Goal: Task Accomplishment & Management: Complete application form

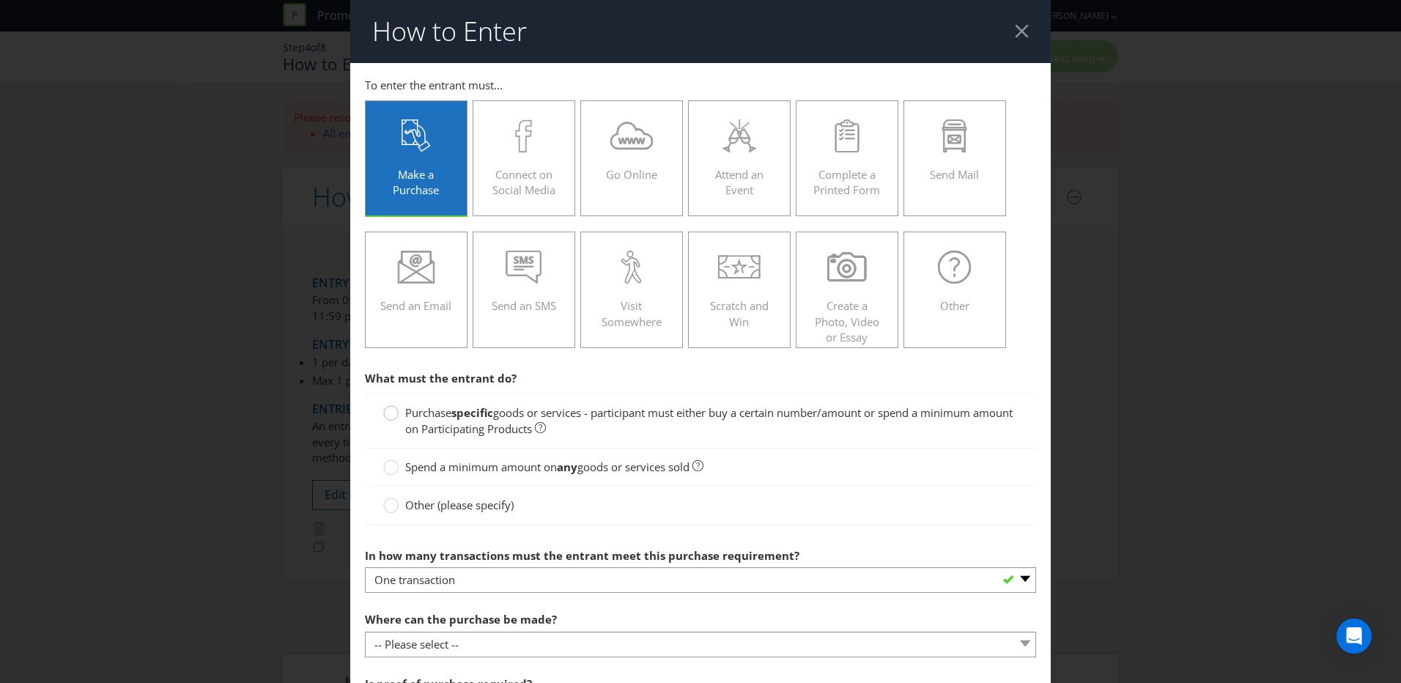
click at [388, 407] on div at bounding box center [391, 407] width 7 height 7
click at [0, 0] on input "Purchase specific goods or services - participant must either buy a certain num…" at bounding box center [0, 0] width 0 height 0
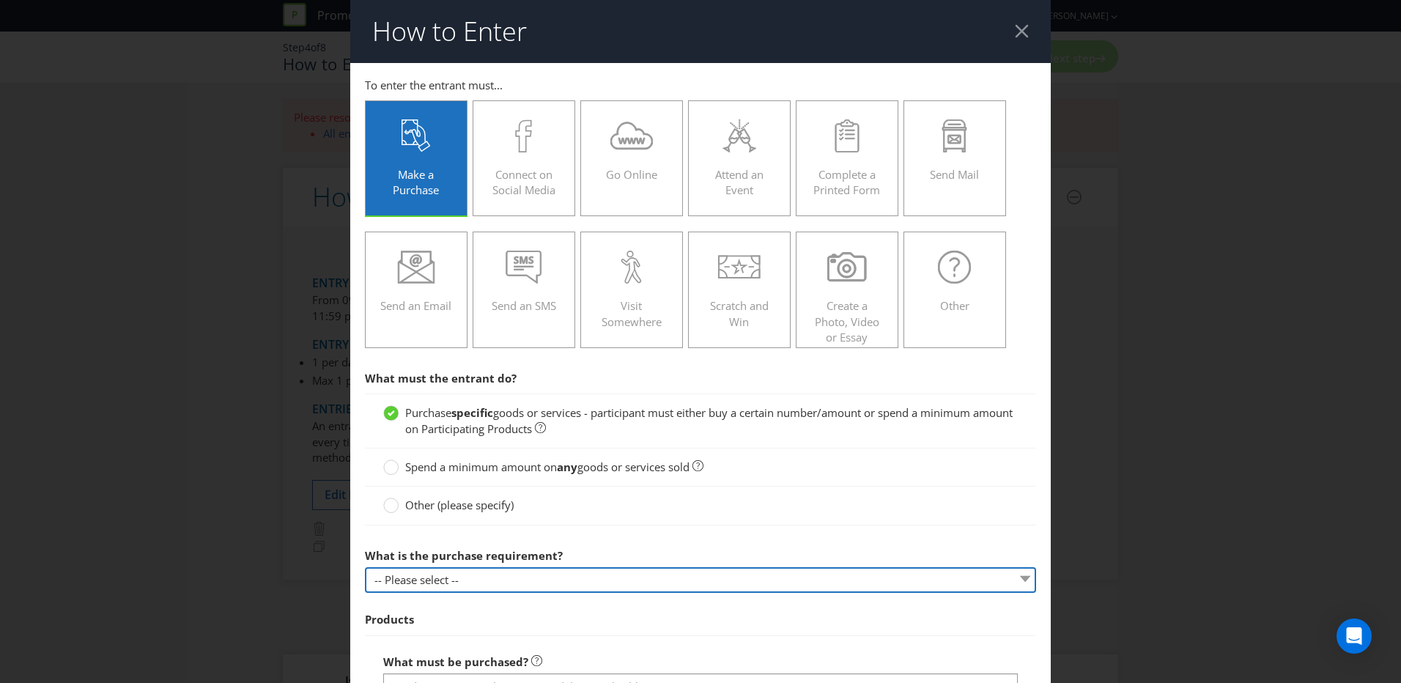
click at [574, 418] on select "-- Please select -- Buy a certain number of these products or services Spend a …" at bounding box center [700, 580] width 671 height 26
select select "MINIMUM_QUANTITY"
click at [365, 418] on select "-- Please select -- Buy a certain number of these products or services Spend a …" at bounding box center [700, 580] width 671 height 26
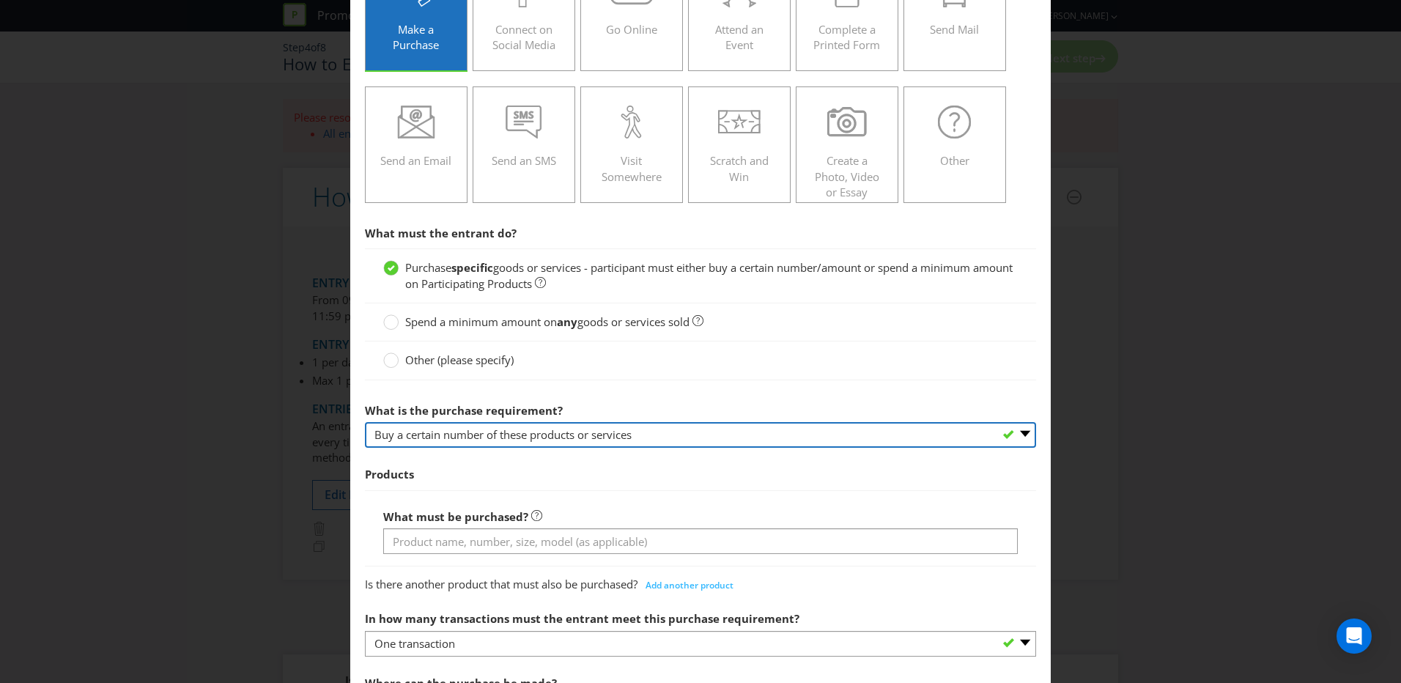
scroll to position [147, 0]
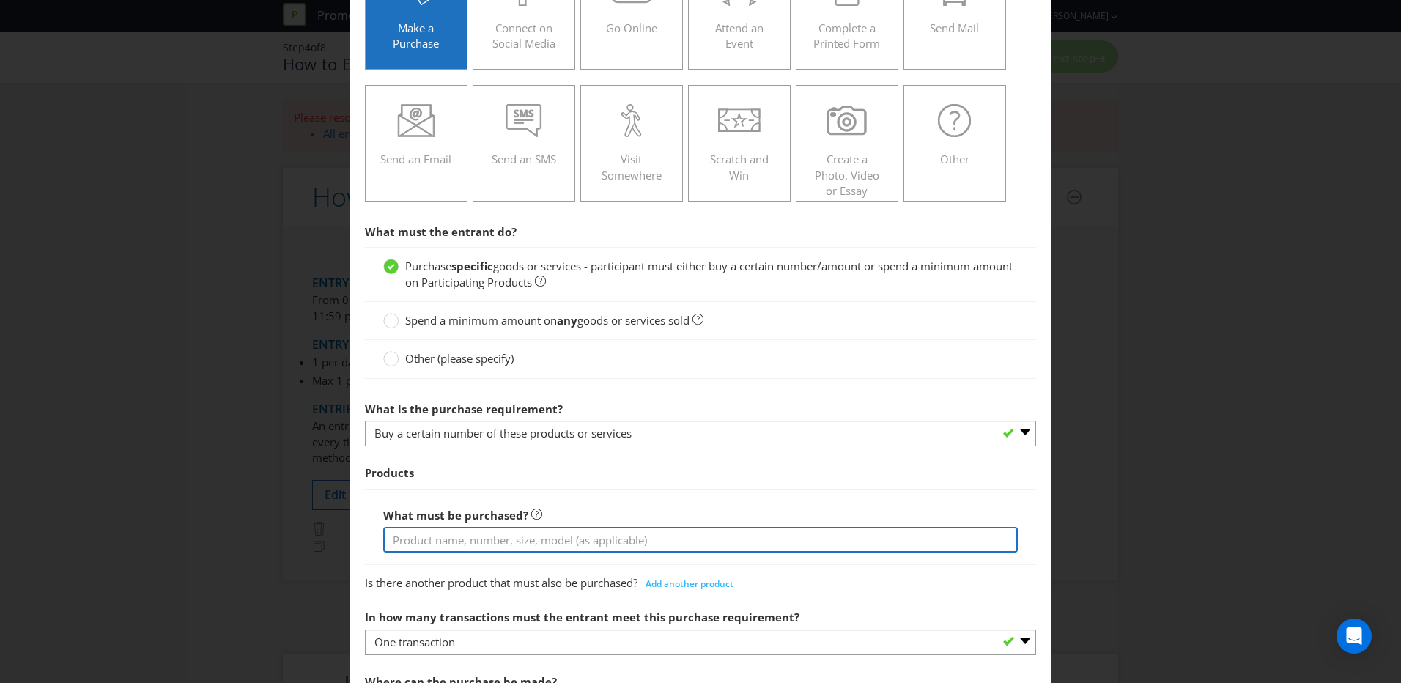
click at [485, 418] on input "text" at bounding box center [700, 540] width 634 height 26
paste input "a pint of Carlton Dry 3.5%, Carlton Dry or Hard Rated to go into the draw"
drag, startPoint x: 394, startPoint y: 539, endPoint x: 387, endPoint y: 541, distance: 7.6
click at [387, 418] on input "a pint of Carlton Dry 3.5%, Carlton Dry or Hard Rated to go into the draw" at bounding box center [700, 540] width 634 height 26
drag, startPoint x: 599, startPoint y: 539, endPoint x: 590, endPoint y: 541, distance: 9.8
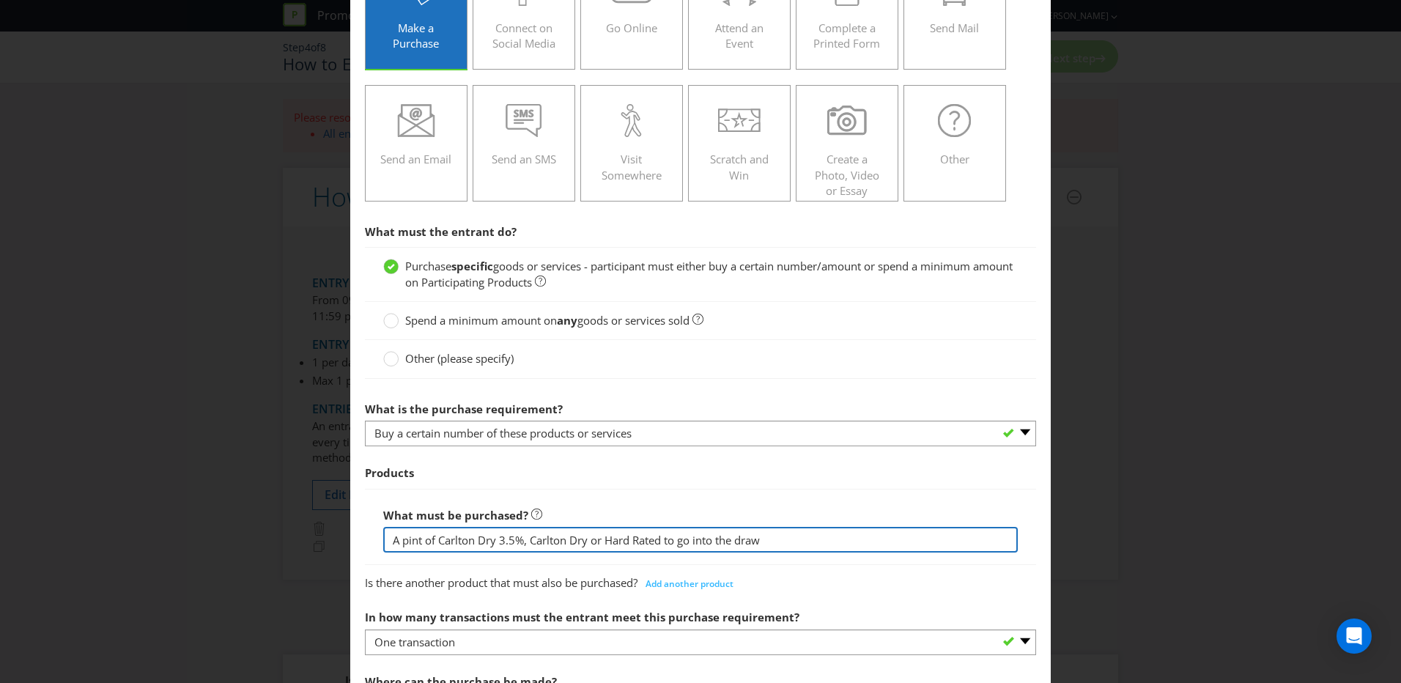
click at [590, 418] on input "A pint of Carlton Dry 3.5%, Carlton Dry or Hard Rated to go into the draw" at bounding box center [700, 540] width 634 height 26
drag, startPoint x: 666, startPoint y: 538, endPoint x: 782, endPoint y: 539, distance: 115.8
click at [782, 418] on input "A pint of Carlton Dry 3.5%, Carlton Dry OR Hard Rated to go into the draw" at bounding box center [700, 540] width 634 height 26
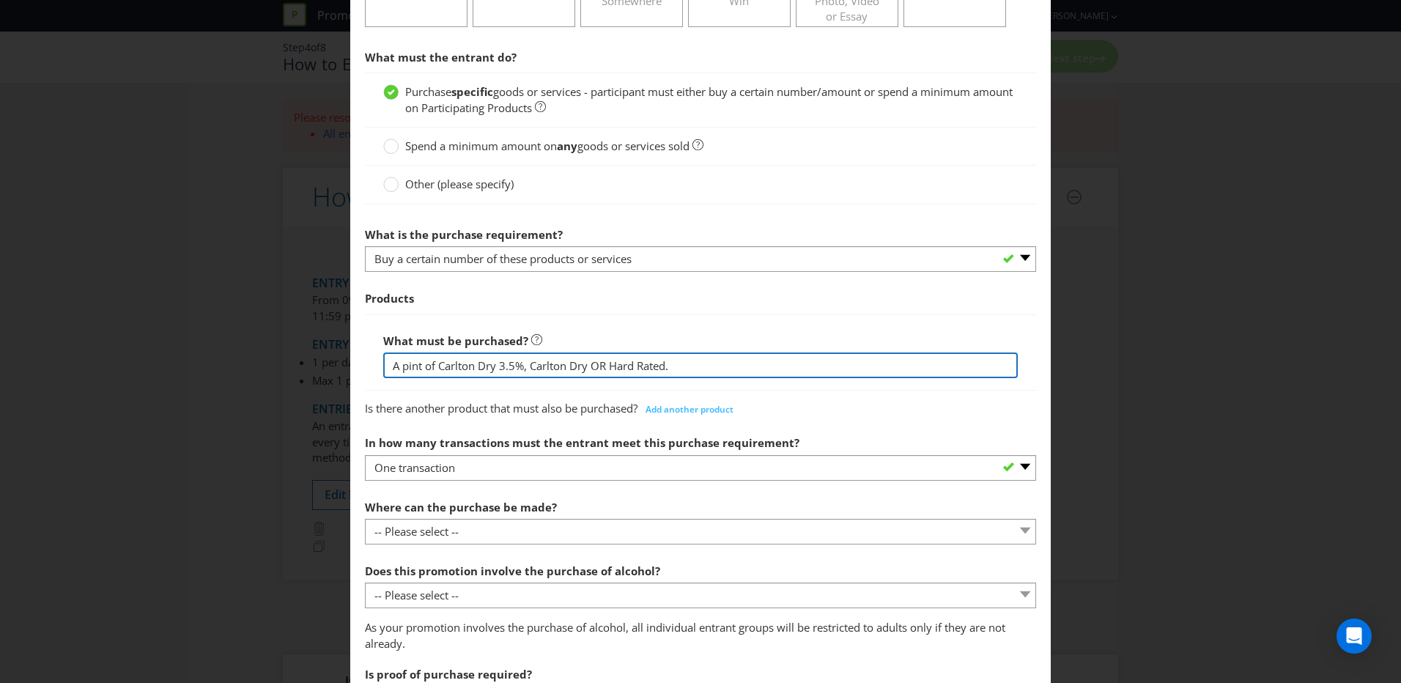
scroll to position [366, 0]
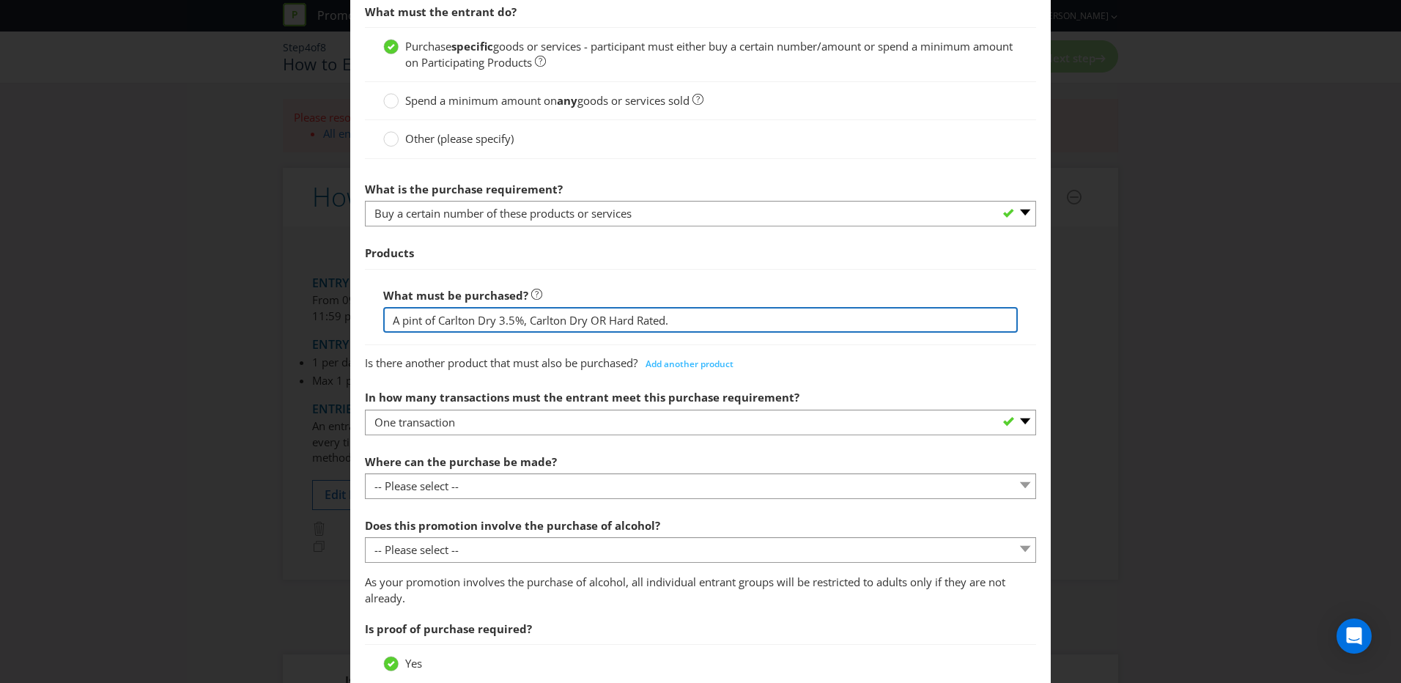
type input "A pint of Carlton Dry 3.5%, Carlton Dry OR Hard Rated."
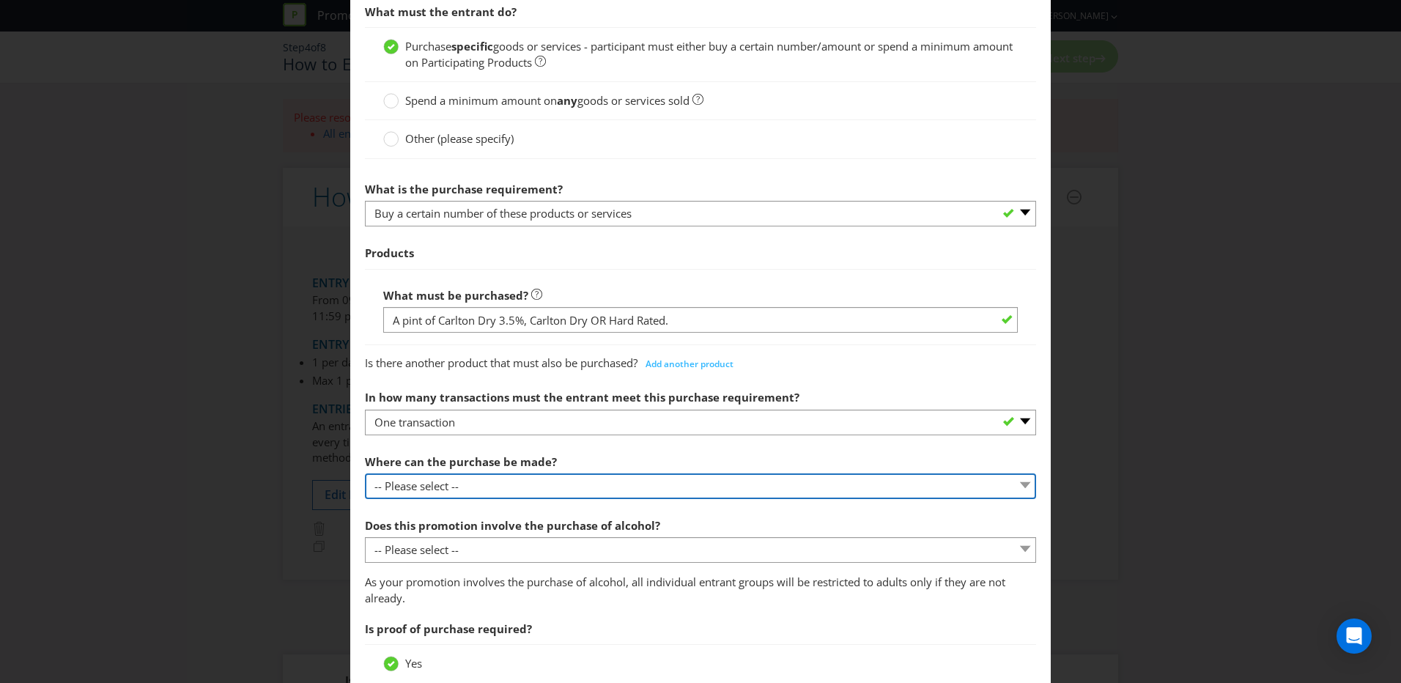
click at [524, 418] on select "-- Please select -- Any stores displaying promotional material (including onlin…" at bounding box center [700, 486] width 671 height 26
select select "ANY_DISPLAYING_NOT_ONLINE"
click at [365, 418] on select "-- Please select -- Any stores displaying promotional material (including onlin…" at bounding box center [700, 486] width 671 height 26
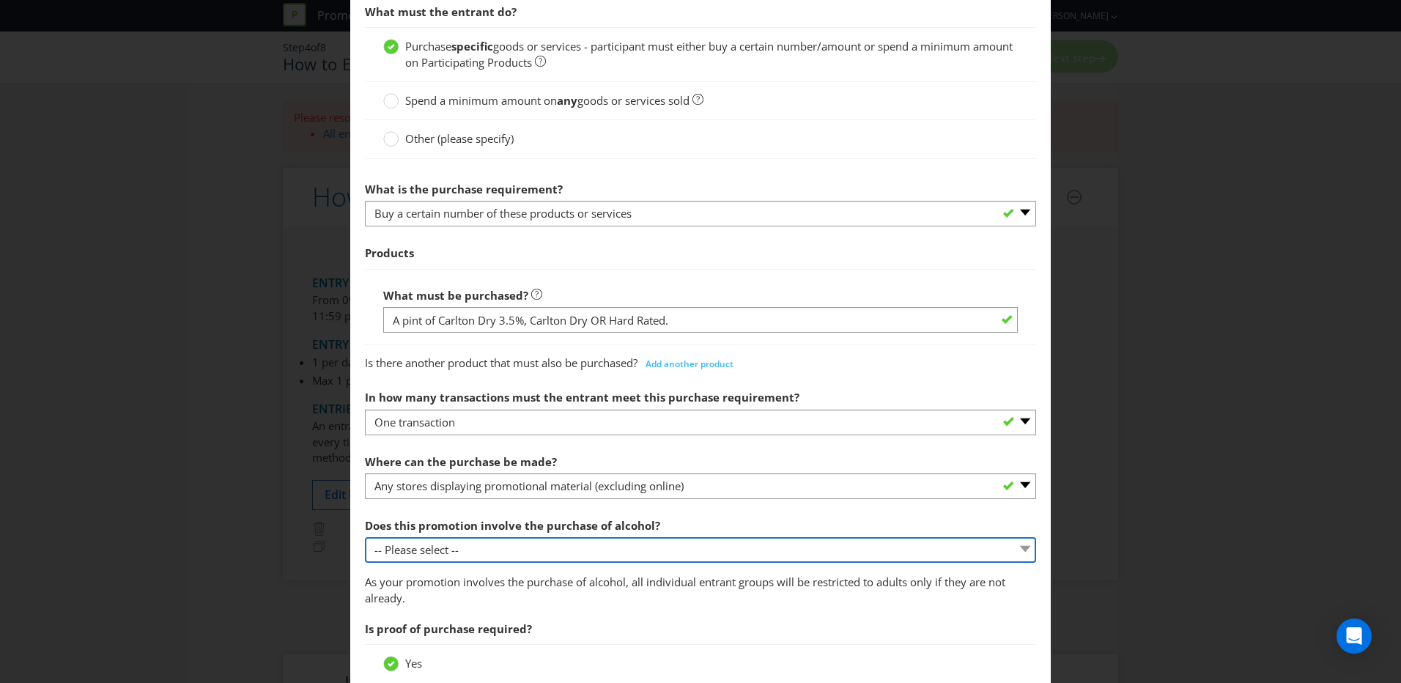
click at [535, 418] on select "-- Please select -- Yes, for on-premises consumption Yes, for off-premises cons…" at bounding box center [700, 550] width 671 height 26
select select "YES_ON_PREMISES"
click at [365, 418] on select "-- Please select -- Yes, for on-premises consumption Yes, for off-premises cons…" at bounding box center [700, 550] width 671 height 26
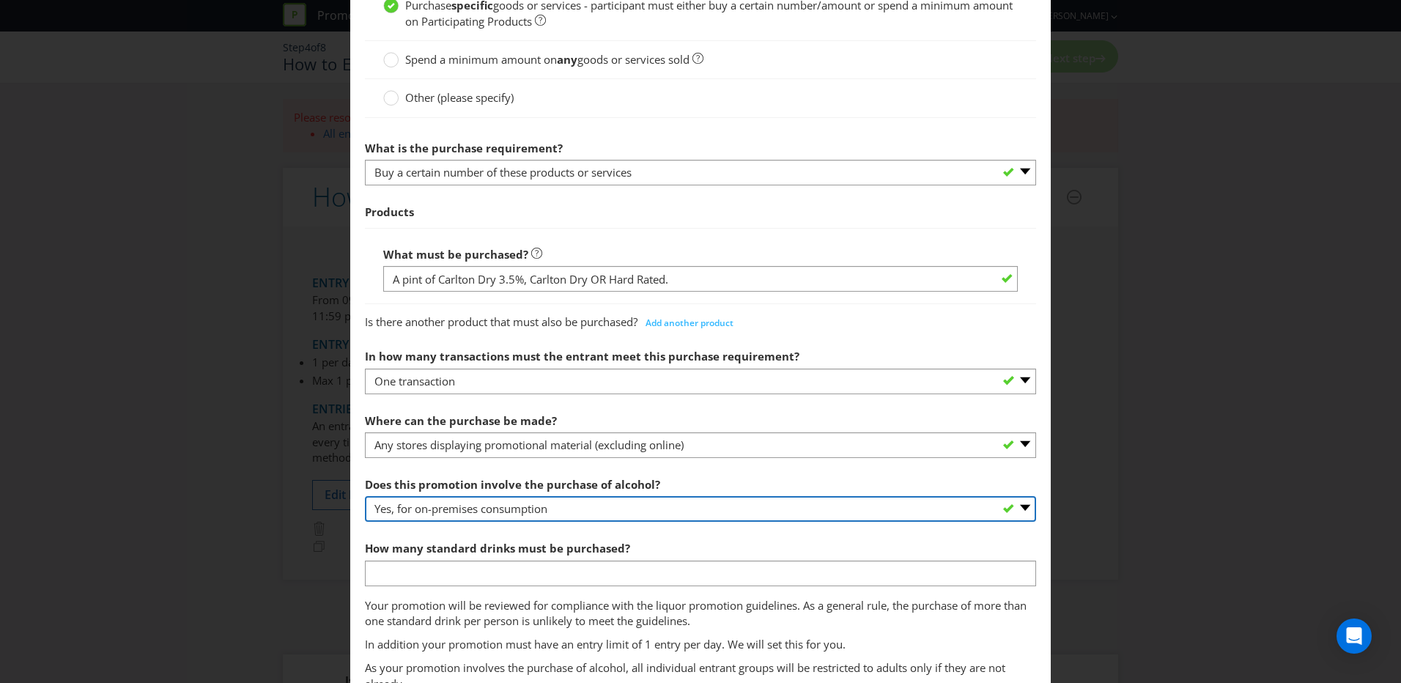
scroll to position [440, 0]
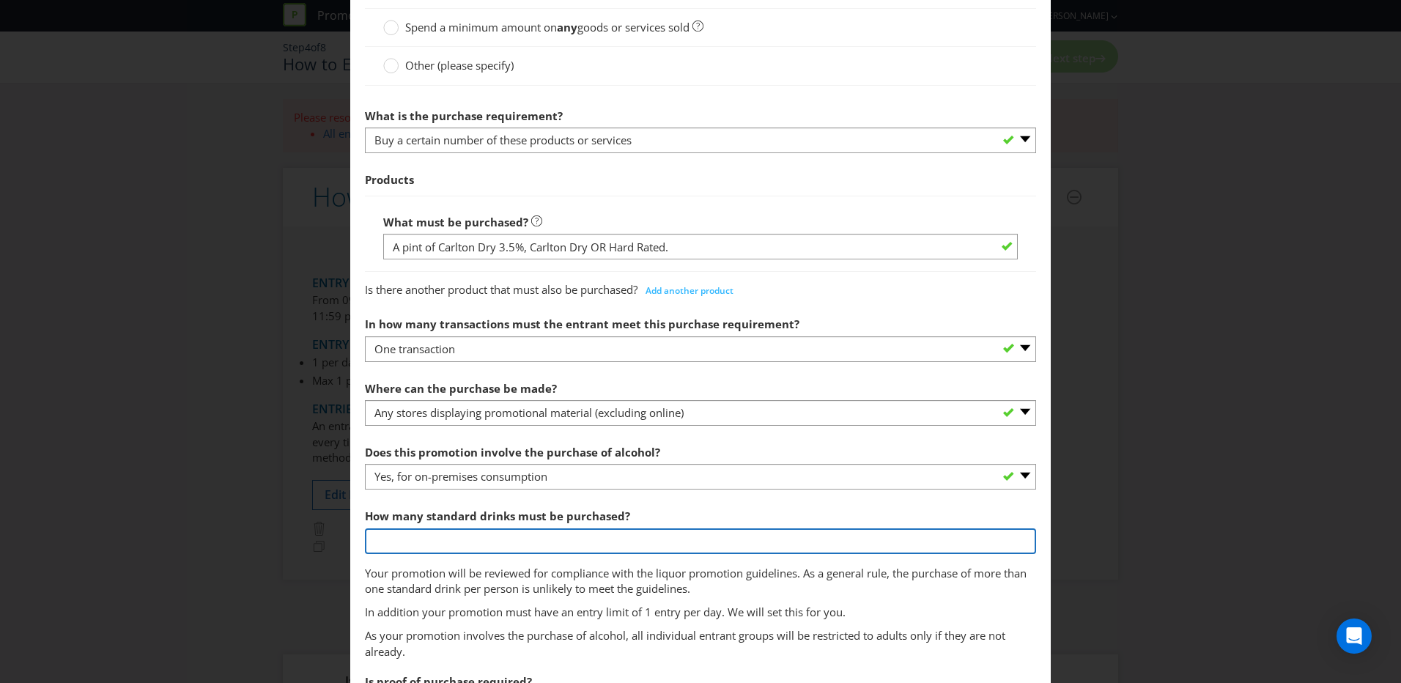
click at [548, 418] on input "number" at bounding box center [700, 541] width 671 height 26
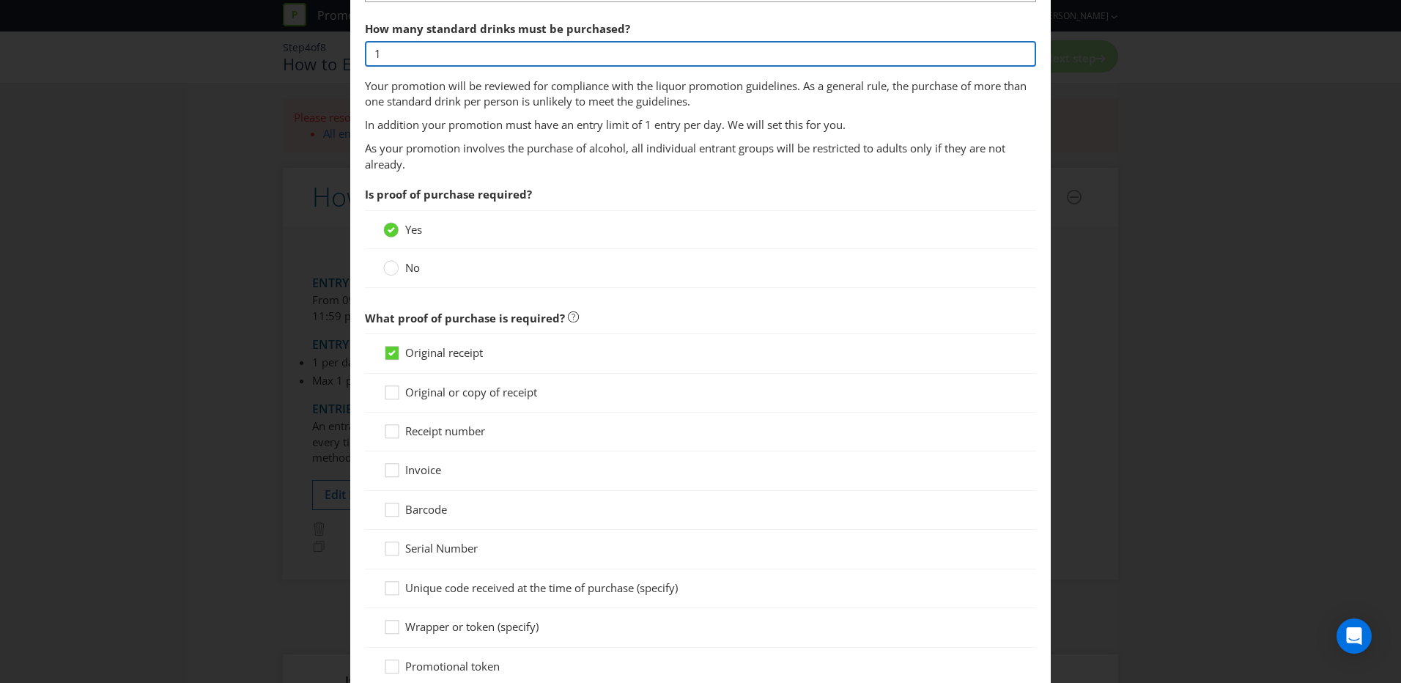
scroll to position [952, 0]
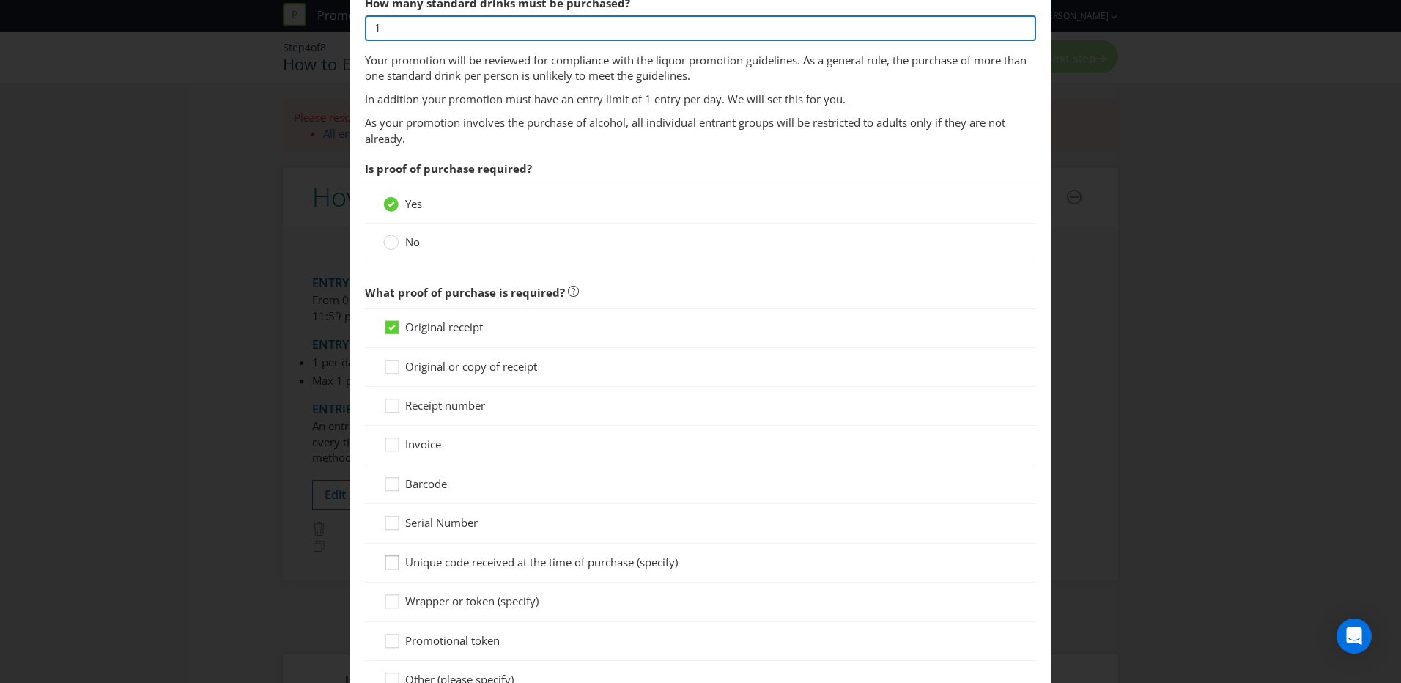
type input "1"
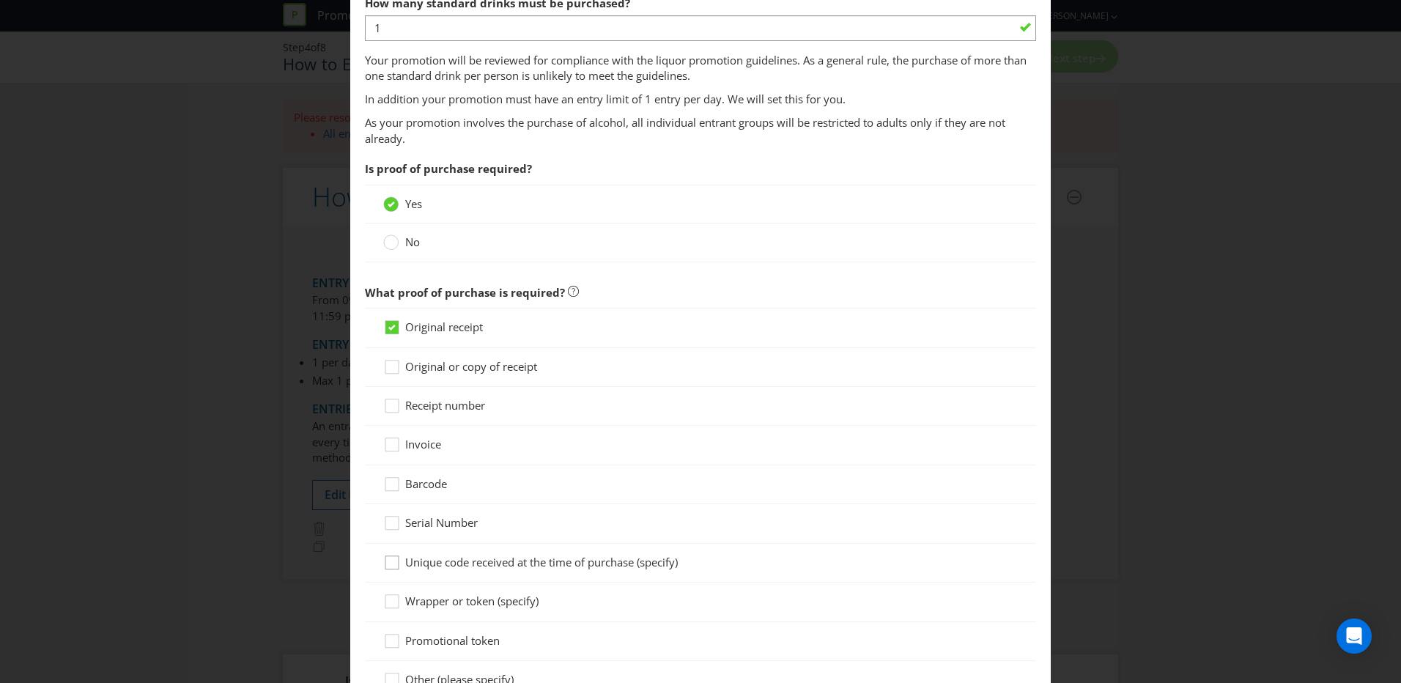
click at [388, 418] on div at bounding box center [391, 557] width 7 height 7
click at [0, 0] on input "Unique code received at the time of purchase (specify)" at bounding box center [0, 0] width 0 height 0
click at [388, 333] on icon at bounding box center [391, 327] width 13 height 13
click at [0, 0] on input "Original receipt" at bounding box center [0, 0] width 0 height 0
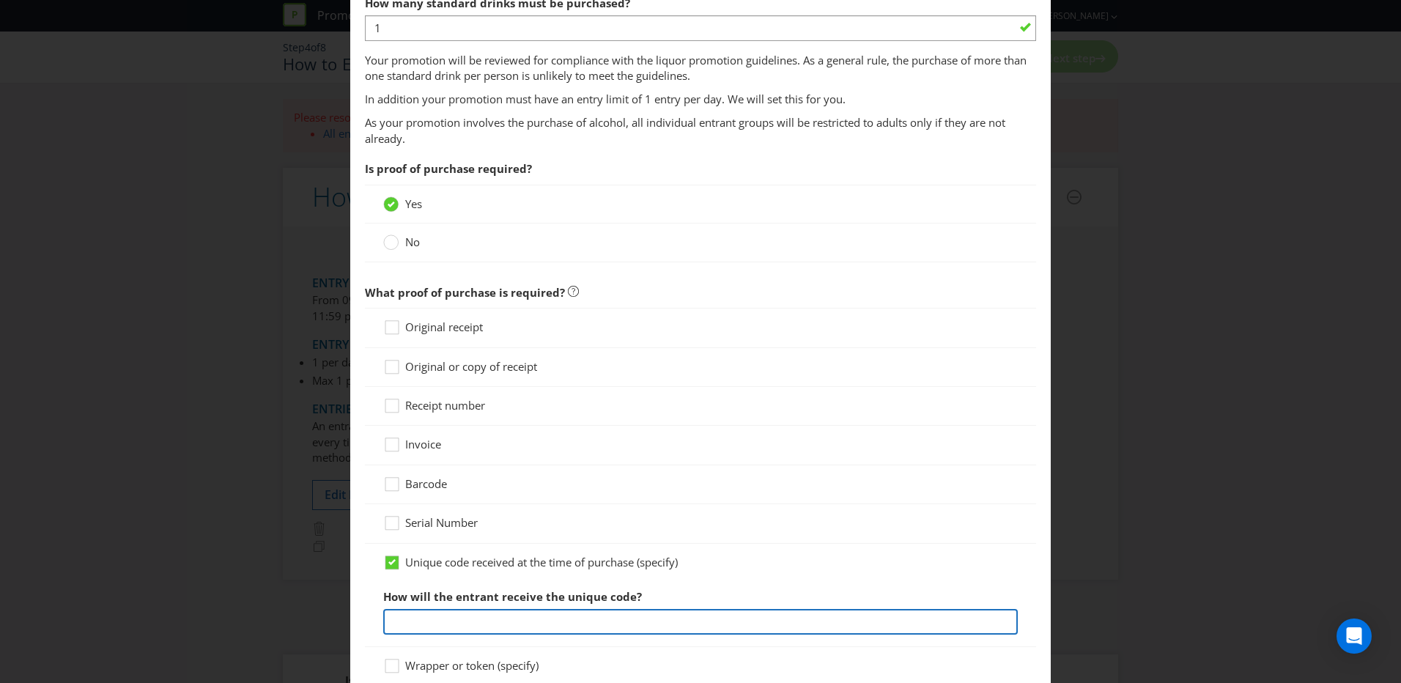
click at [488, 418] on input "text" at bounding box center [700, 622] width 634 height 26
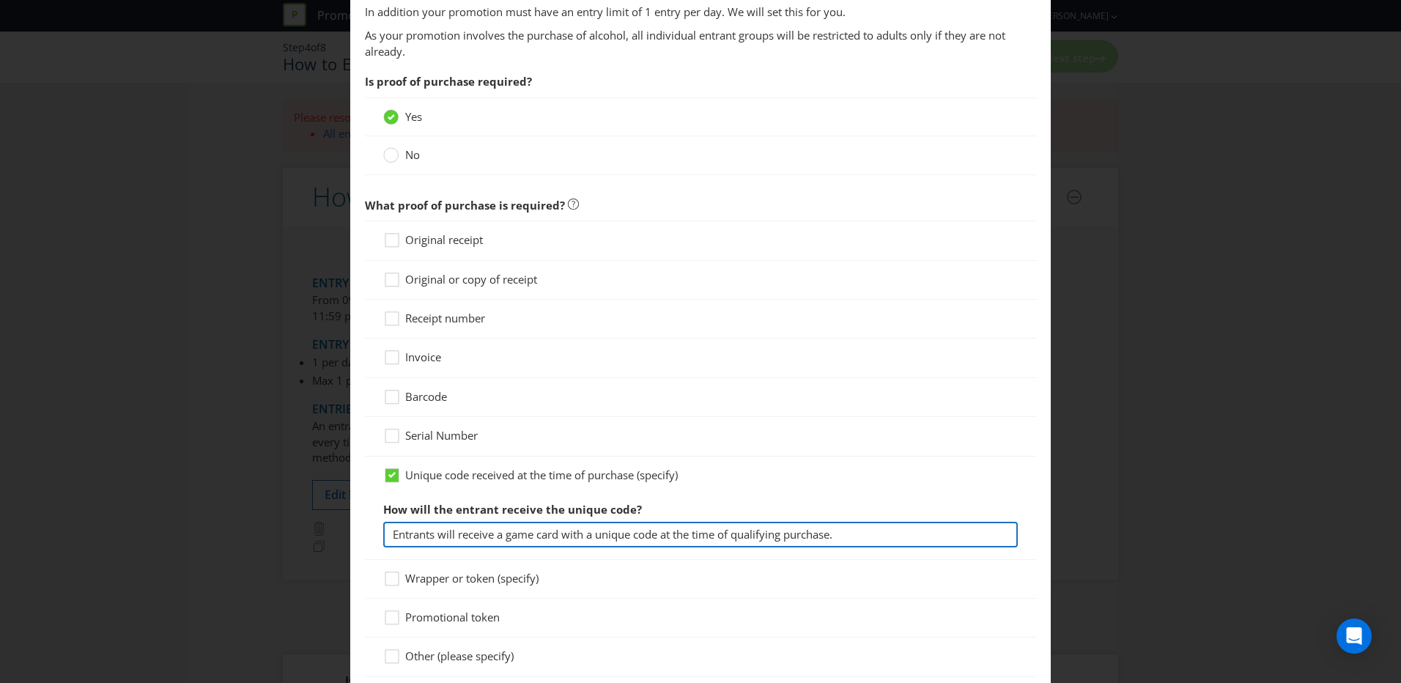
scroll to position [1245, 0]
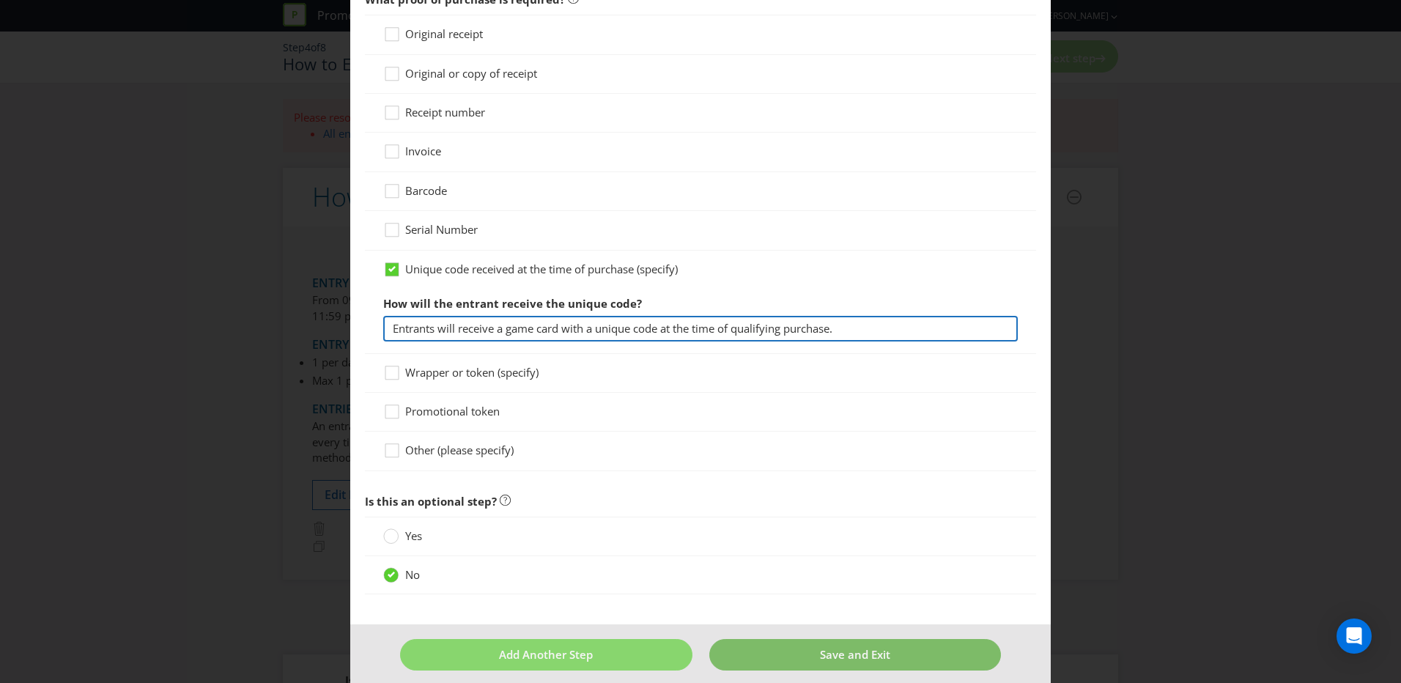
type input "Entrants will receive a game card with a unique code at the time of qualifying …"
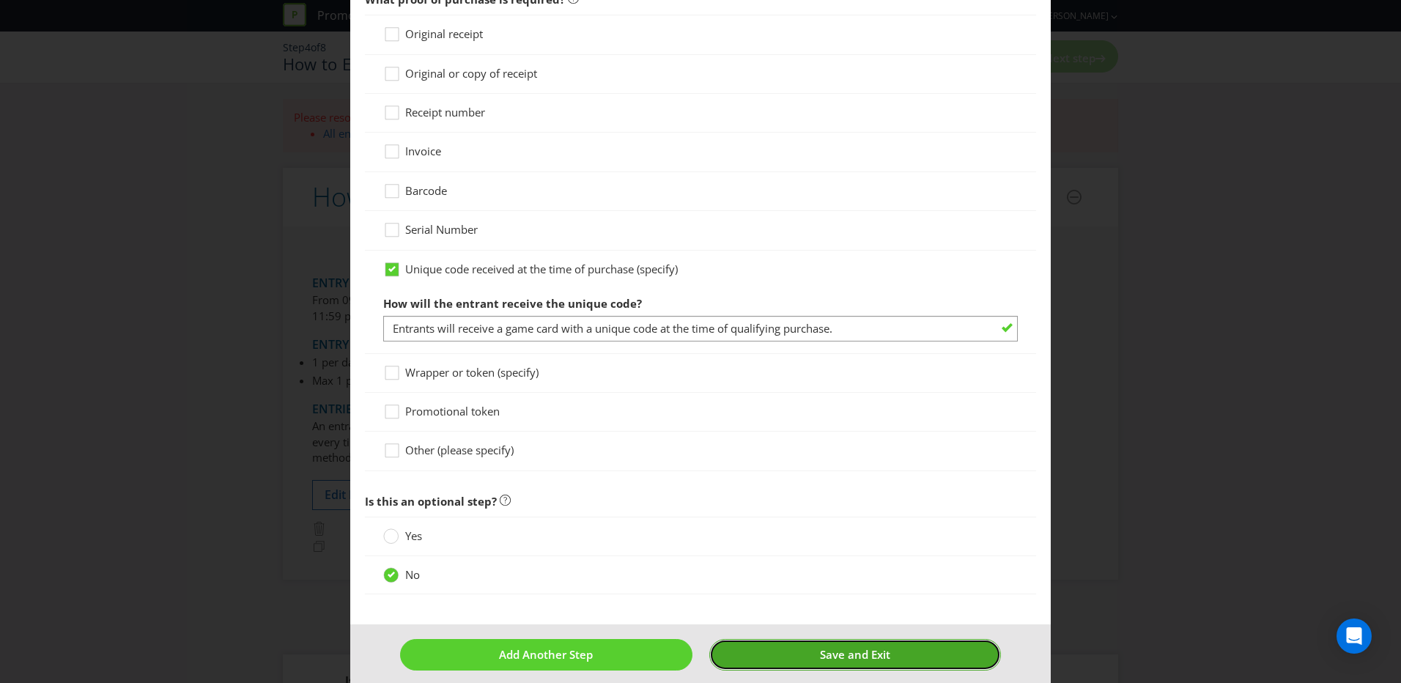
click at [787, 418] on button "Save and Exit" at bounding box center [855, 655] width 292 height 32
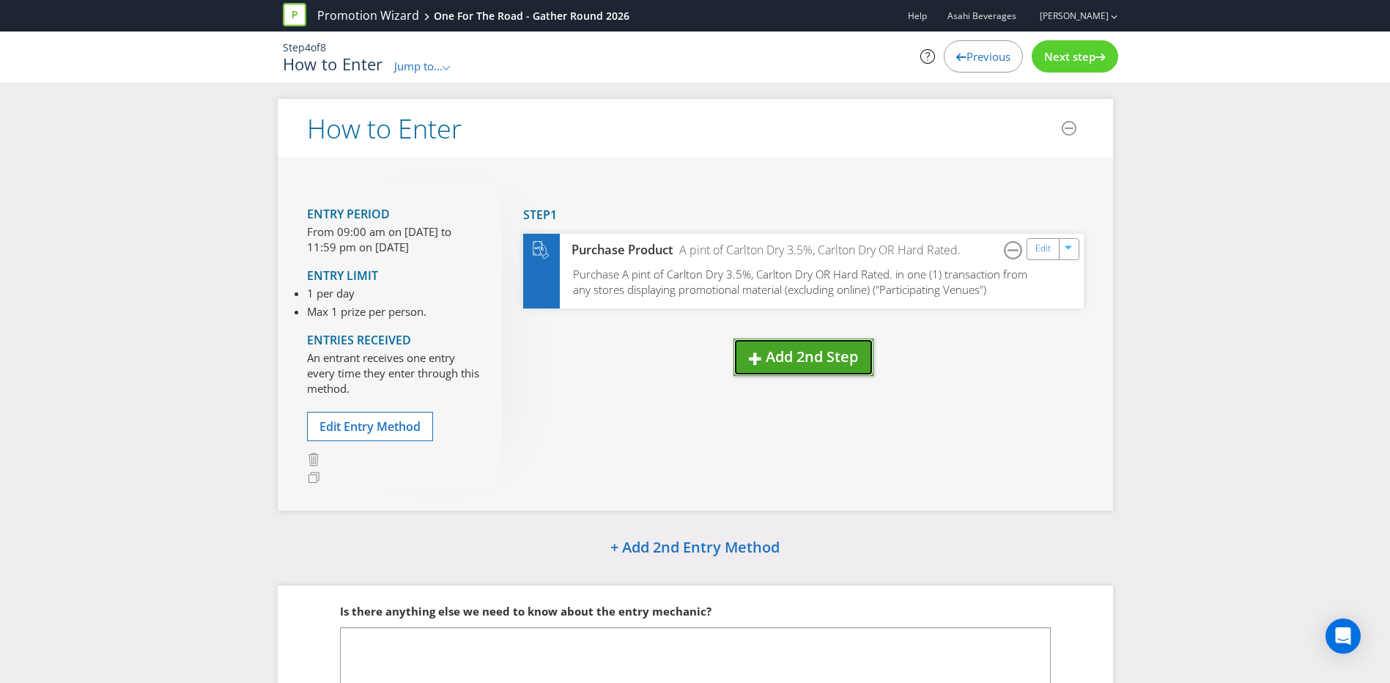
click at [790, 356] on span "Add 2nd Step" at bounding box center [812, 357] width 92 height 20
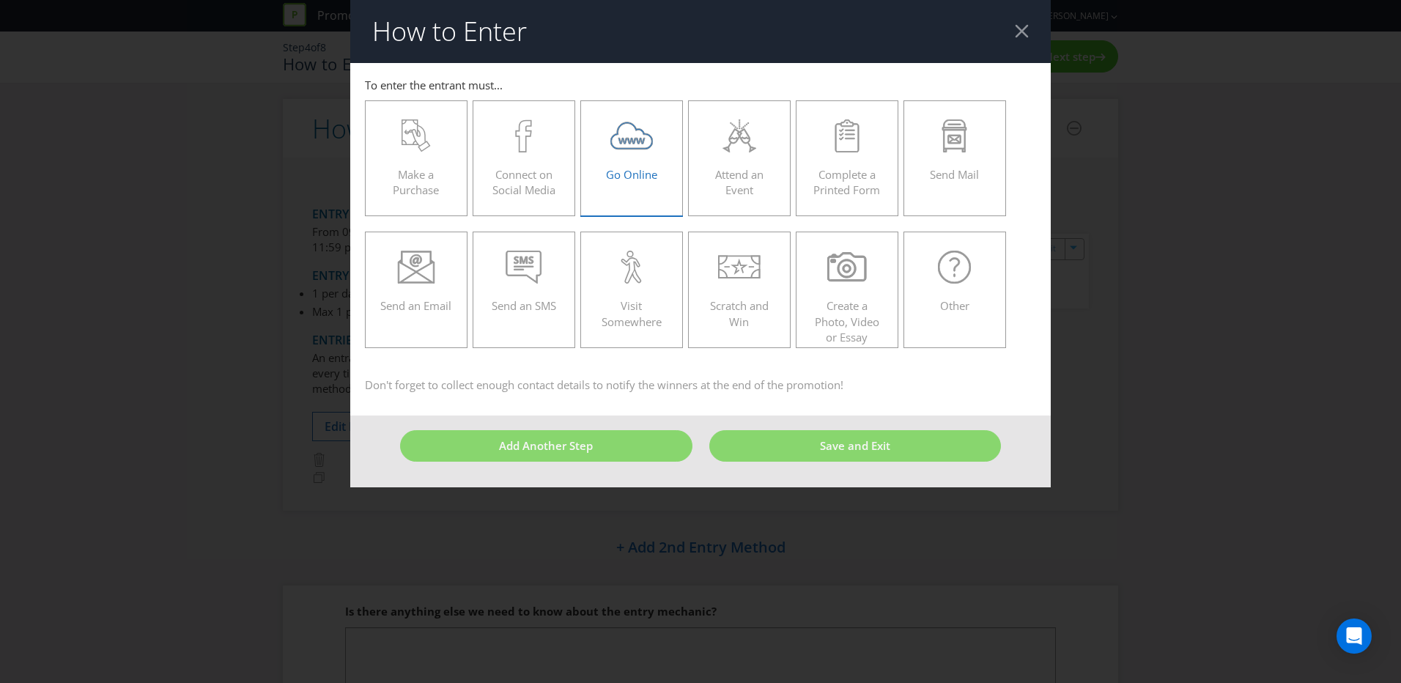
click at [642, 172] on span "Go Online" at bounding box center [631, 174] width 51 height 15
click at [0, 0] on input "Go Online" at bounding box center [0, 0] width 0 height 0
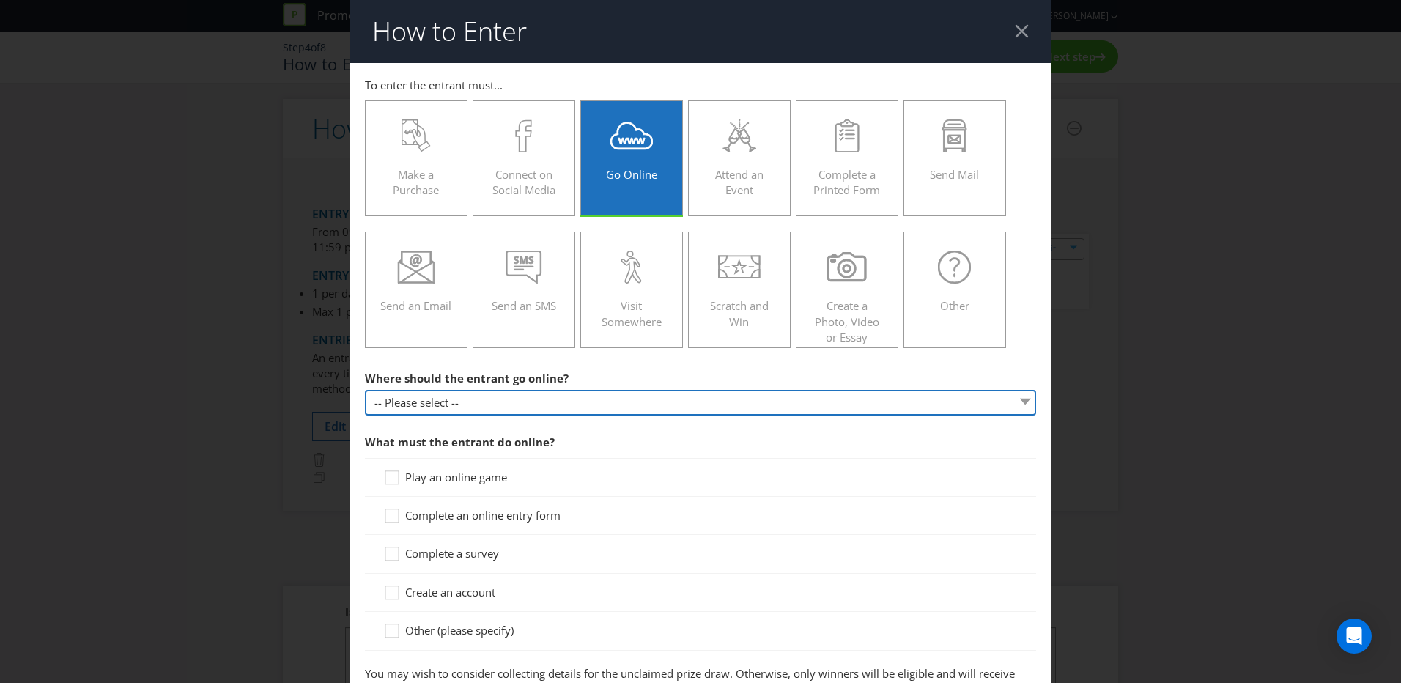
click at [561, 399] on select "-- Please select -- At a specific URL Using a direct link sent to the entrant b…" at bounding box center [700, 403] width 671 height 26
select select "OTHER"
click at [365, 390] on select "-- Please select -- At a specific URL Using a direct link sent to the entrant b…" at bounding box center [700, 403] width 671 height 26
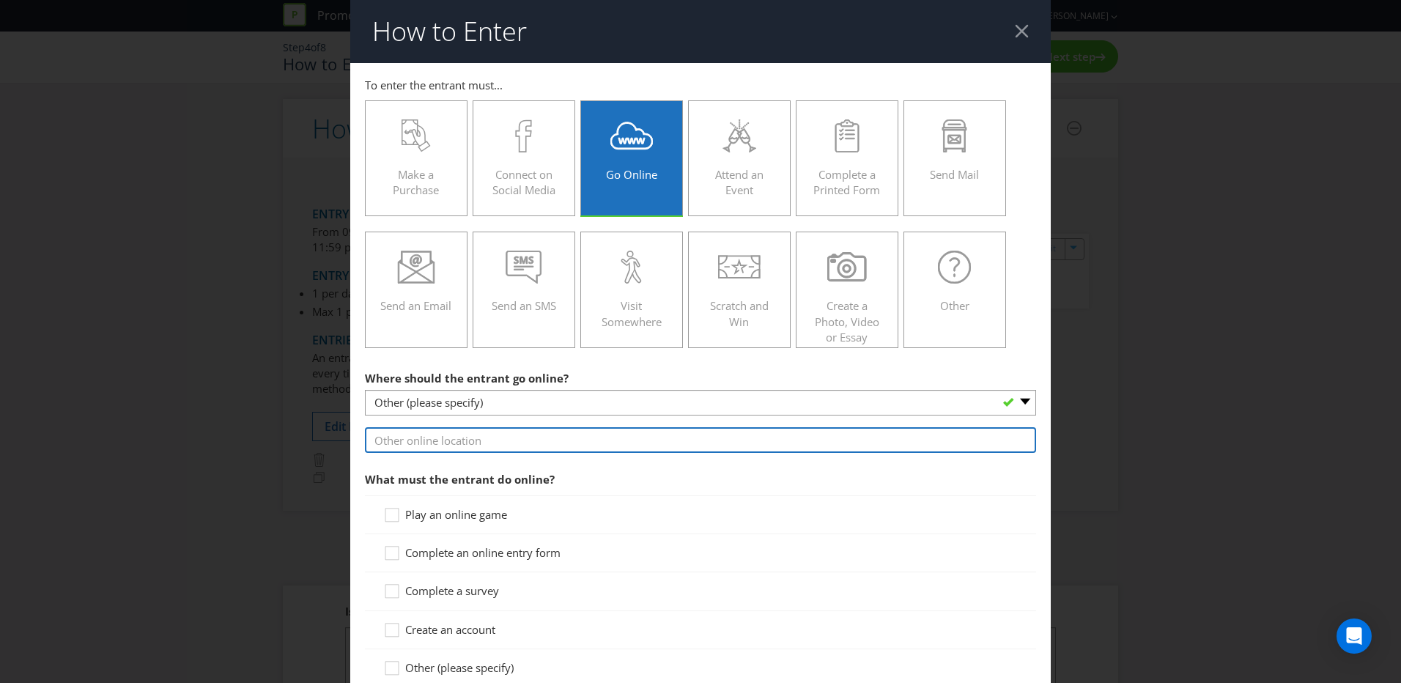
click at [549, 418] on input "text" at bounding box center [700, 440] width 671 height 26
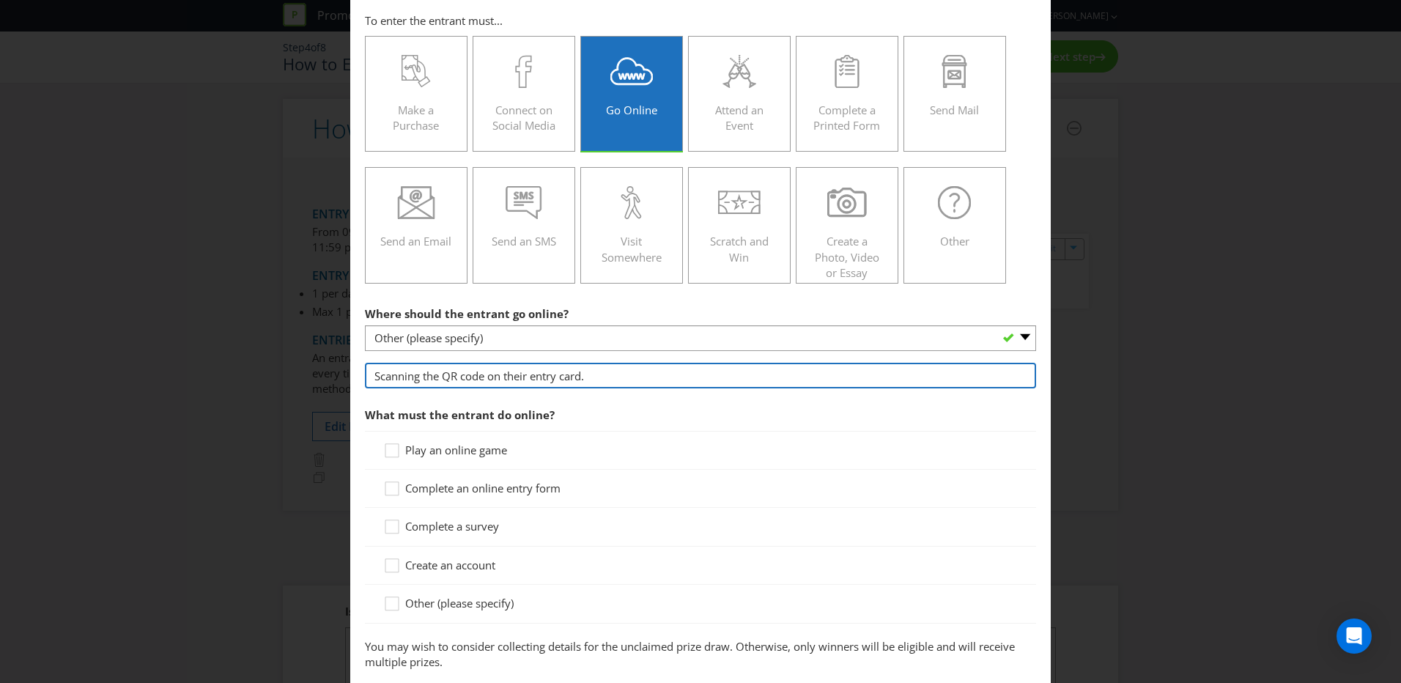
scroll to position [147, 0]
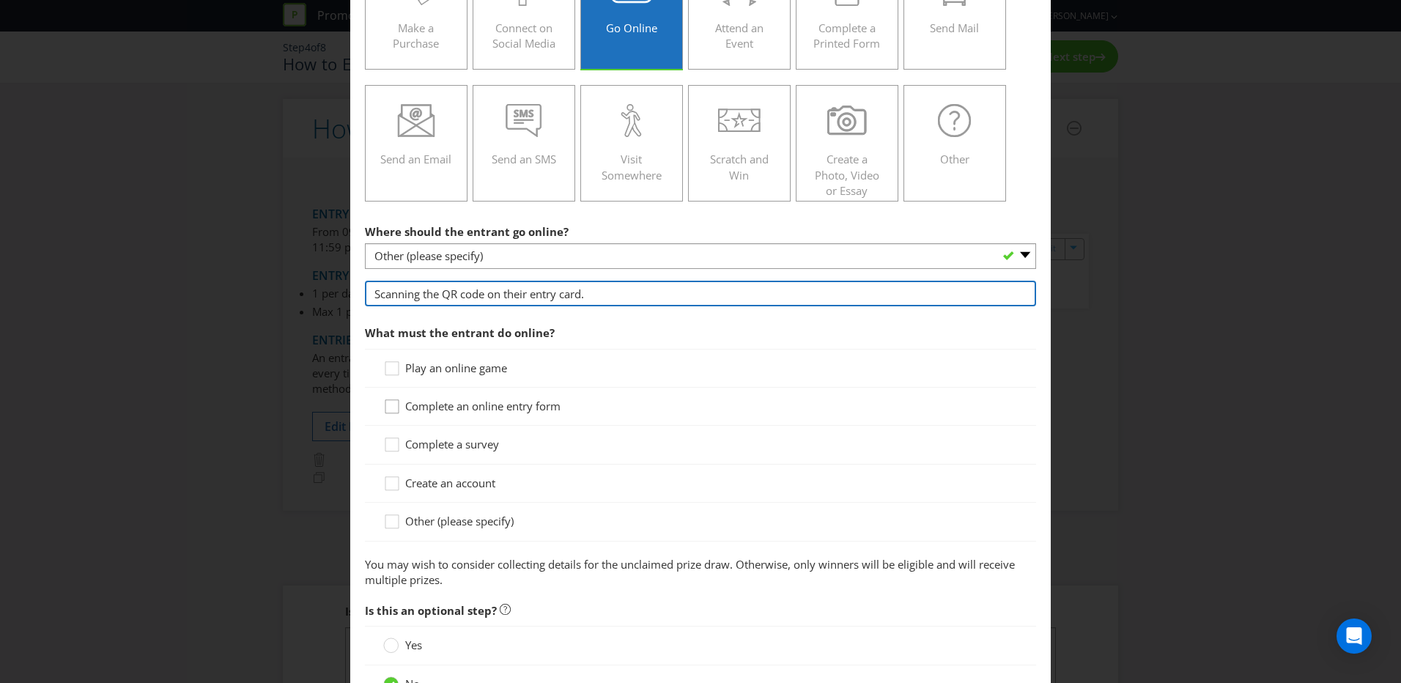
type input "Scanning the QR code on their entry card."
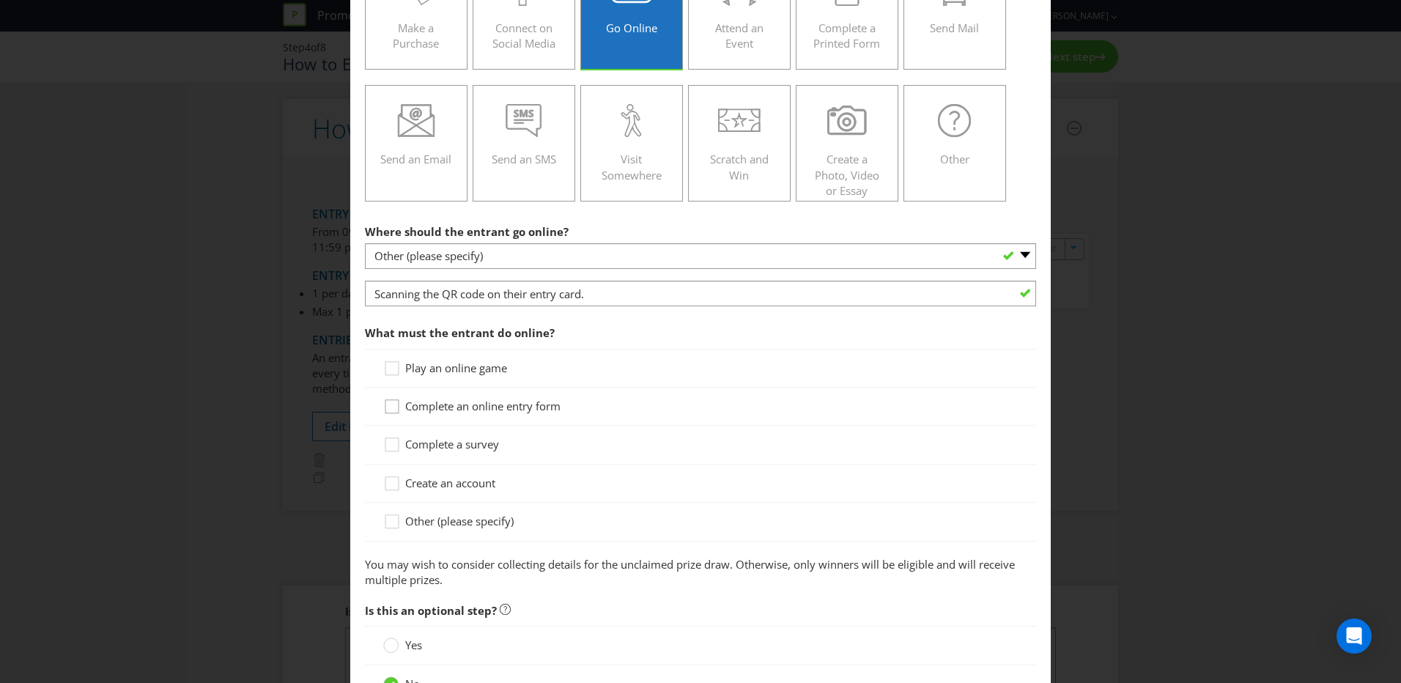
click at [386, 408] on icon at bounding box center [394, 410] width 22 height 22
click at [0, 0] on input "Complete an online entry form" at bounding box center [0, 0] width 0 height 0
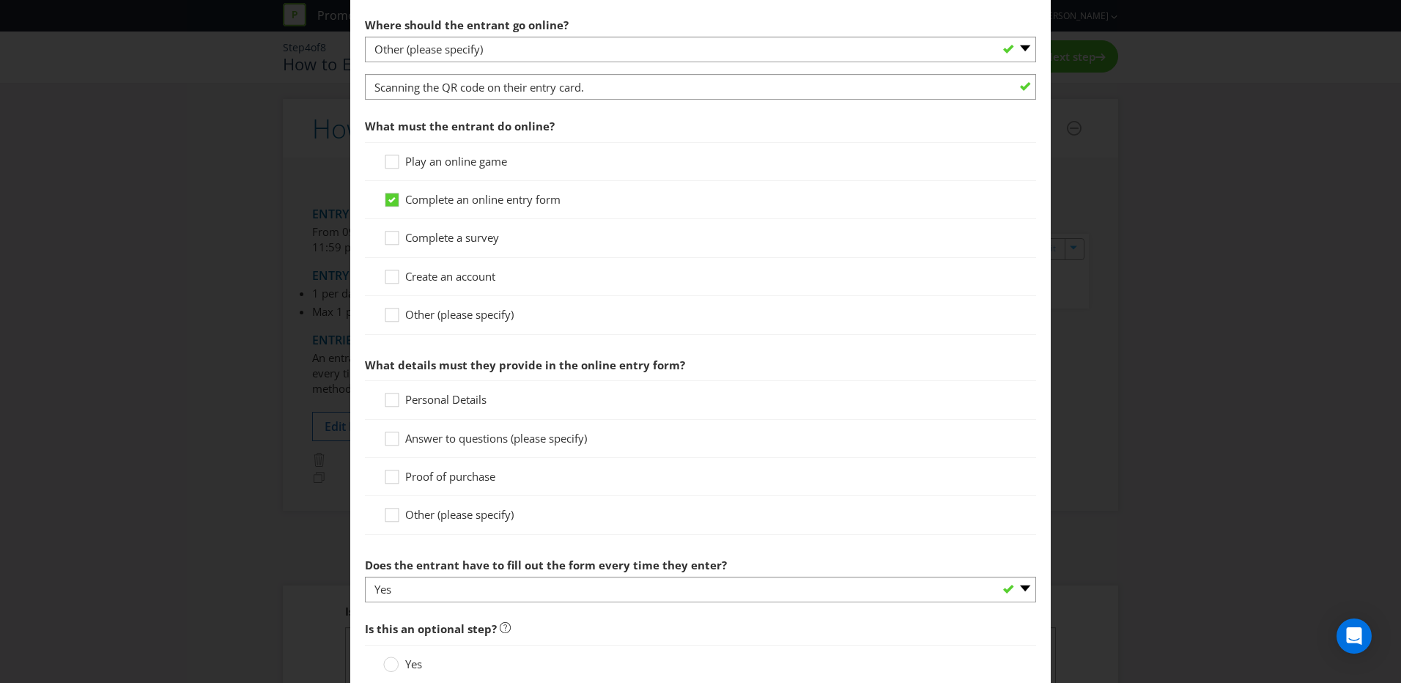
scroll to position [366, 0]
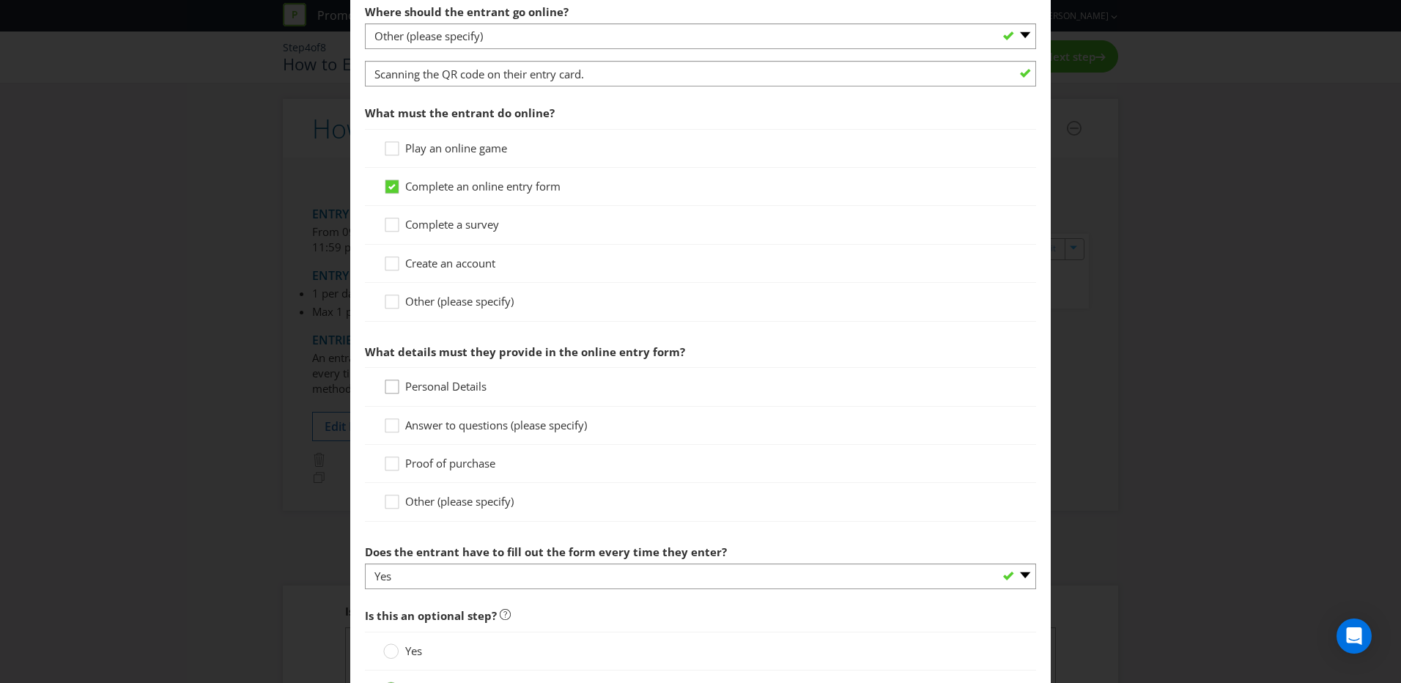
click at [387, 386] on icon at bounding box center [394, 390] width 22 height 22
click at [0, 0] on input "Personal Details" at bounding box center [0, 0] width 0 height 0
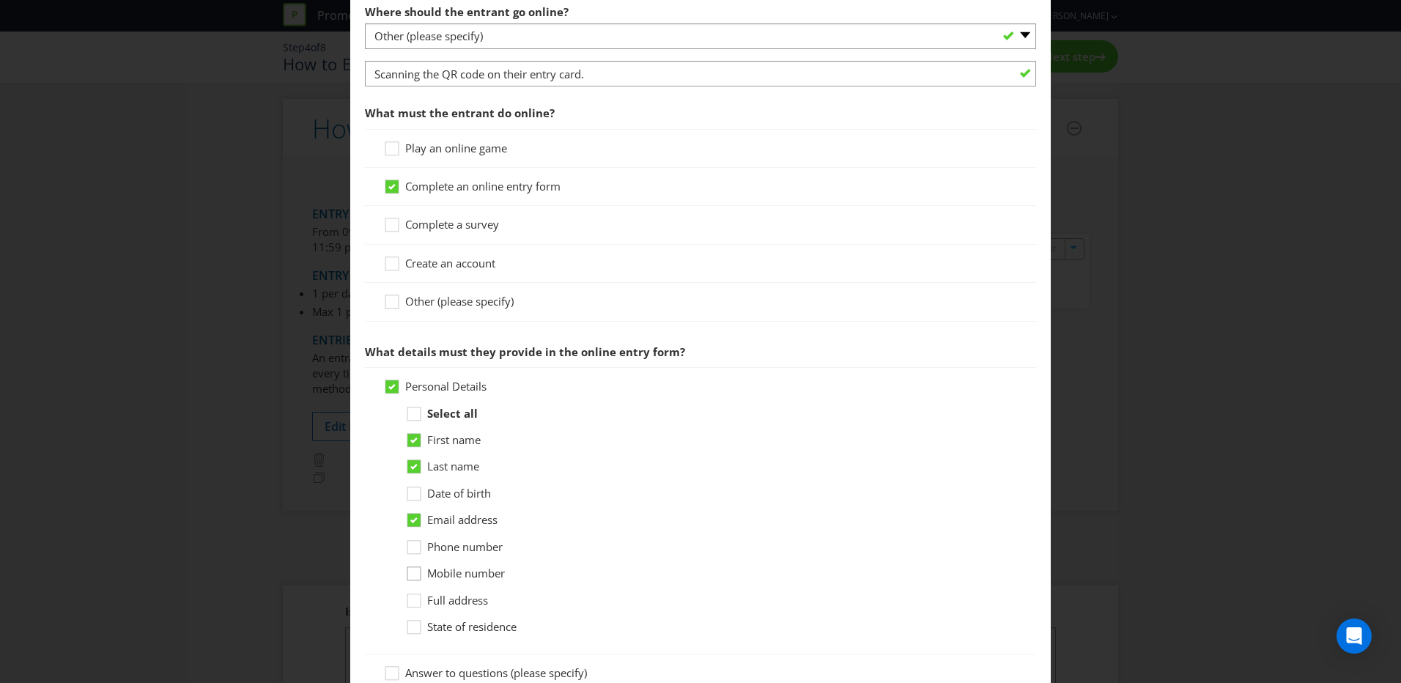
click at [410, 418] on icon at bounding box center [416, 577] width 22 height 22
click at [0, 0] on input "Mobile number" at bounding box center [0, 0] width 0 height 0
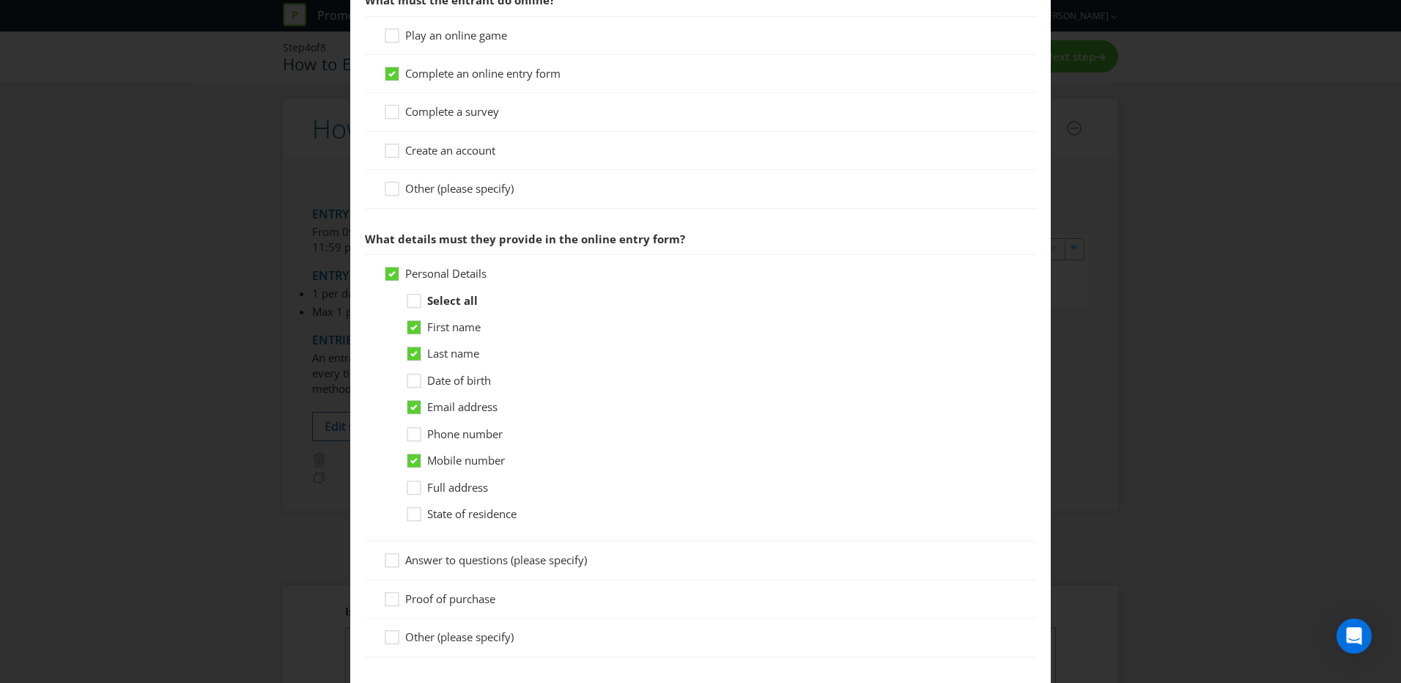
scroll to position [513, 0]
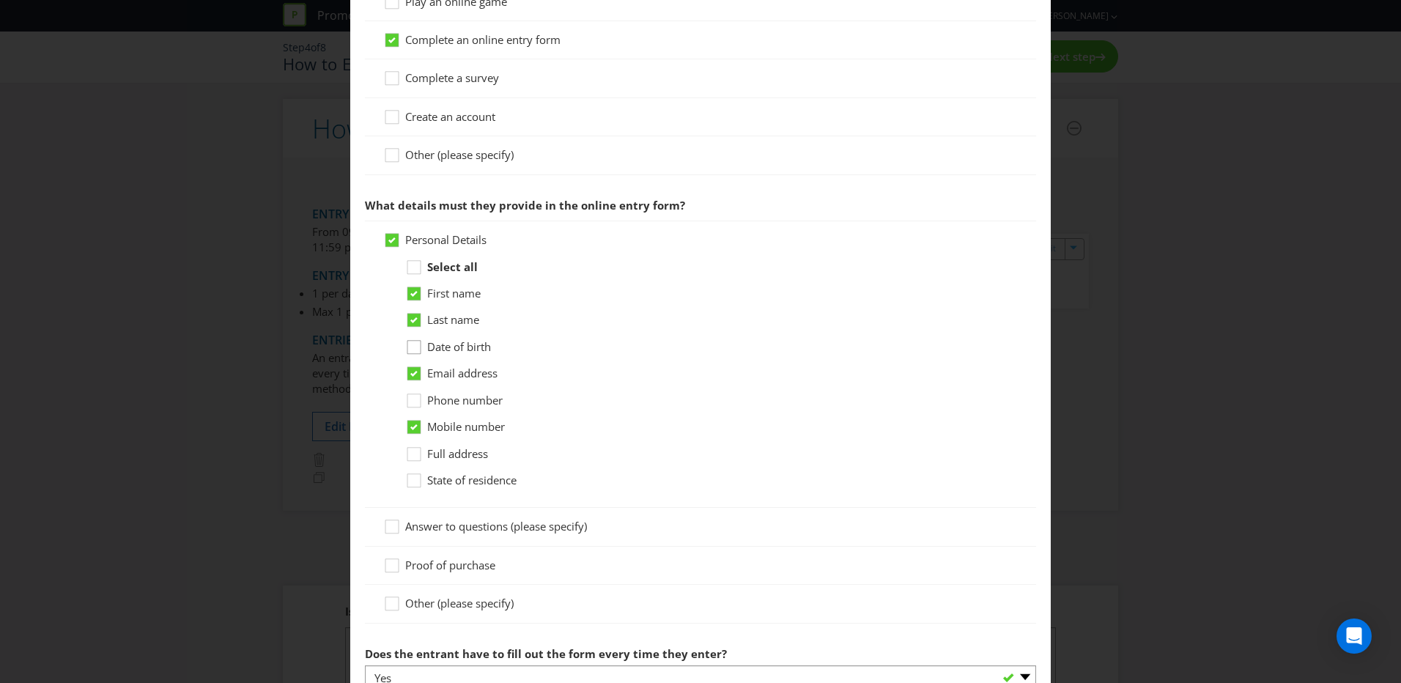
click at [413, 351] on icon at bounding box center [416, 350] width 22 height 22
click at [0, 0] on input "Date of birth" at bounding box center [0, 0] width 0 height 0
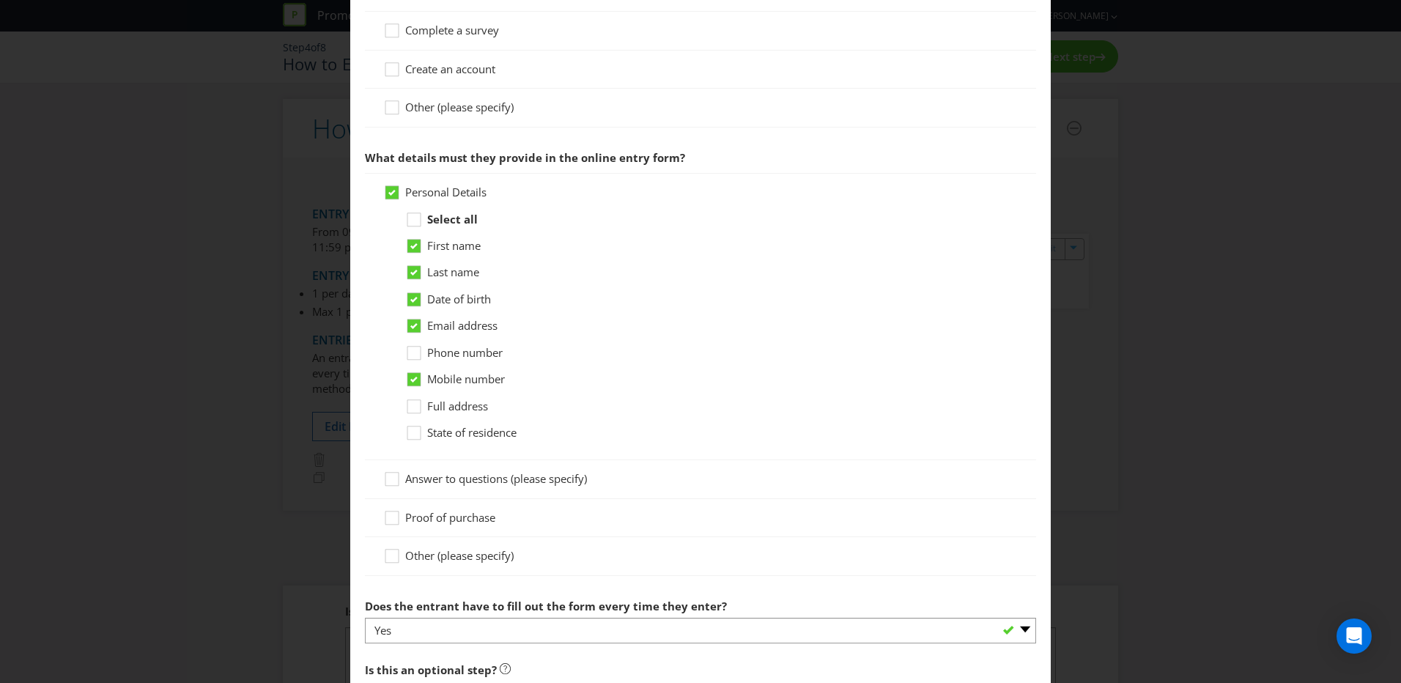
scroll to position [586, 0]
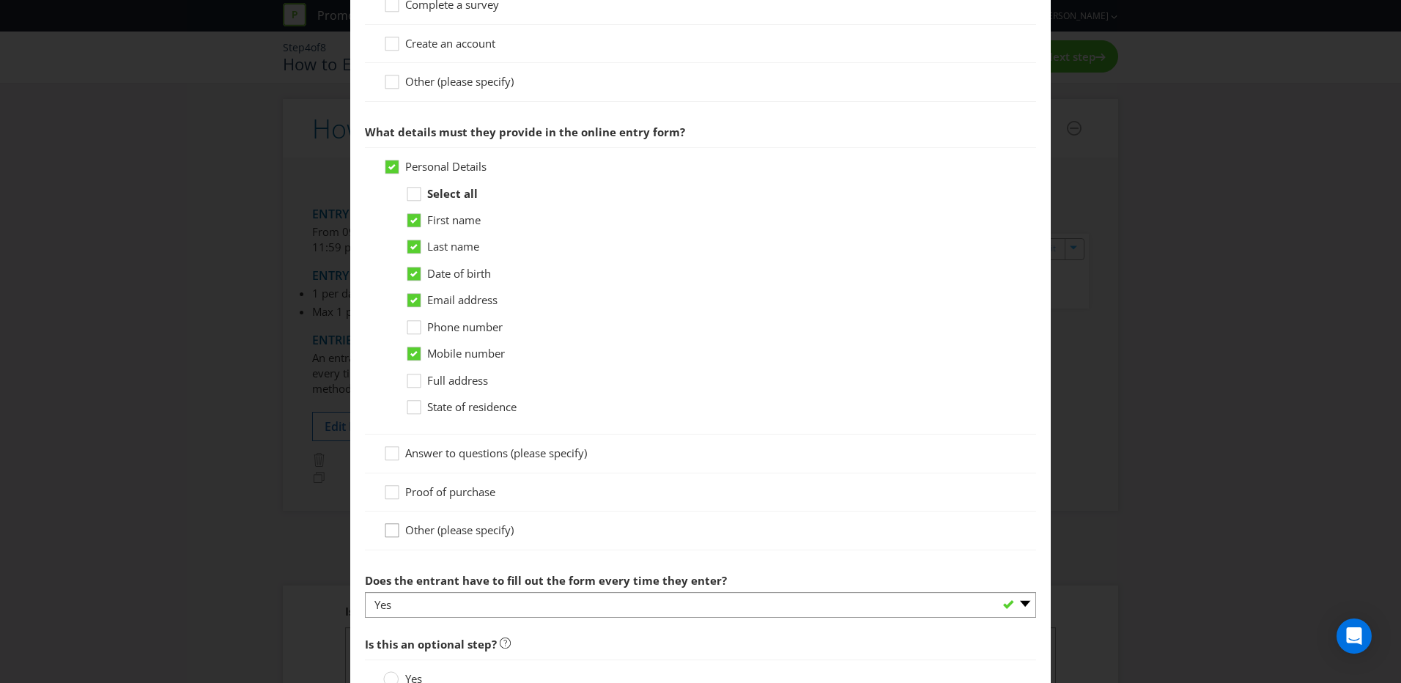
click at [389, 418] on div at bounding box center [391, 525] width 7 height 7
click at [0, 0] on input "Other (please specify)" at bounding box center [0, 0] width 0 height 0
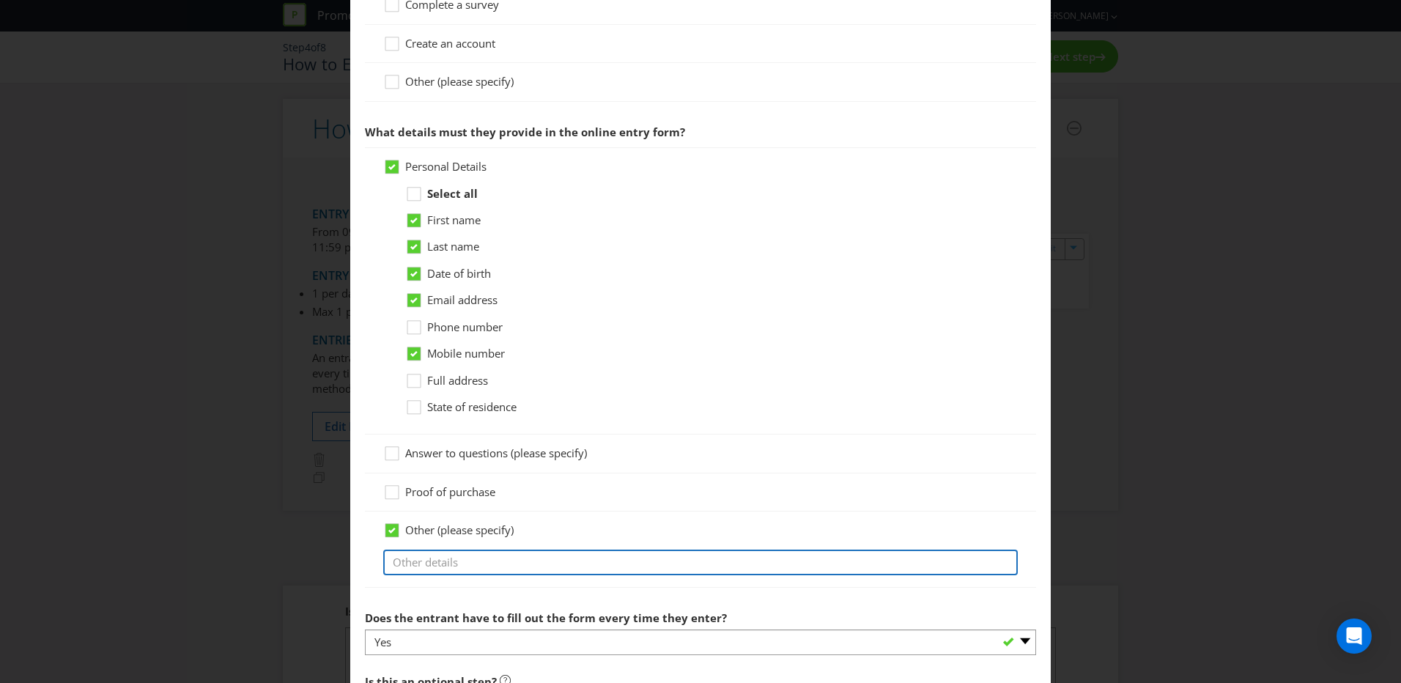
click at [461, 418] on input "text" at bounding box center [700, 562] width 634 height 26
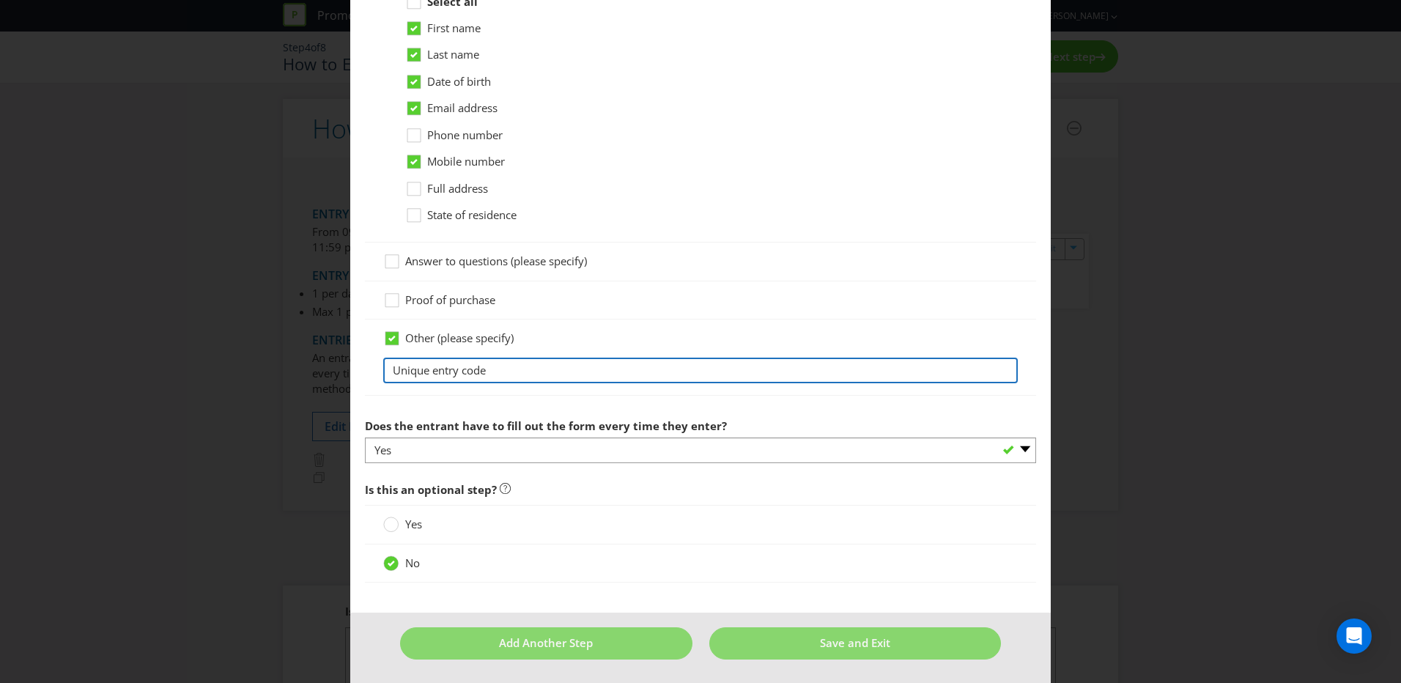
scroll to position [780, 0]
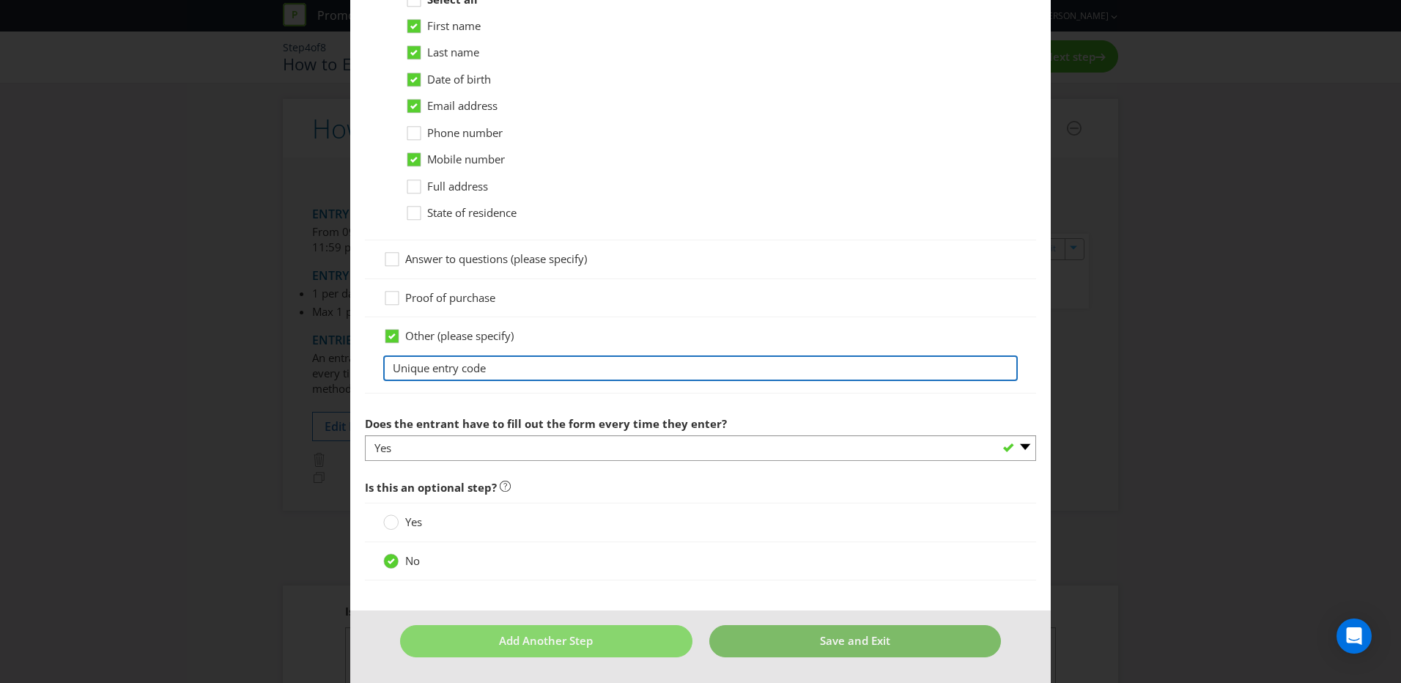
type input "Unique entry code"
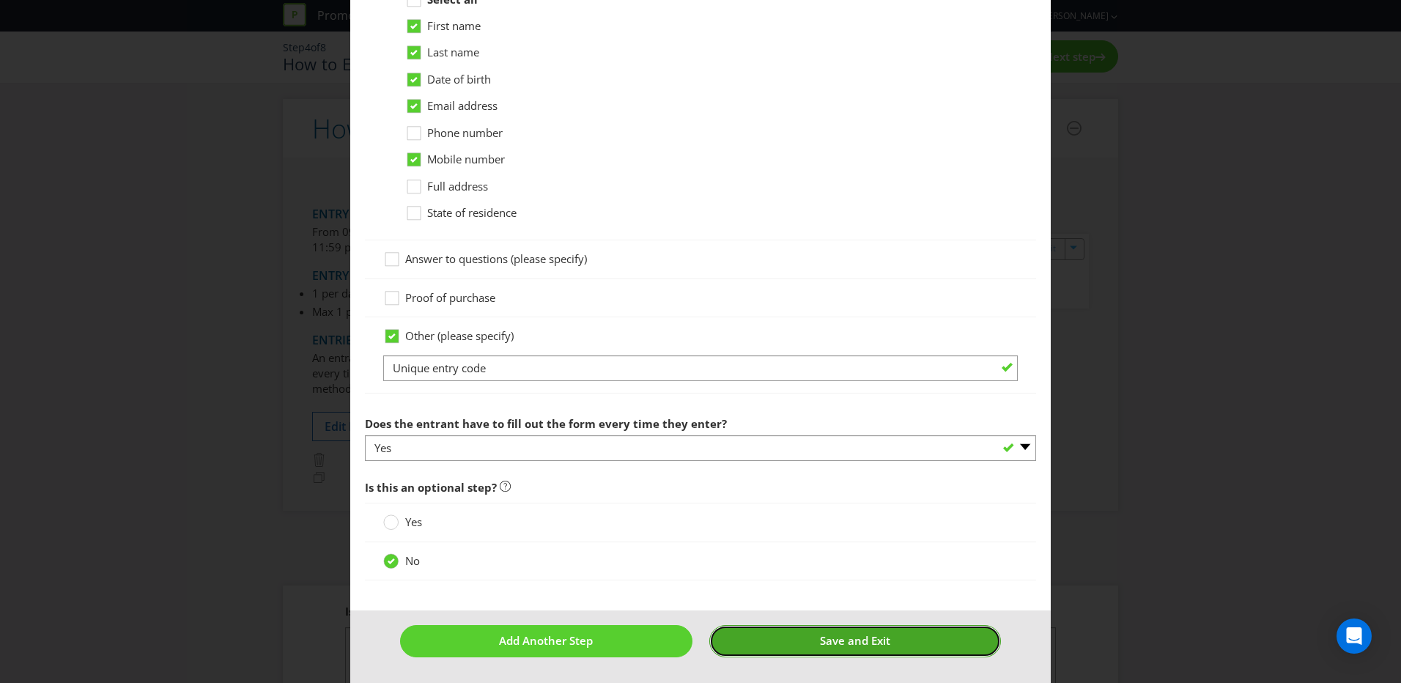
click at [820, 418] on span "Save and Exit" at bounding box center [855, 640] width 70 height 15
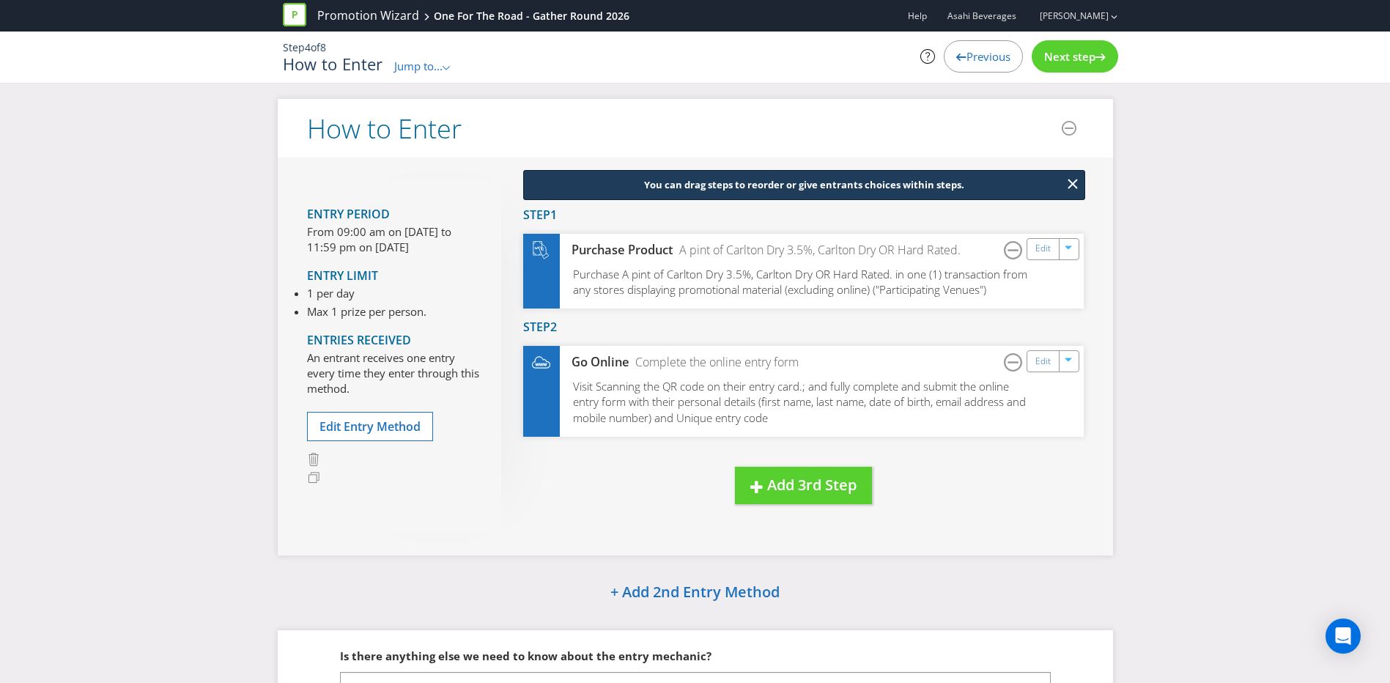
click at [933, 57] on span "Next step" at bounding box center [1069, 56] width 51 height 15
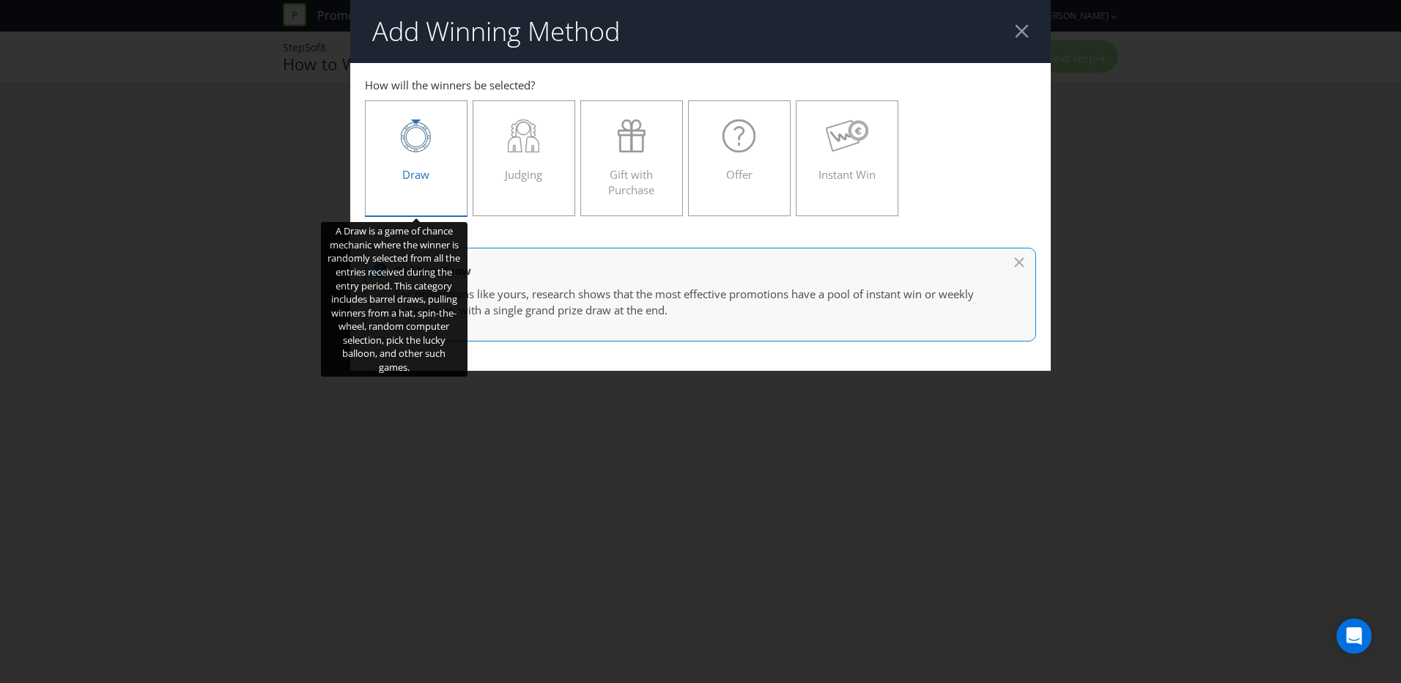
click at [429, 150] on icon at bounding box center [416, 135] width 30 height 33
click at [0, 0] on input "Draw" at bounding box center [0, 0] width 0 height 0
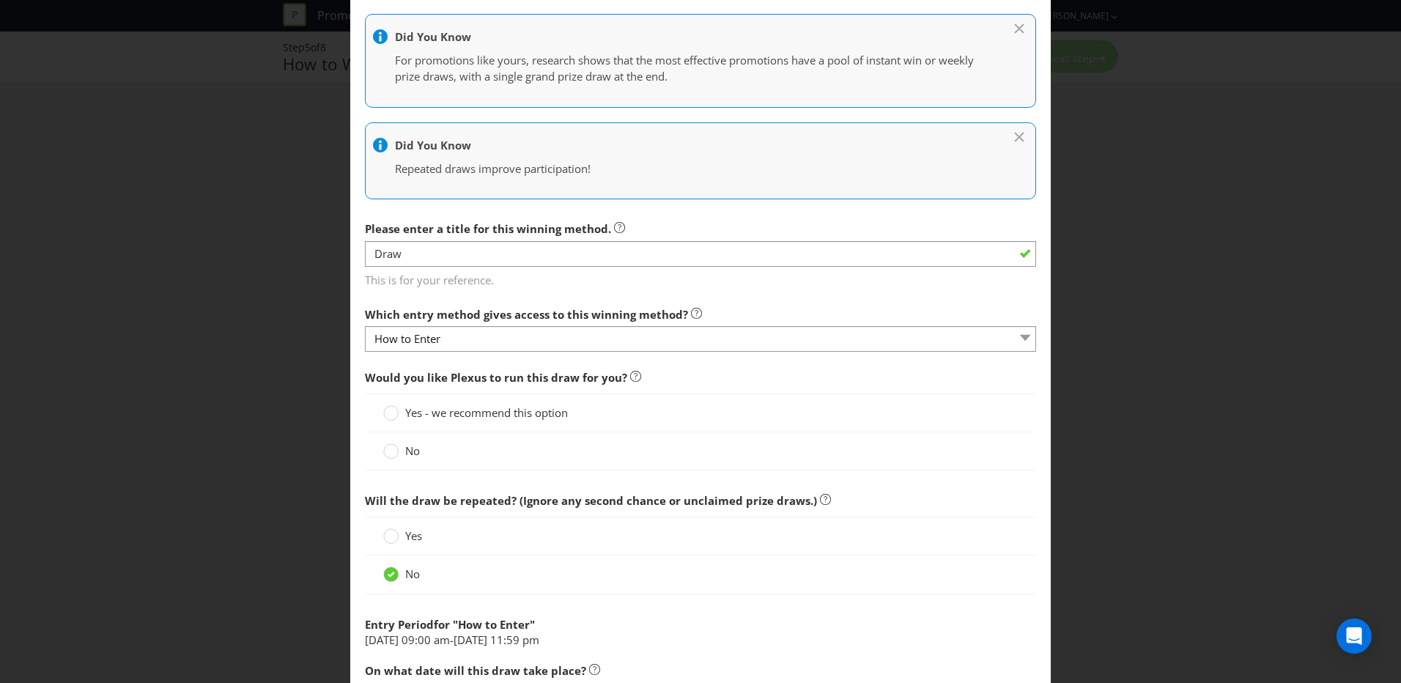
scroll to position [220, 0]
click at [396, 418] on label "No" at bounding box center [403, 448] width 40 height 15
click at [0, 0] on input "No" at bounding box center [0, 0] width 0 height 0
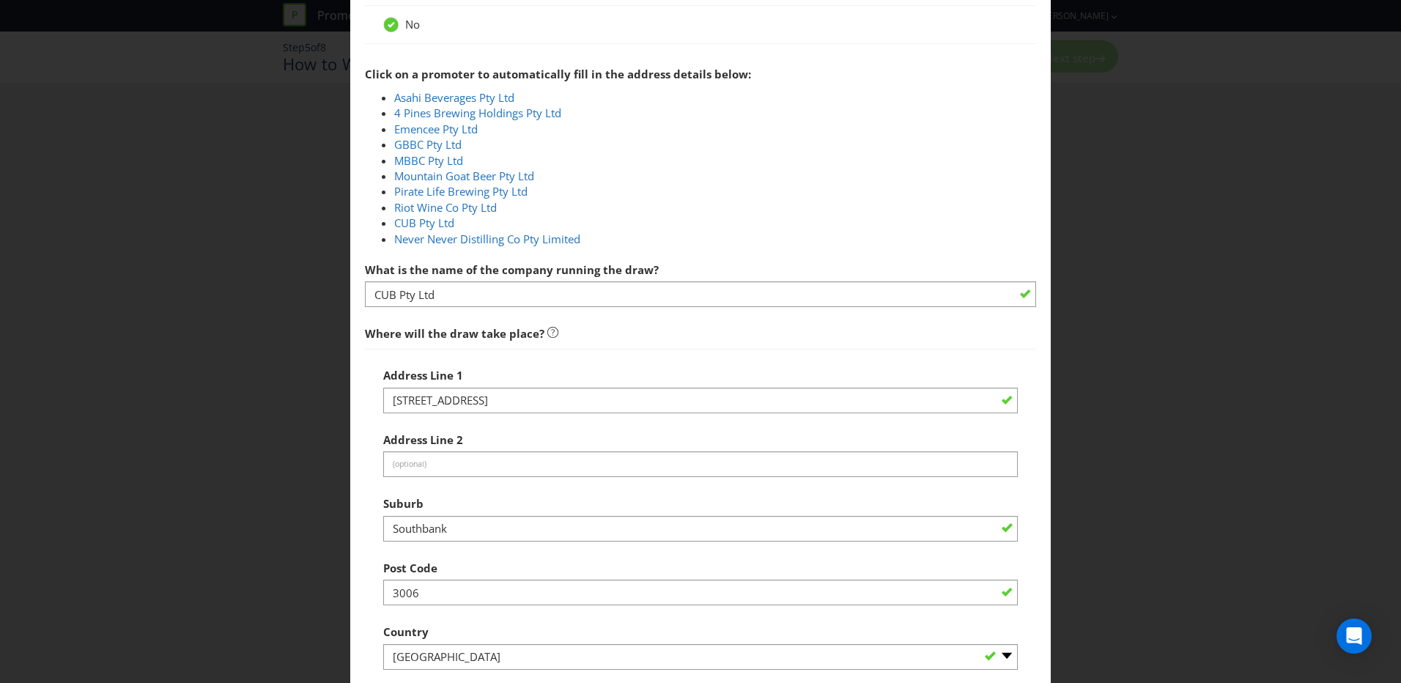
scroll to position [659, 0]
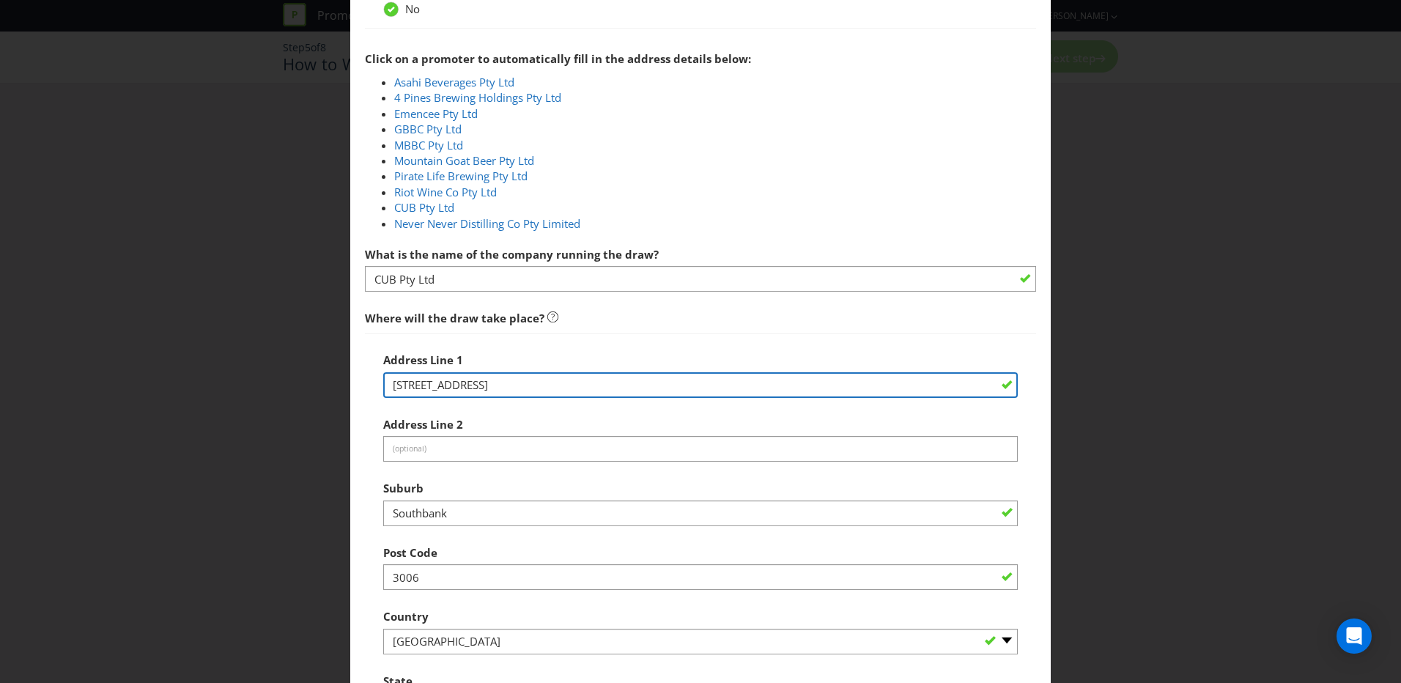
drag, startPoint x: 531, startPoint y: 380, endPoint x: 358, endPoint y: 377, distance: 172.9
click at [358, 377] on main "How to Enter How will the winners be selected? Draw Judging Gift with Purchase …" at bounding box center [700, 333] width 700 height 1859
paste input "[GEOGRAPHIC_DATA]"
click at [569, 379] on input "[GEOGRAPHIC_DATA]" at bounding box center [700, 385] width 634 height 26
paste input "[STREET_ADDRESS][PERSON_NAME]"
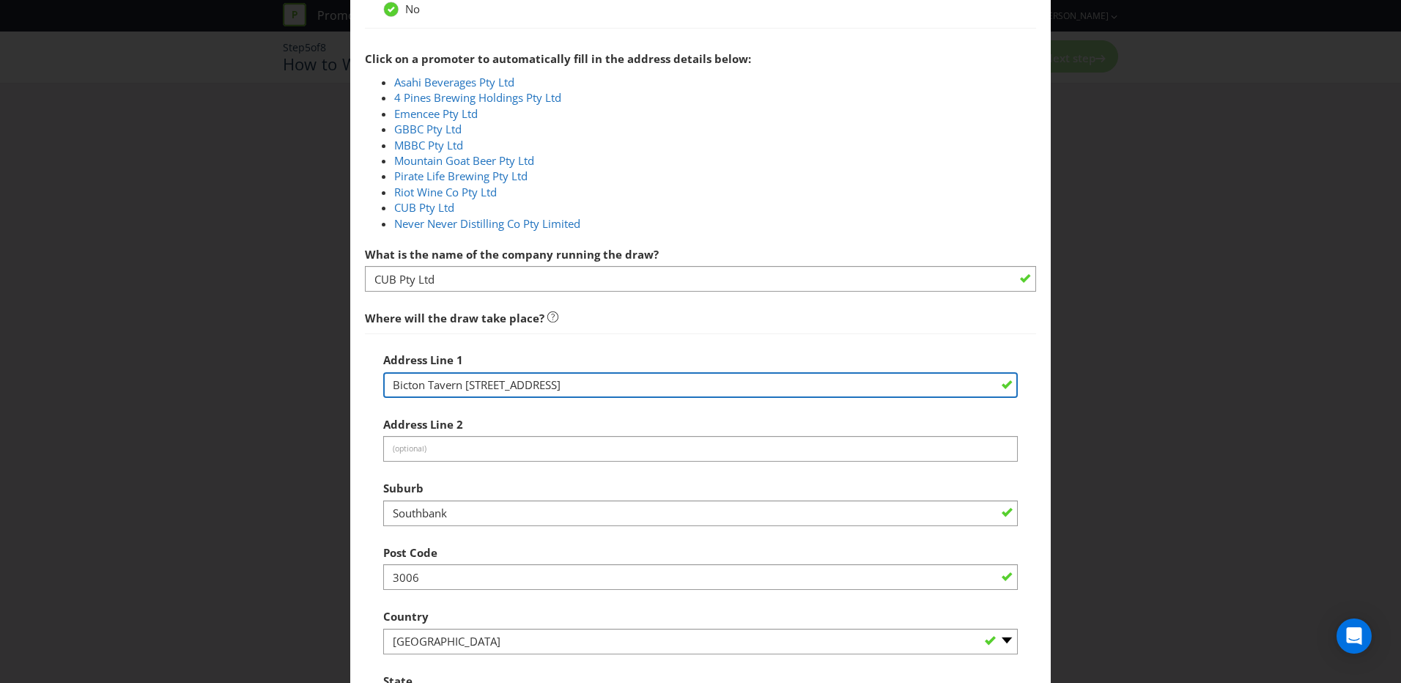
type input "Bicton Tavern [STREET_ADDRESS]"
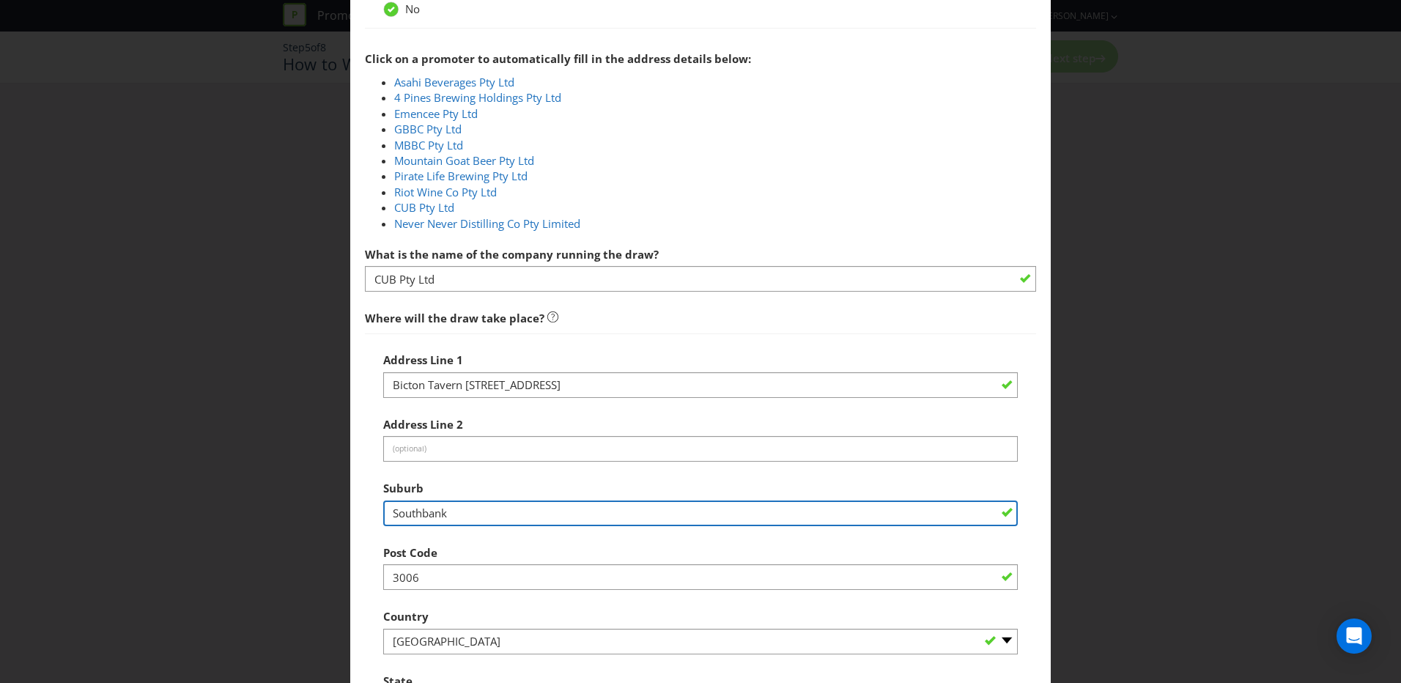
drag, startPoint x: 470, startPoint y: 509, endPoint x: 385, endPoint y: 513, distance: 85.1
click at [385, 418] on input "Southbank" at bounding box center [700, 513] width 634 height 26
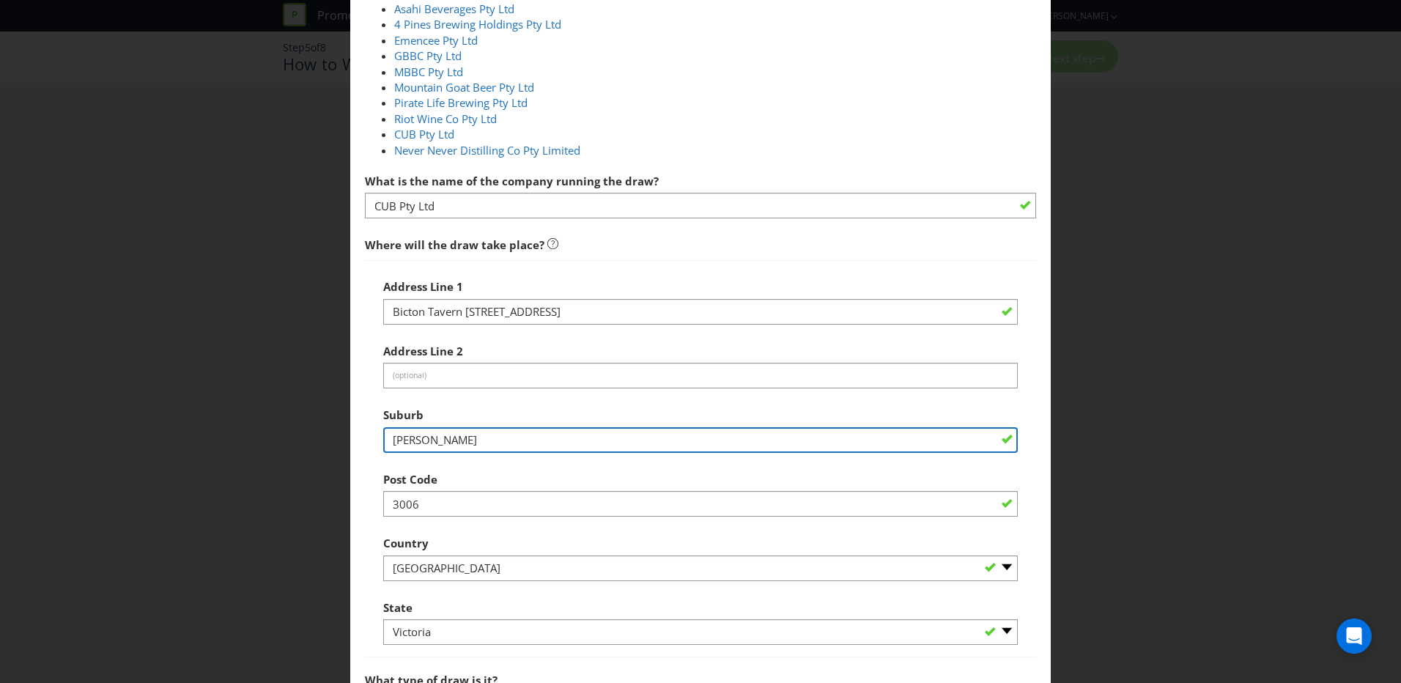
type input "[PERSON_NAME]"
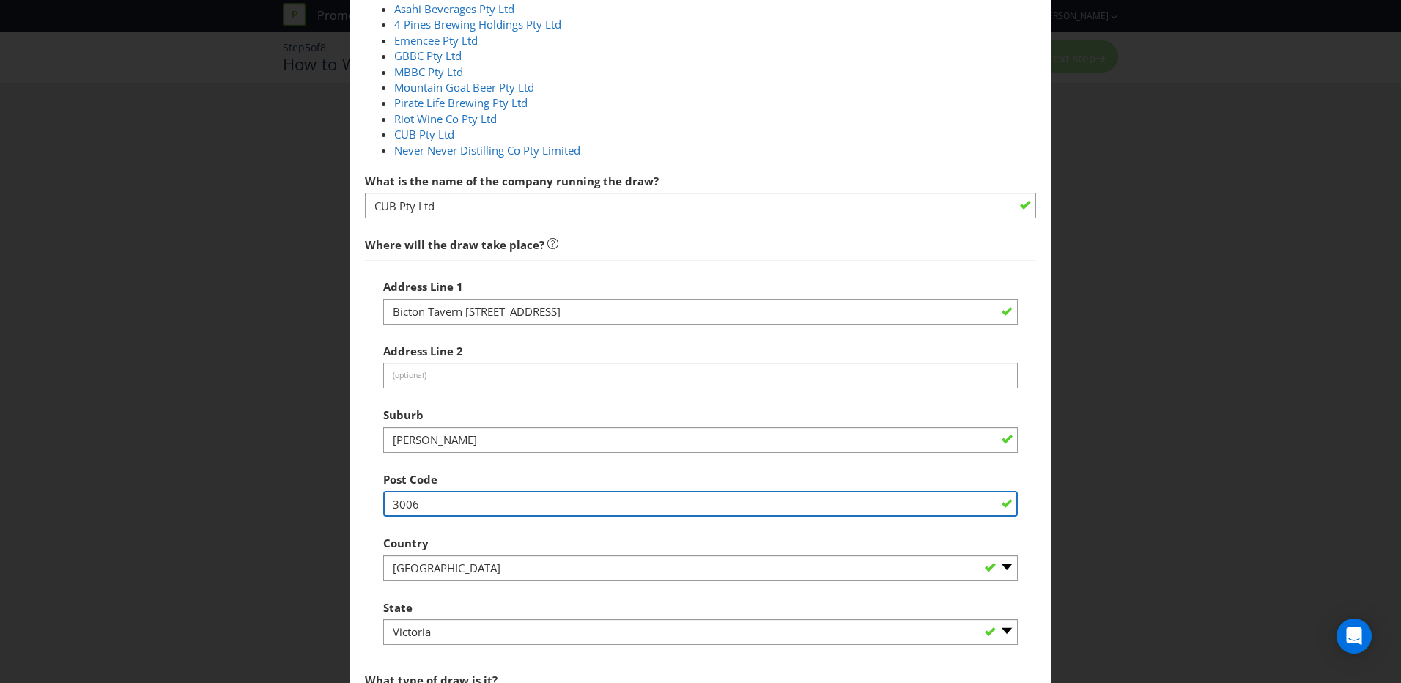
drag, startPoint x: 435, startPoint y: 499, endPoint x: 386, endPoint y: 499, distance: 49.1
click at [386, 418] on input "3006" at bounding box center [700, 504] width 634 height 26
type input "6157"
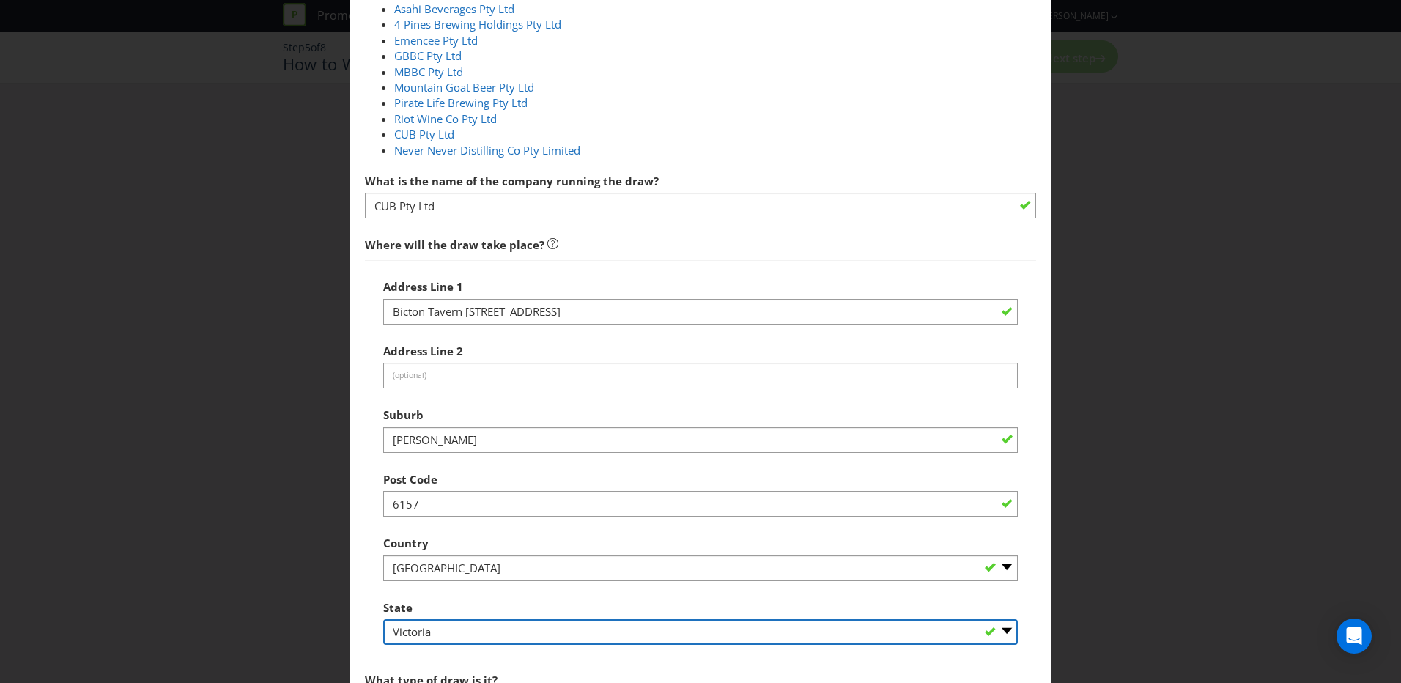
click at [425, 418] on select "-- Please Select -- [GEOGRAPHIC_DATA] [GEOGRAPHIC_DATA] [GEOGRAPHIC_DATA] [GEOG…" at bounding box center [700, 632] width 634 height 26
select select "WA"
click at [383, 418] on select "-- Please Select -- [GEOGRAPHIC_DATA] [GEOGRAPHIC_DATA] [GEOGRAPHIC_DATA] [GEOG…" at bounding box center [700, 632] width 634 height 26
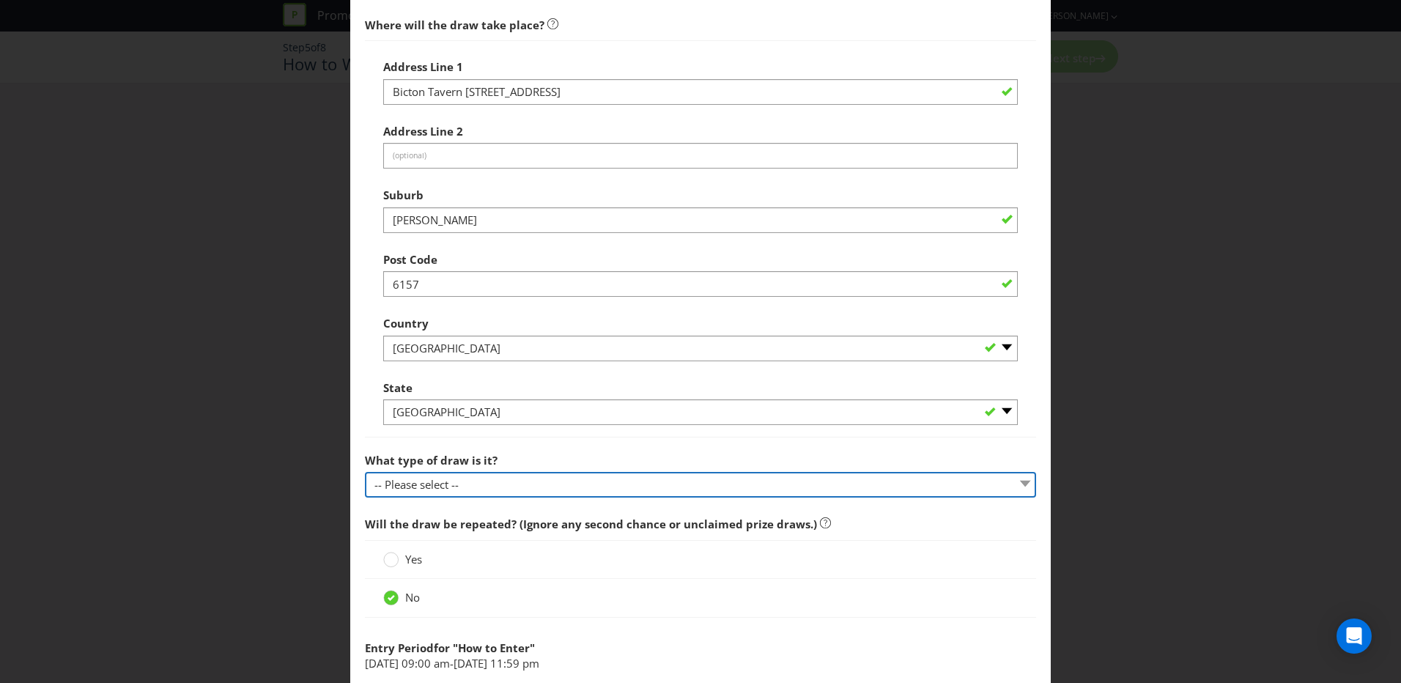
click at [475, 418] on select "-- Please select -- Computerised random selection Barrel draw Don't specify Oth…" at bounding box center [700, 485] width 671 height 26
select select "COMPUTERISED"
click at [365, 418] on select "-- Please select -- Computerised random selection Barrel draw Don't specify Oth…" at bounding box center [700, 485] width 671 height 26
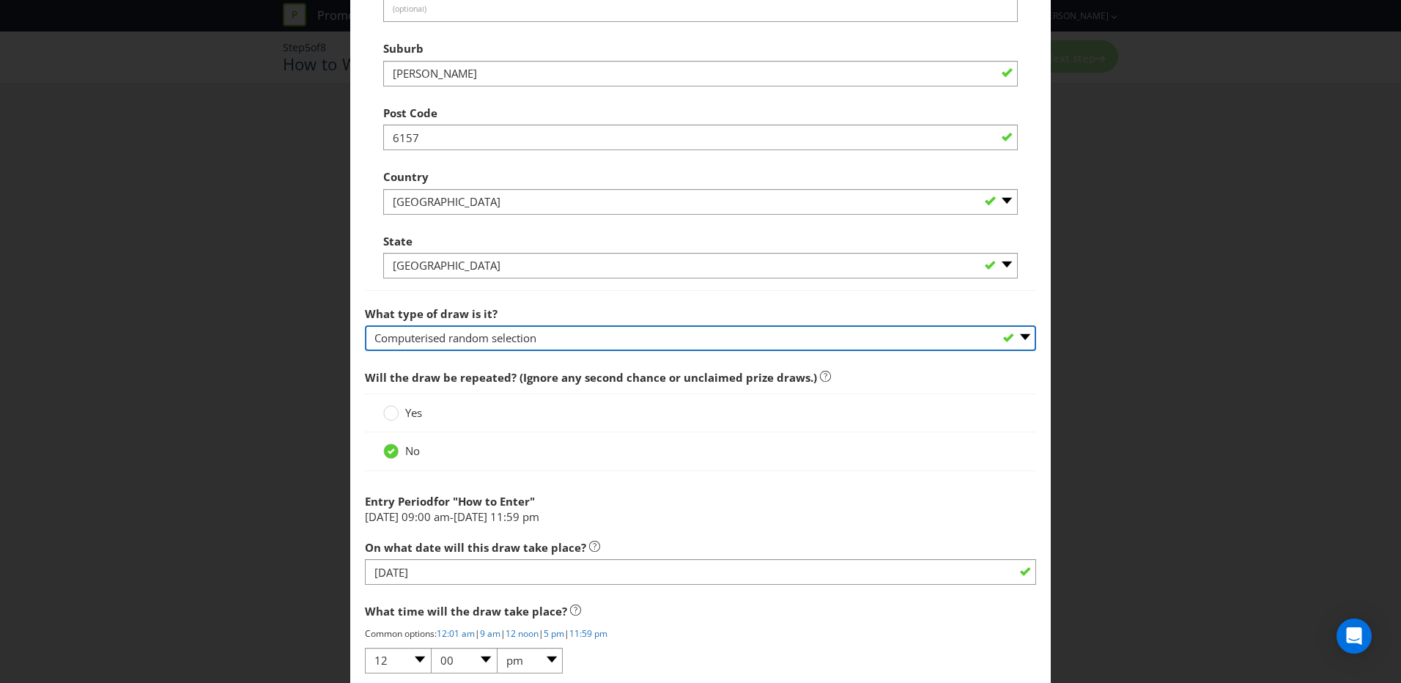
scroll to position [1245, 0]
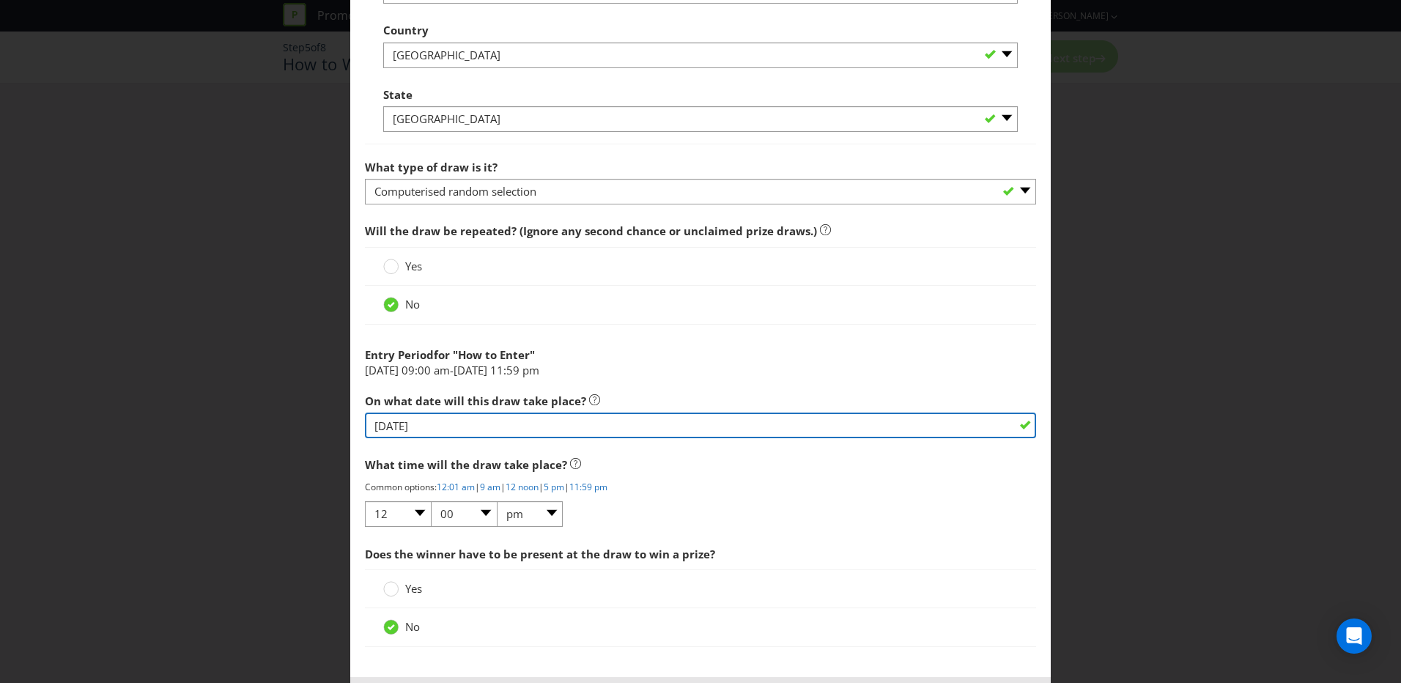
click at [518, 418] on input "[DATE]" at bounding box center [700, 425] width 671 height 26
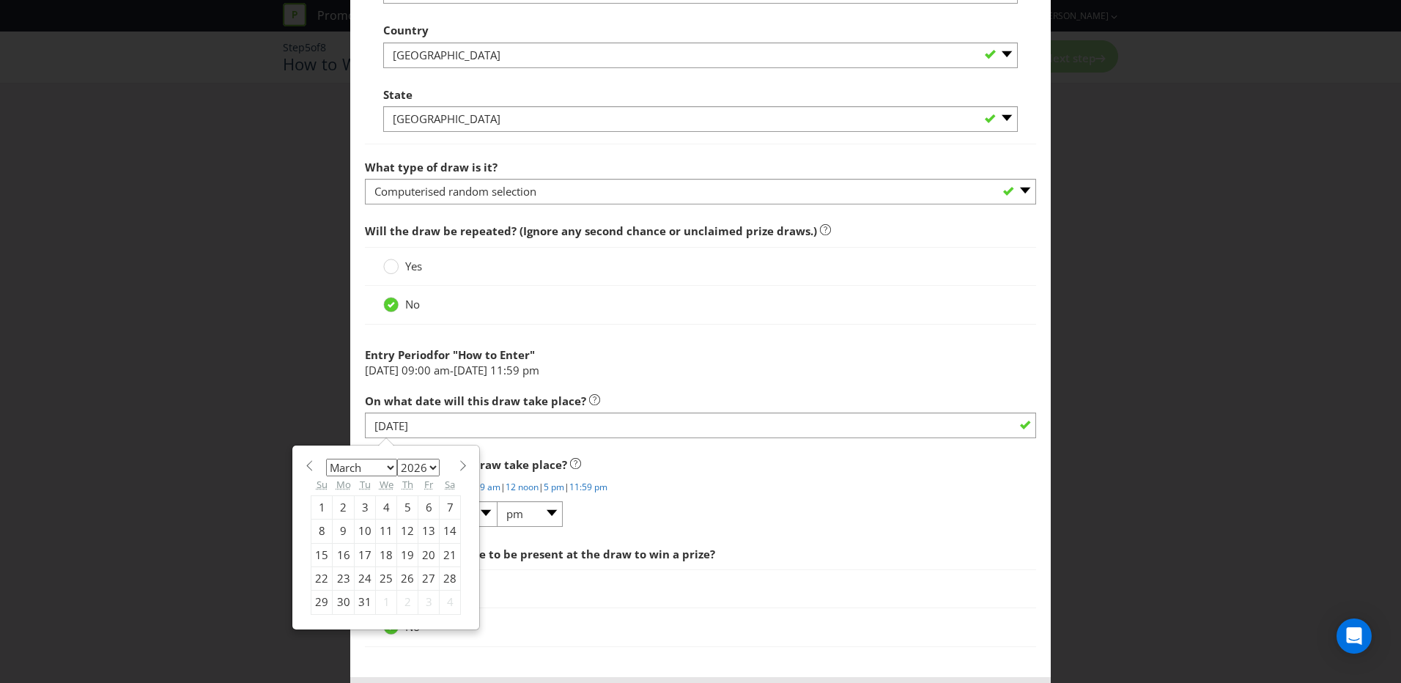
click at [425, 418] on div "6" at bounding box center [428, 506] width 21 height 23
type input "[DATE]"
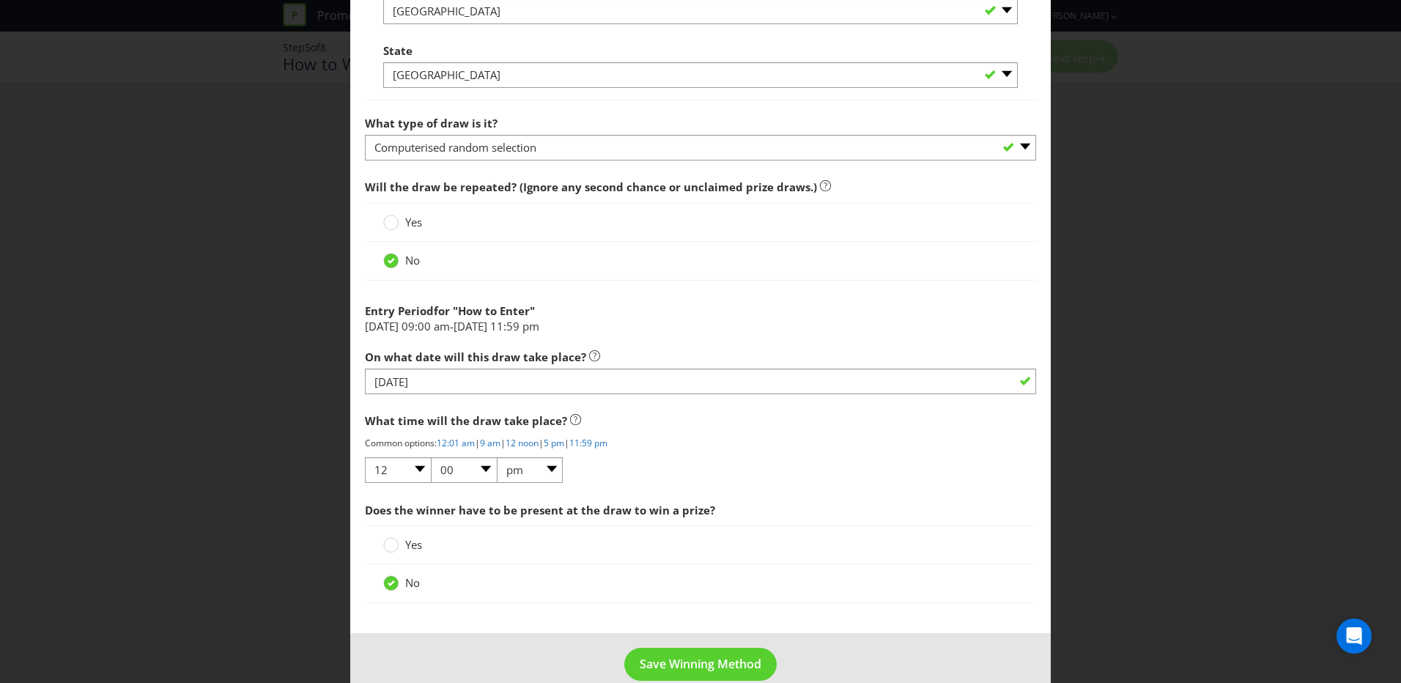
scroll to position [1314, 0]
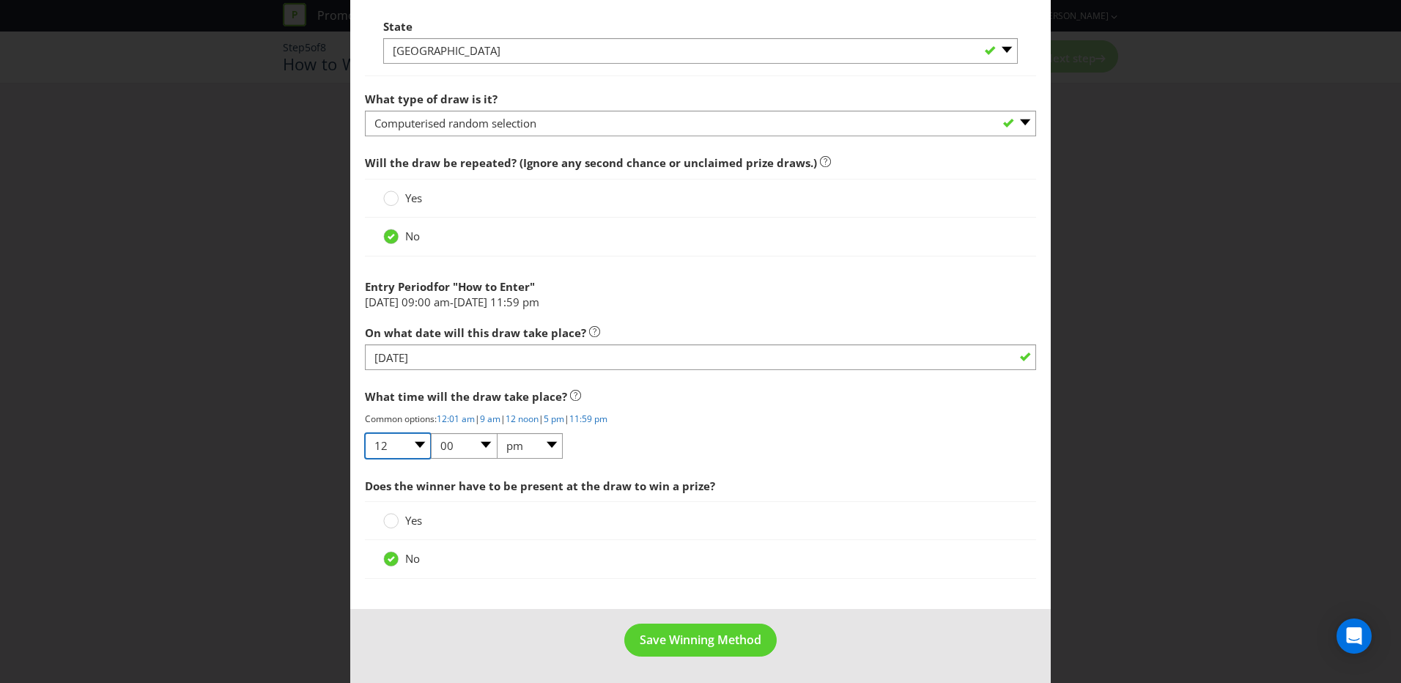
click at [410, 418] on select "01 02 03 04 05 06 07 08 09 10 11 12" at bounding box center [398, 446] width 66 height 26
click at [693, 418] on span "Save Winning Method" at bounding box center [701, 639] width 122 height 16
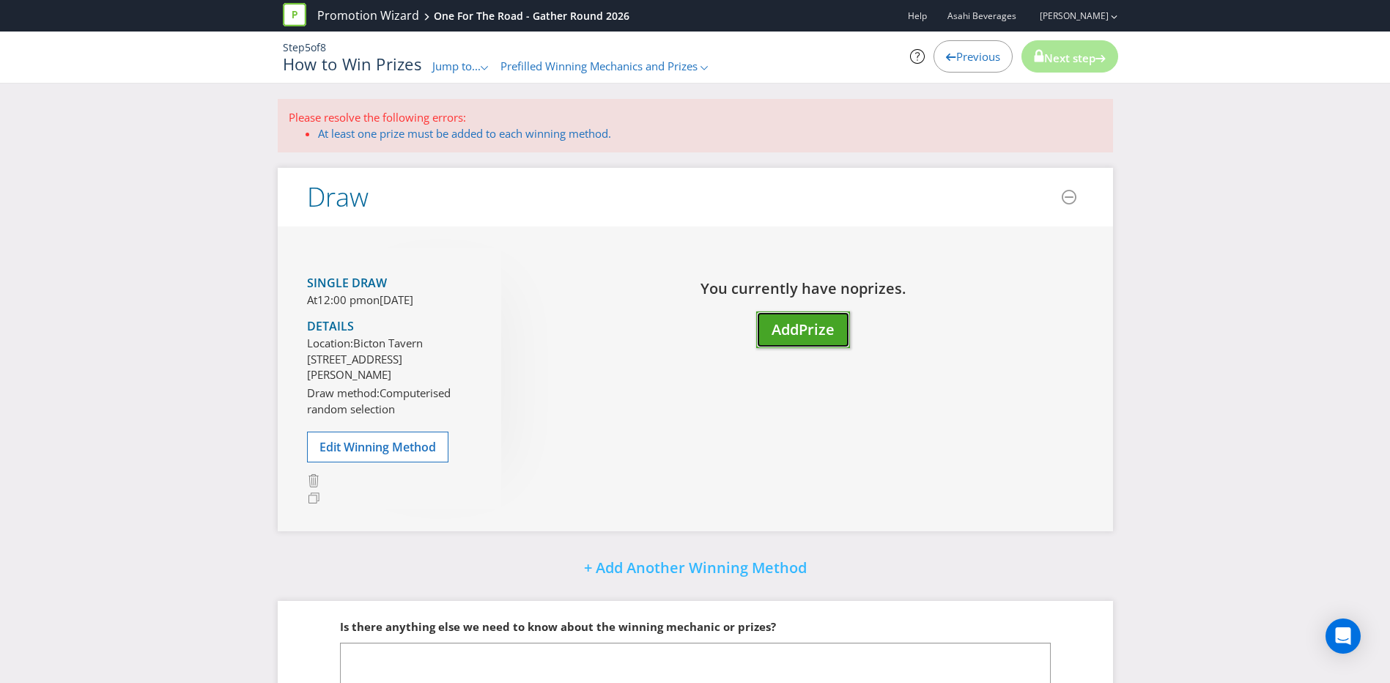
click at [787, 336] on span "Add" at bounding box center [784, 329] width 27 height 20
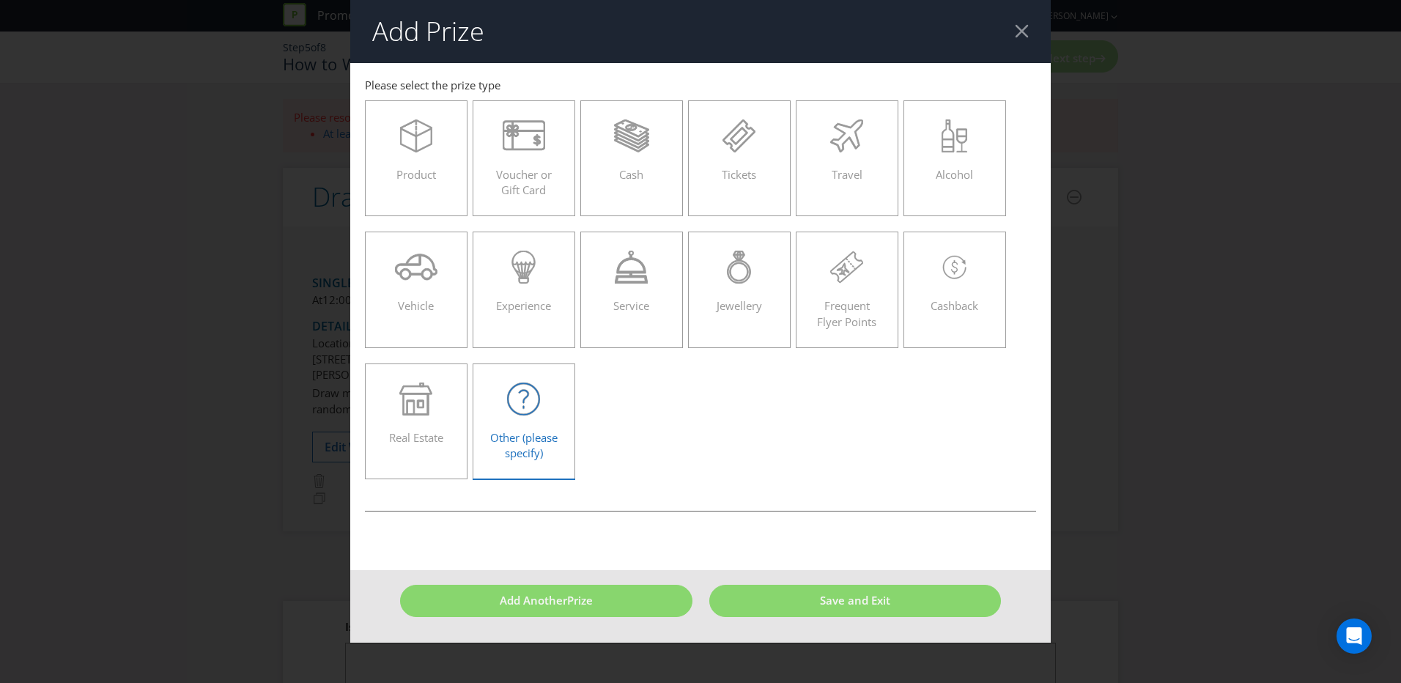
click at [535, 418] on div "Other (please specify)" at bounding box center [524, 415] width 72 height 66
click at [0, 0] on input "Other (please specify)" at bounding box center [0, 0] width 0 height 0
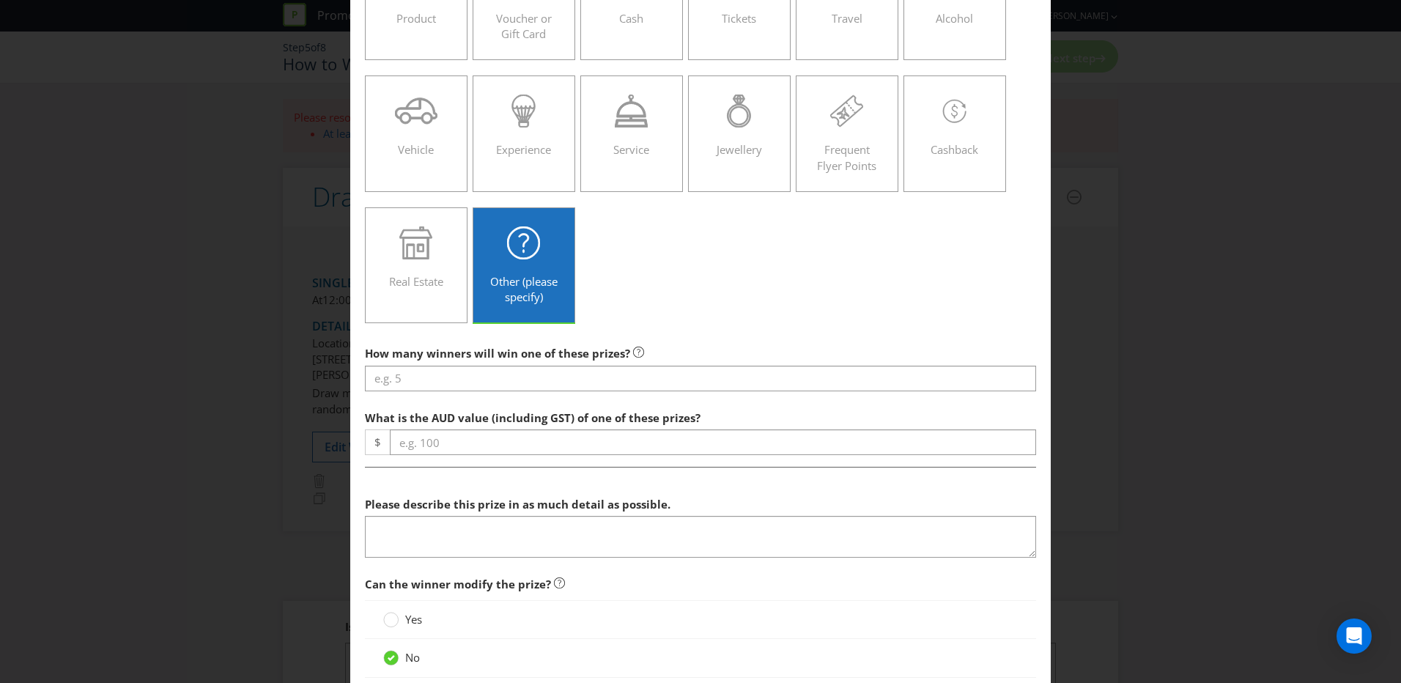
scroll to position [220, 0]
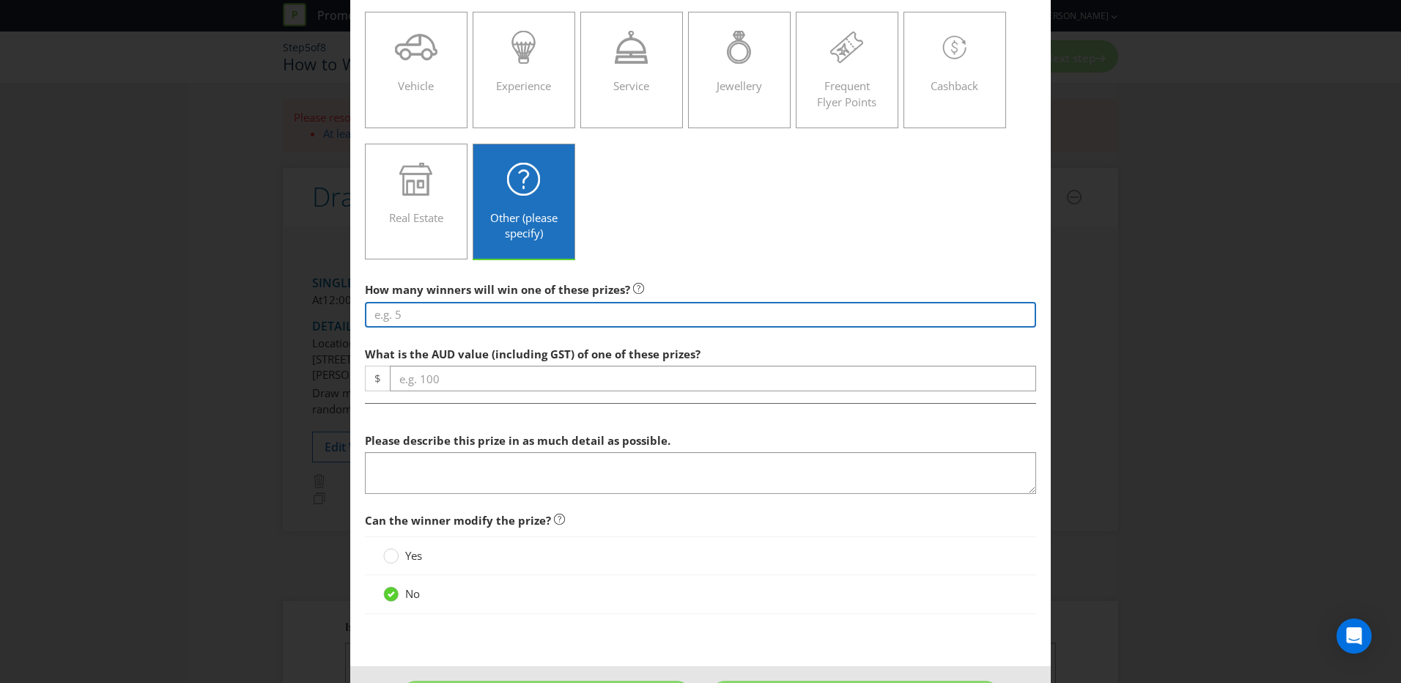
click at [597, 316] on input "number" at bounding box center [700, 315] width 671 height 26
type input "1"
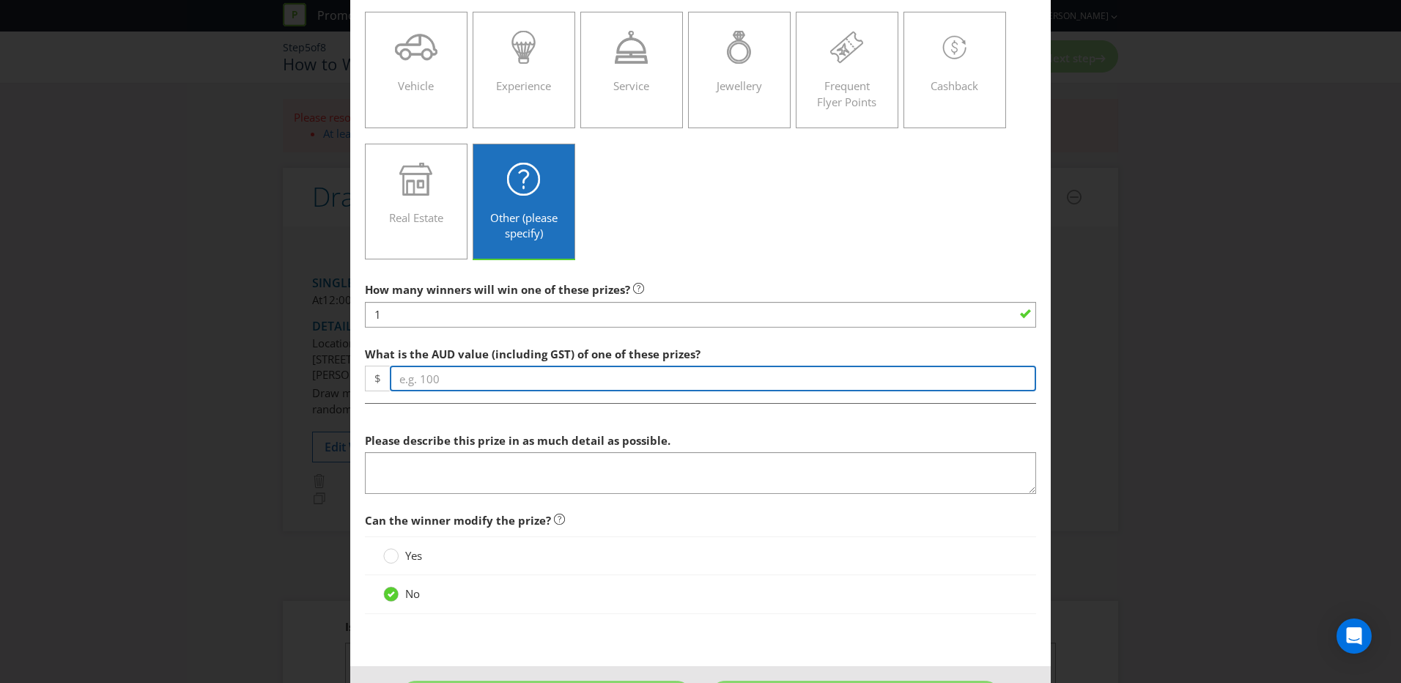
click at [532, 376] on input "number" at bounding box center [713, 379] width 646 height 26
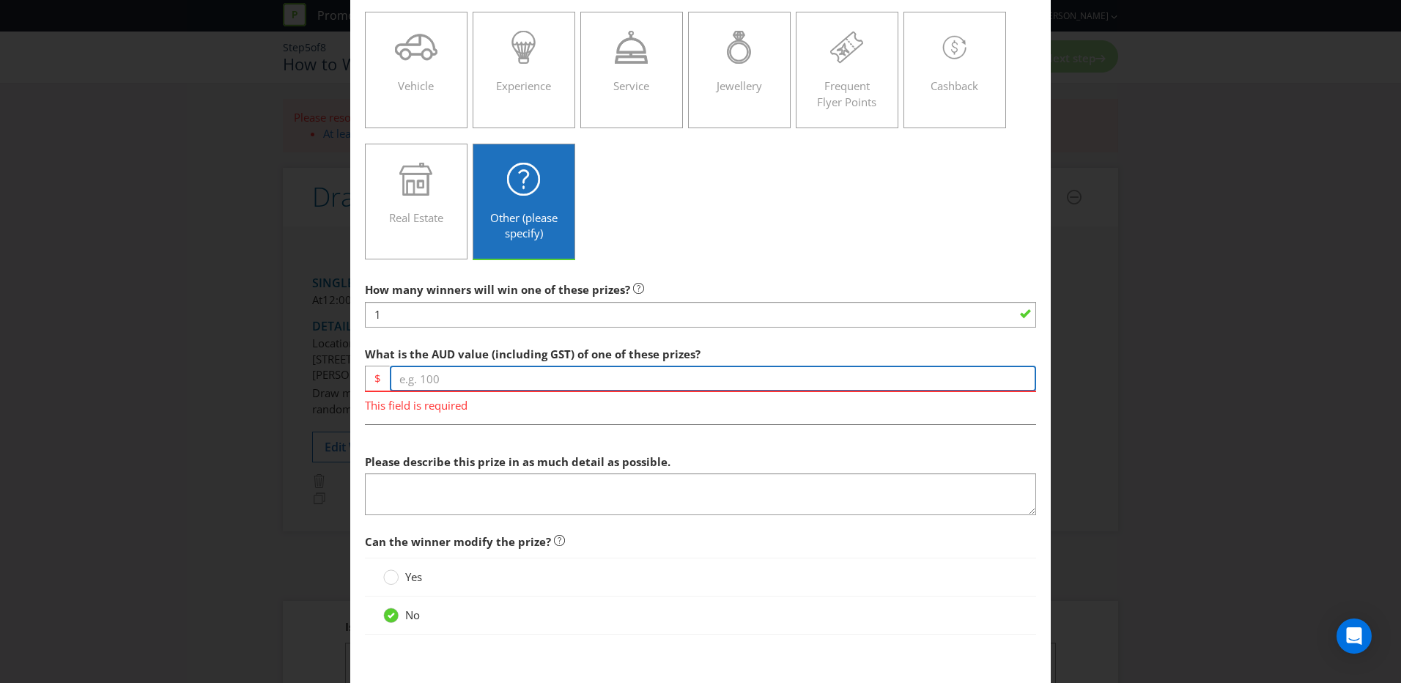
click at [501, 385] on input "number" at bounding box center [713, 379] width 646 height 26
type input "9000"
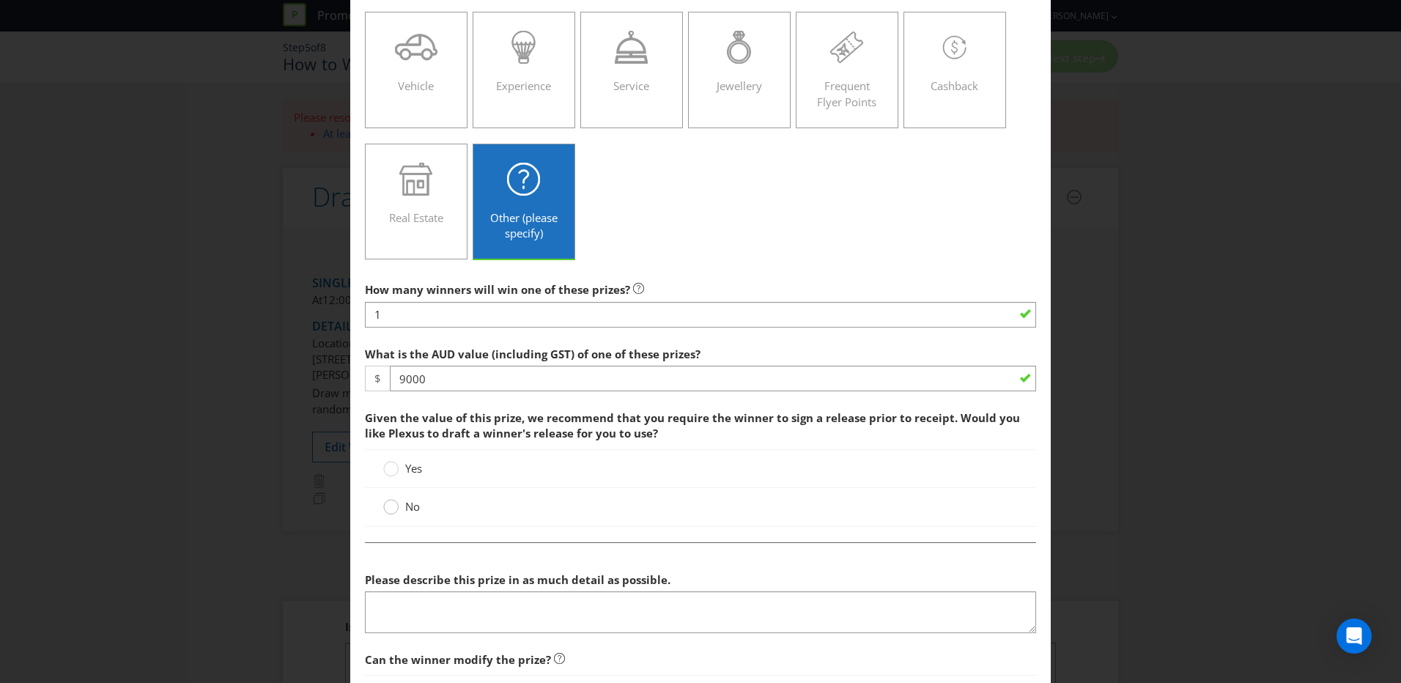
click at [391, 418] on circle at bounding box center [391, 507] width 15 height 15
click at [0, 0] on input "No" at bounding box center [0, 0] width 0 height 0
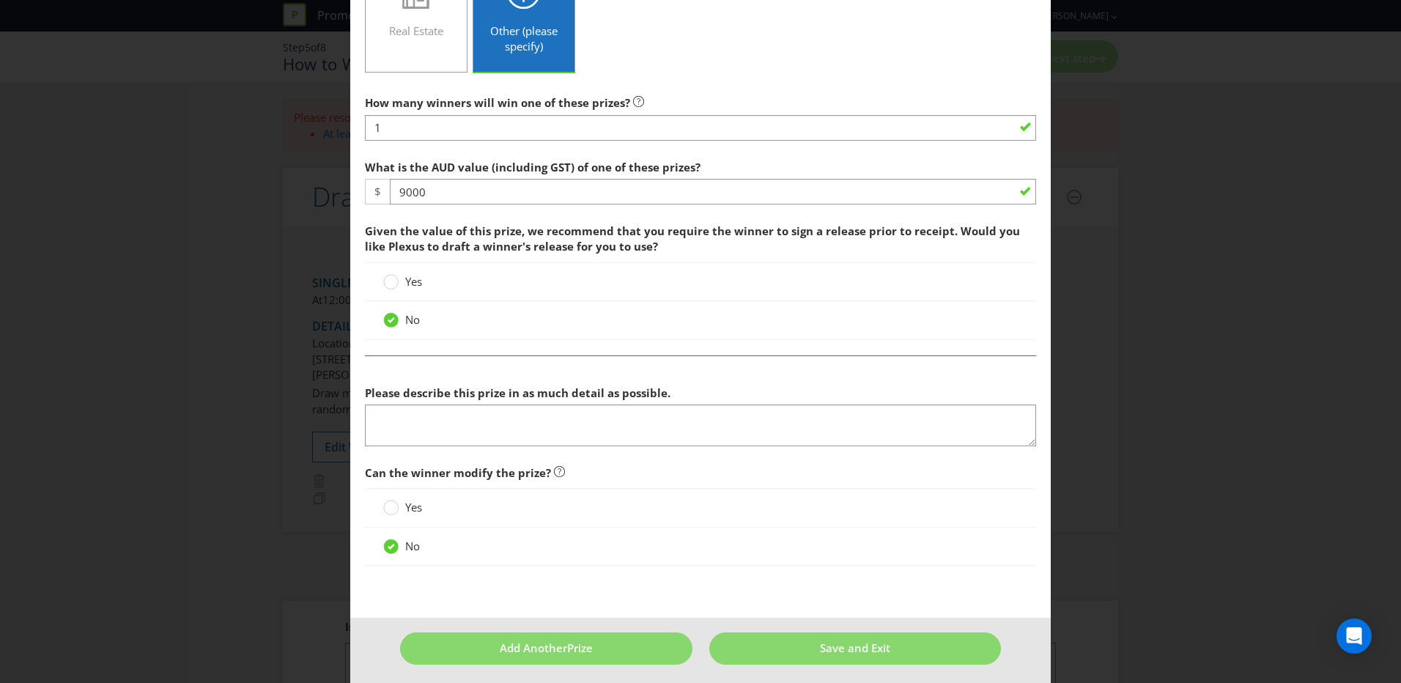
scroll to position [414, 0]
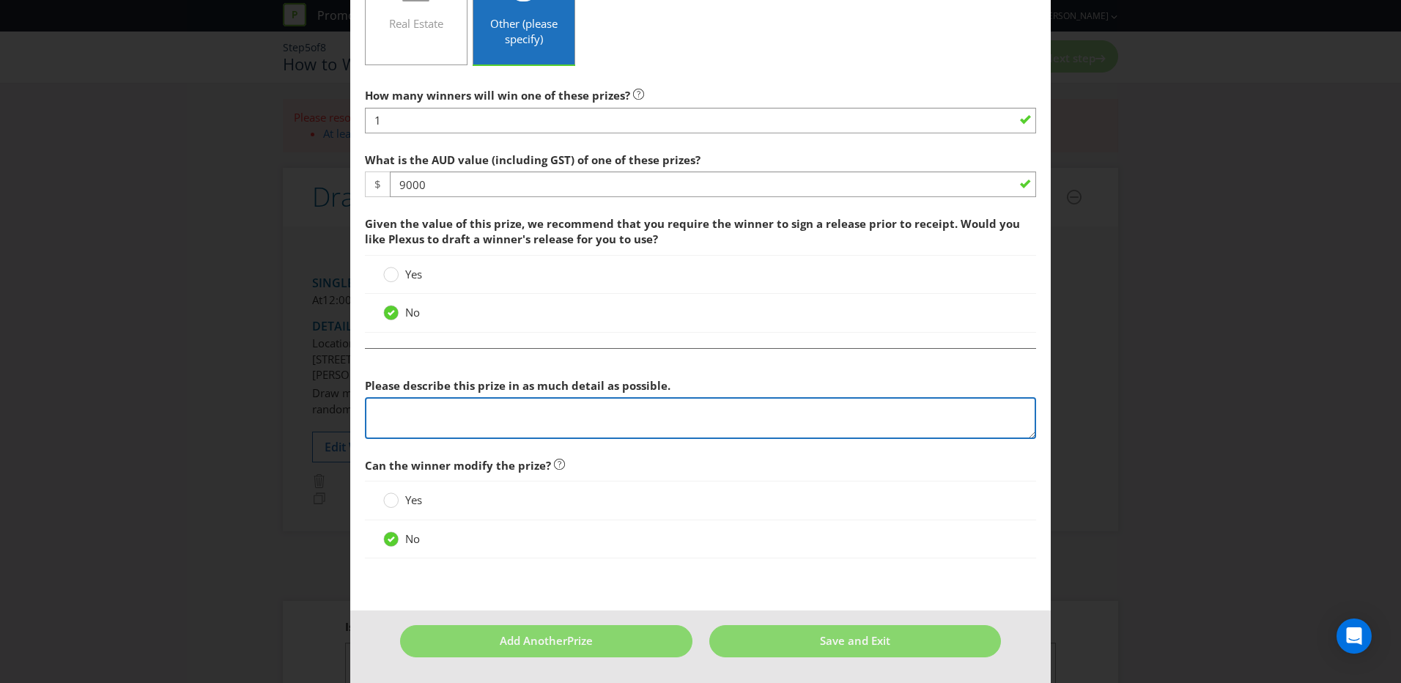
click at [532, 412] on textarea at bounding box center [700, 418] width 671 height 42
paste textarea "Return economy airfares between [GEOGRAPHIC_DATA], [GEOGRAPHIC_DATA], and [GEOG…"
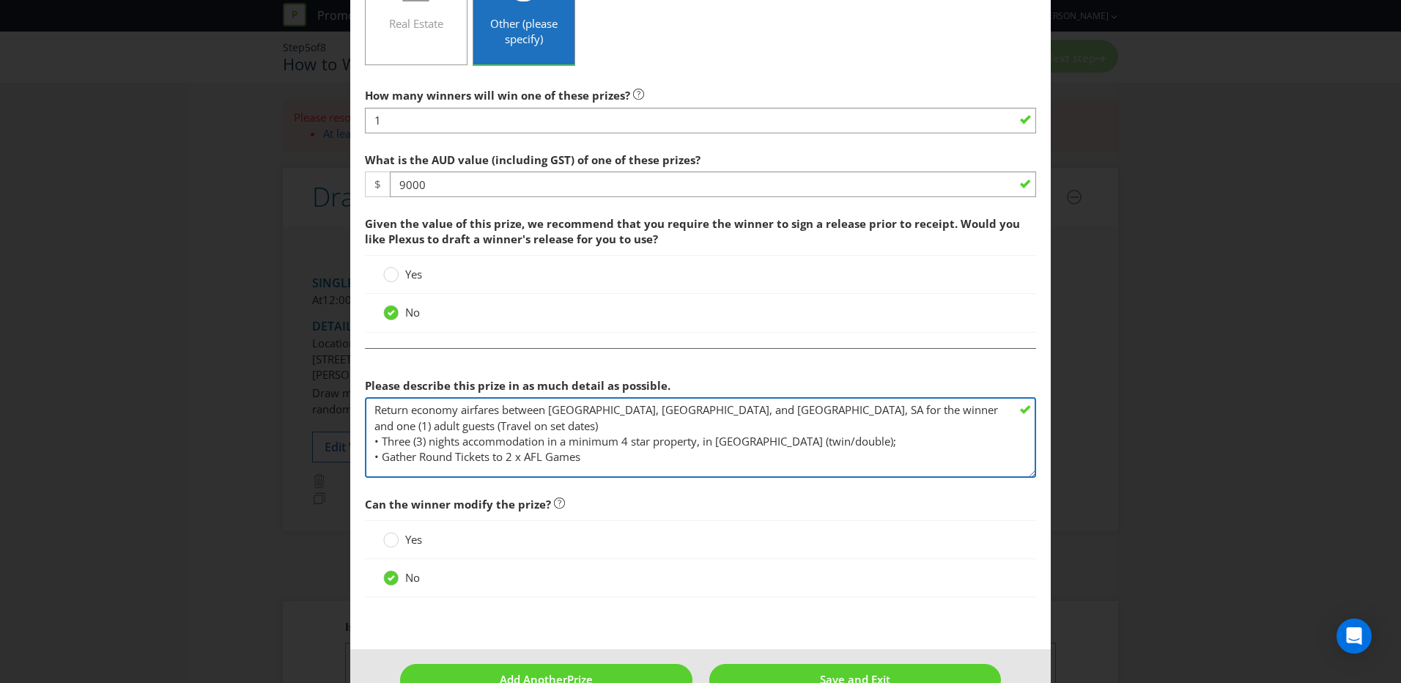
scroll to position [0, 0]
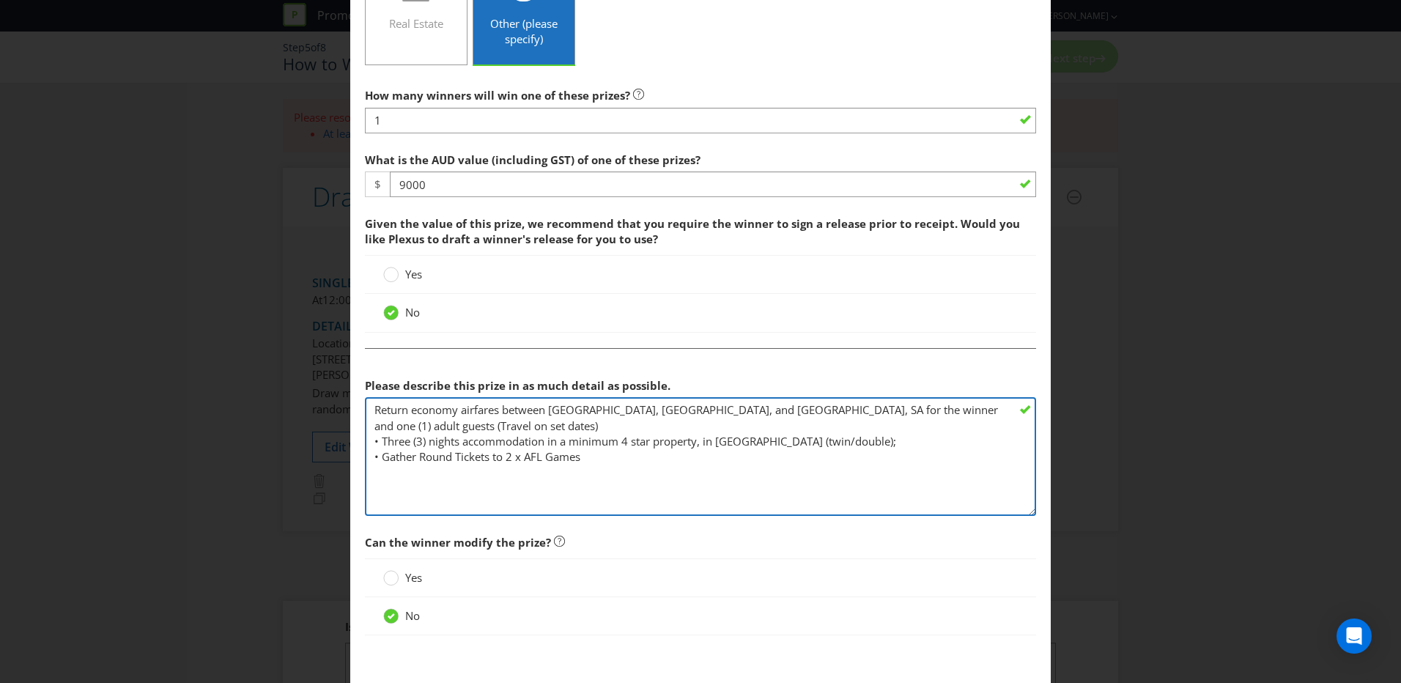
drag, startPoint x: 1024, startPoint y: 436, endPoint x: 1016, endPoint y: 513, distance: 77.3
click at [933, 418] on textarea "Return economy airfares between [GEOGRAPHIC_DATA], [GEOGRAPHIC_DATA], and [GEOG…" at bounding box center [700, 456] width 671 height 119
drag, startPoint x: 379, startPoint y: 439, endPoint x: 371, endPoint y: 441, distance: 7.6
click at [371, 418] on textarea "Return economy airfares between [GEOGRAPHIC_DATA], [GEOGRAPHIC_DATA], and [GEOG…" at bounding box center [700, 456] width 671 height 119
click at [371, 408] on textarea "Return economy airfares between [GEOGRAPHIC_DATA], [GEOGRAPHIC_DATA], and [GEOG…" at bounding box center [700, 456] width 671 height 119
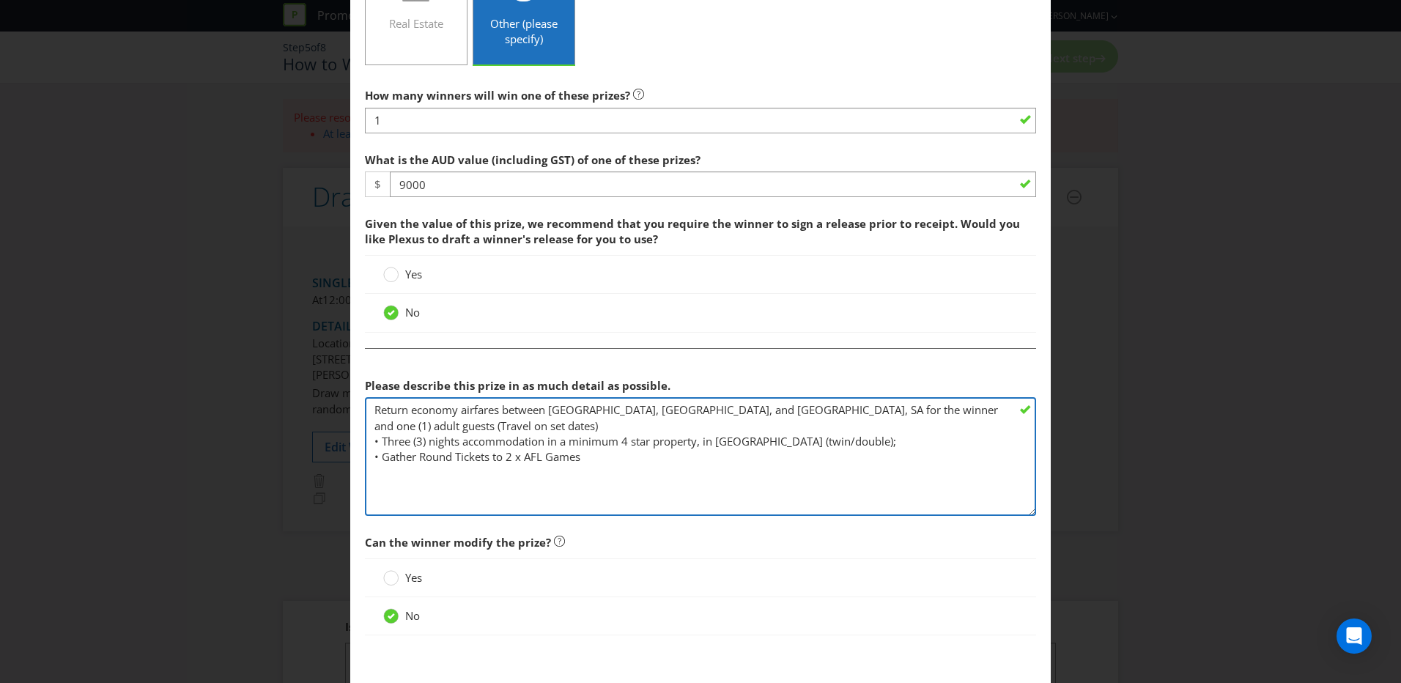
paste textarea "•"
click at [582, 418] on textarea "• Return economy airfares between [GEOGRAPHIC_DATA], [GEOGRAPHIC_DATA], and [GE…" at bounding box center [700, 456] width 671 height 119
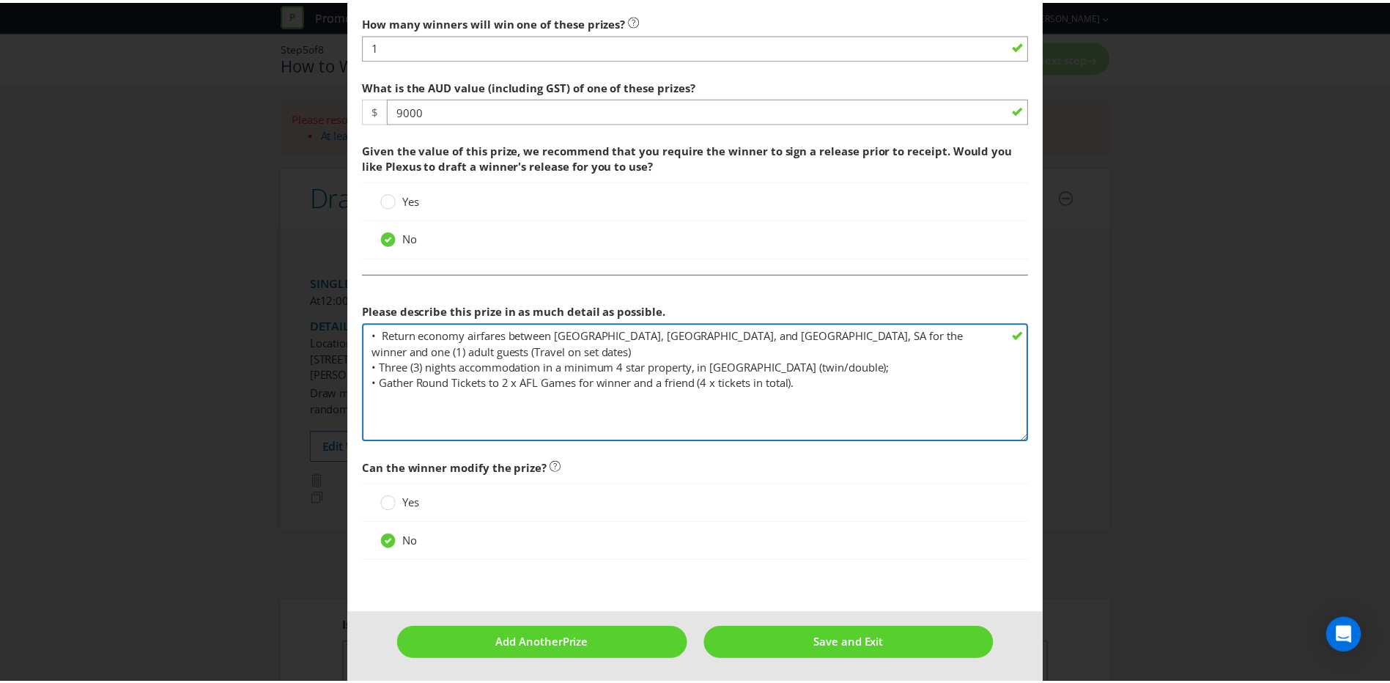
scroll to position [491, 0]
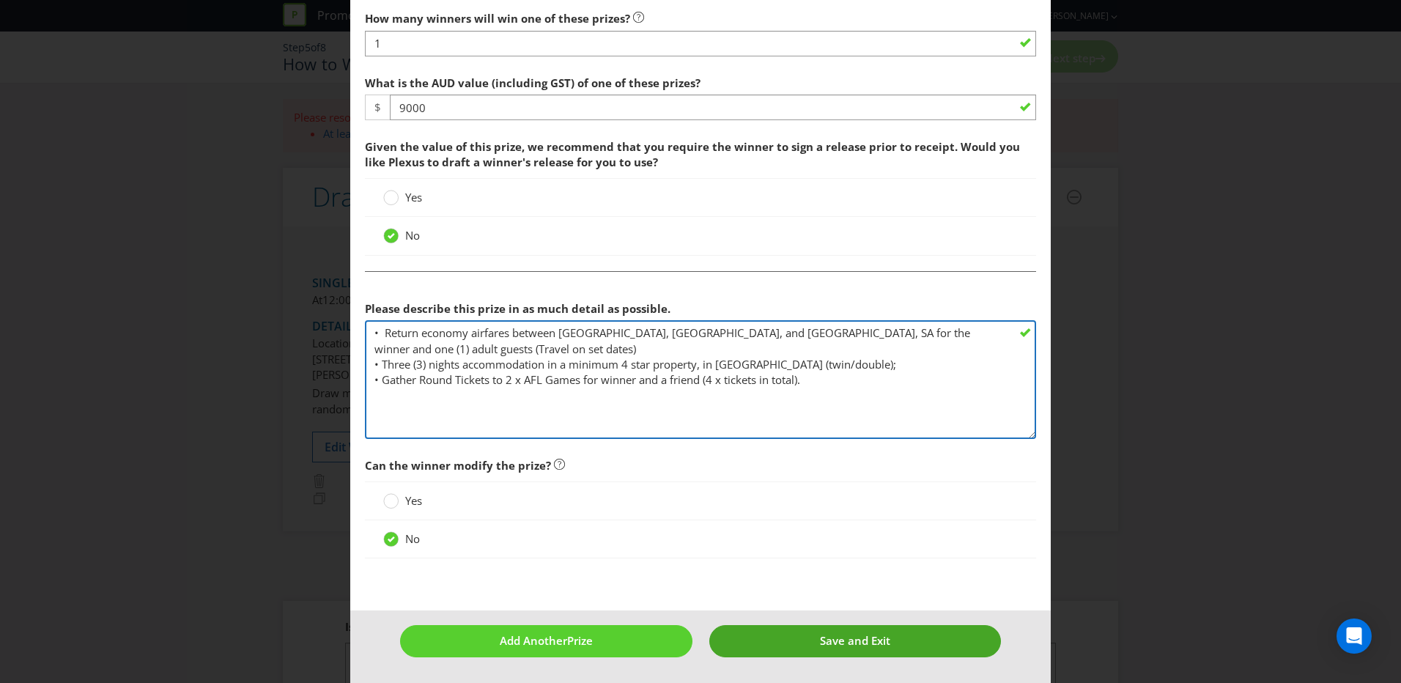
type textarea "• Return economy airfares between [GEOGRAPHIC_DATA], [GEOGRAPHIC_DATA], and [GE…"
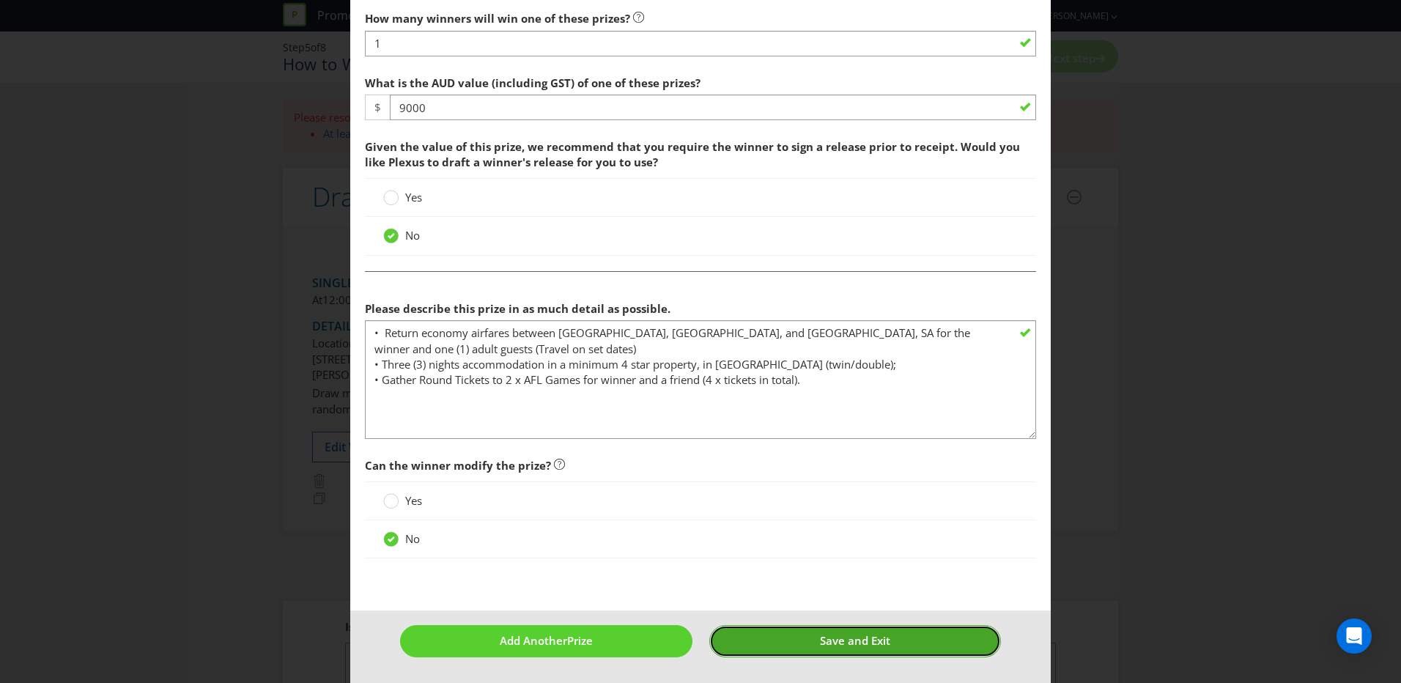
click at [820, 418] on span "Save and Exit" at bounding box center [855, 640] width 70 height 15
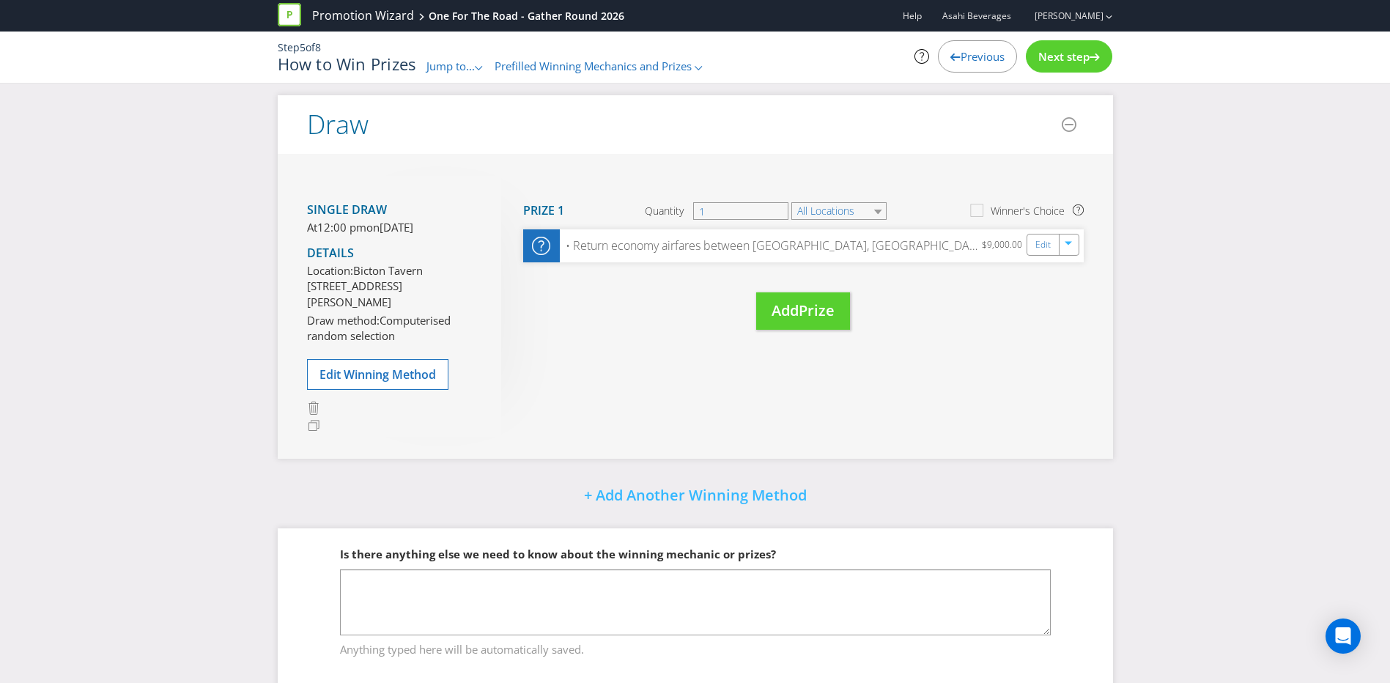
scroll to position [147, 0]
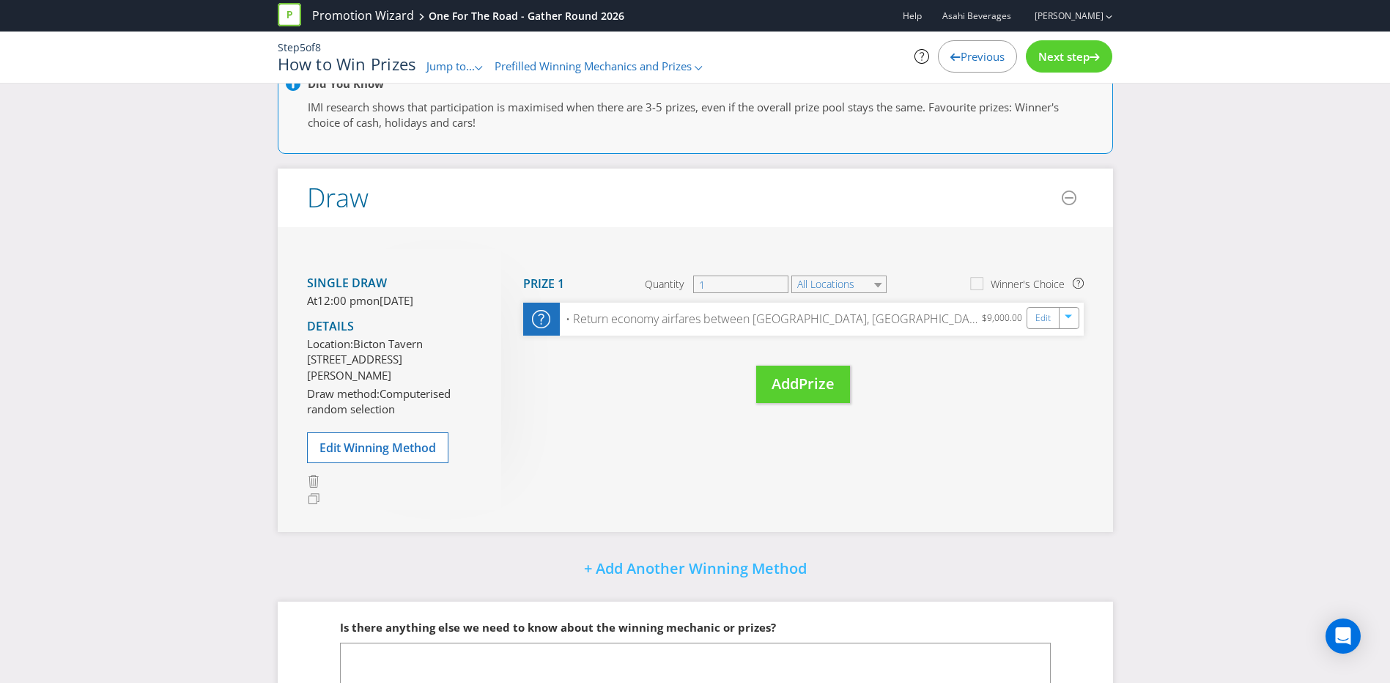
click at [933, 56] on span "Next step" at bounding box center [1063, 56] width 51 height 15
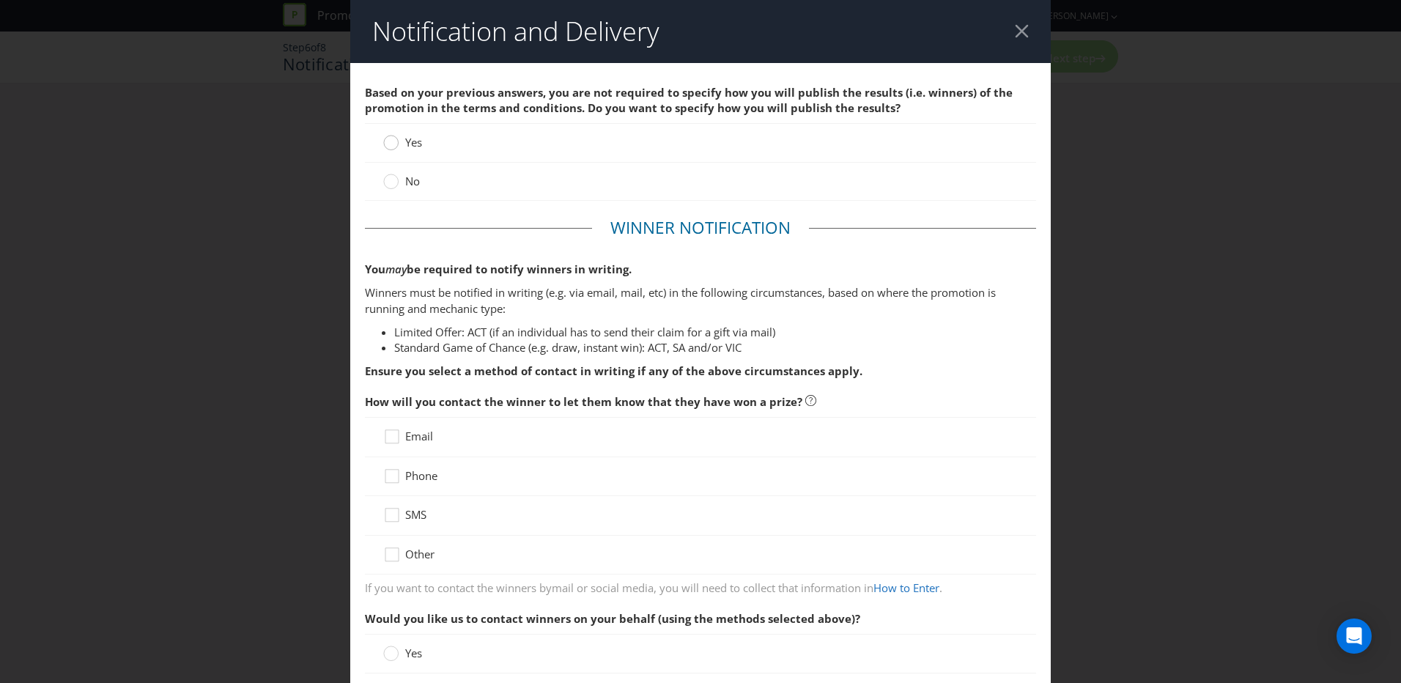
click at [389, 140] on div at bounding box center [391, 137] width 7 height 7
click at [0, 0] on input "Yes" at bounding box center [0, 0] width 0 height 0
click at [391, 418] on icon at bounding box center [394, 479] width 22 height 22
click at [0, 0] on input "Phone" at bounding box center [0, 0] width 0 height 0
click at [391, 418] on icon at bounding box center [394, 440] width 22 height 22
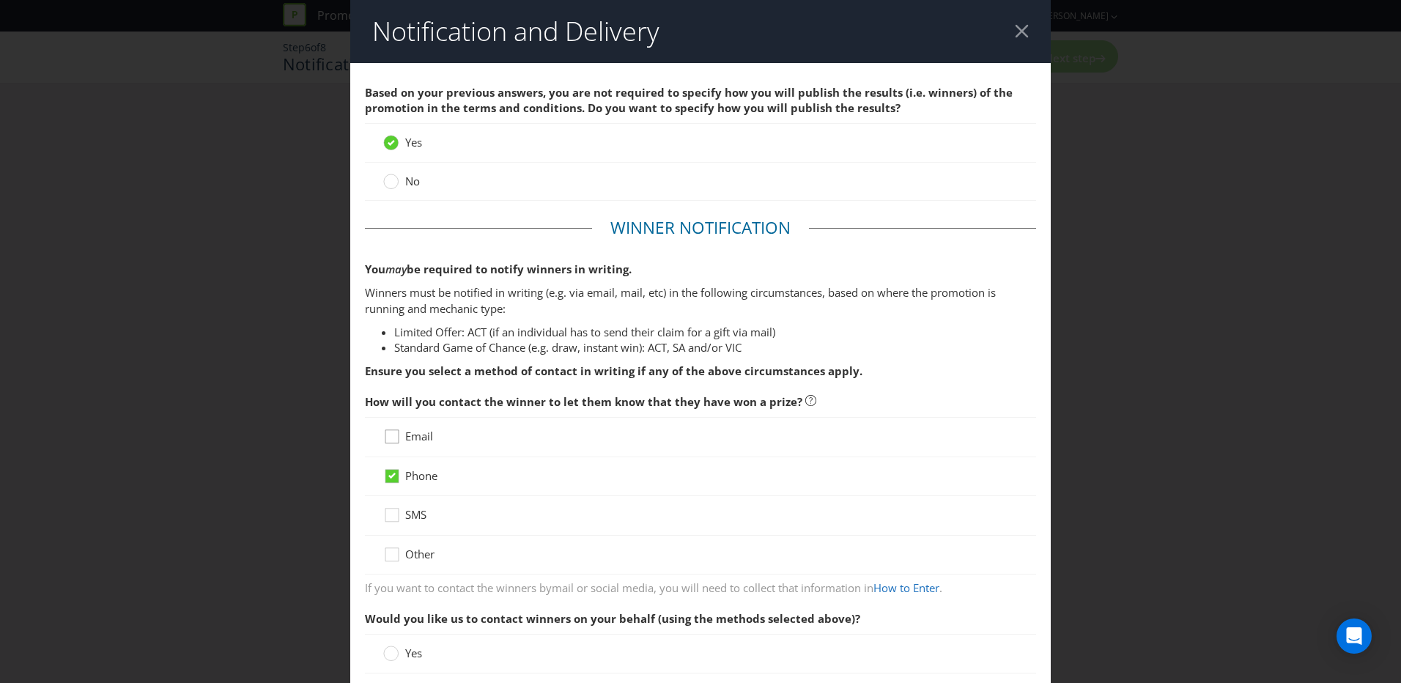
click at [0, 0] on input "Email" at bounding box center [0, 0] width 0 height 0
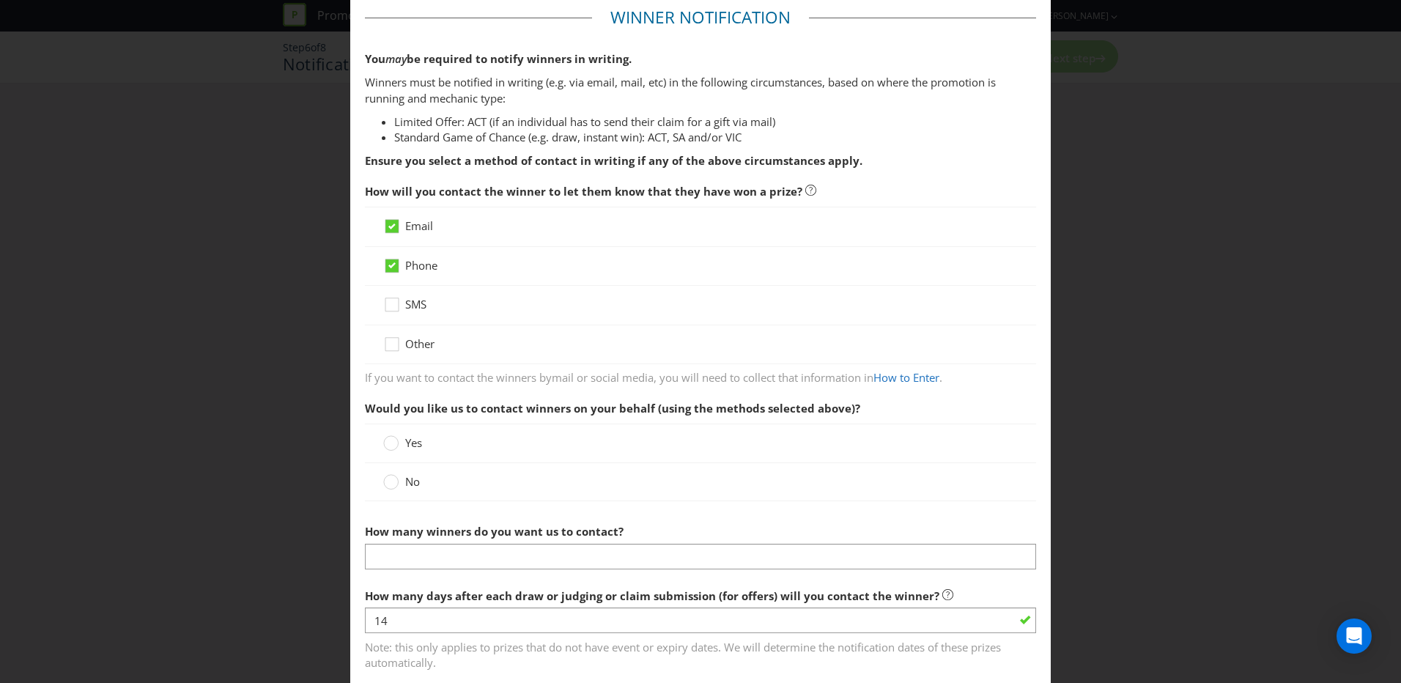
scroll to position [220, 0]
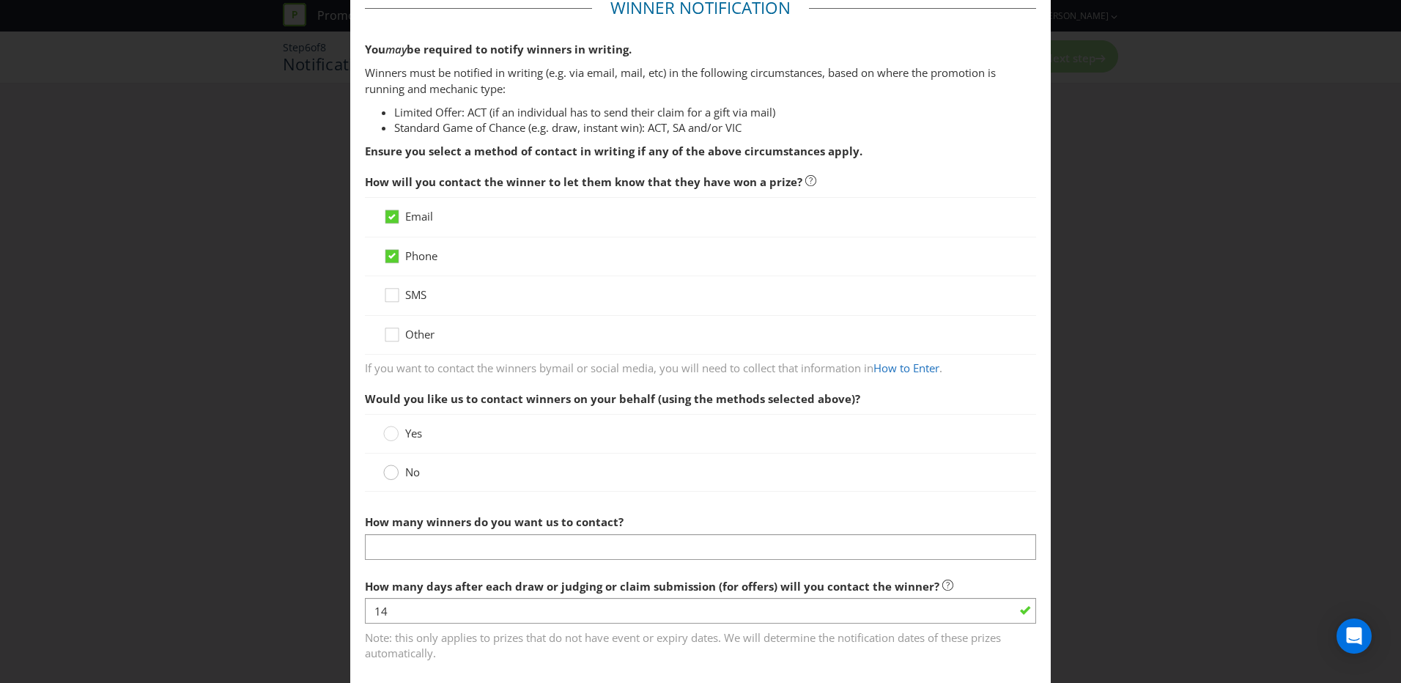
click at [388, 418] on div at bounding box center [391, 467] width 7 height 7
click at [0, 0] on input "No" at bounding box center [0, 0] width 0 height 0
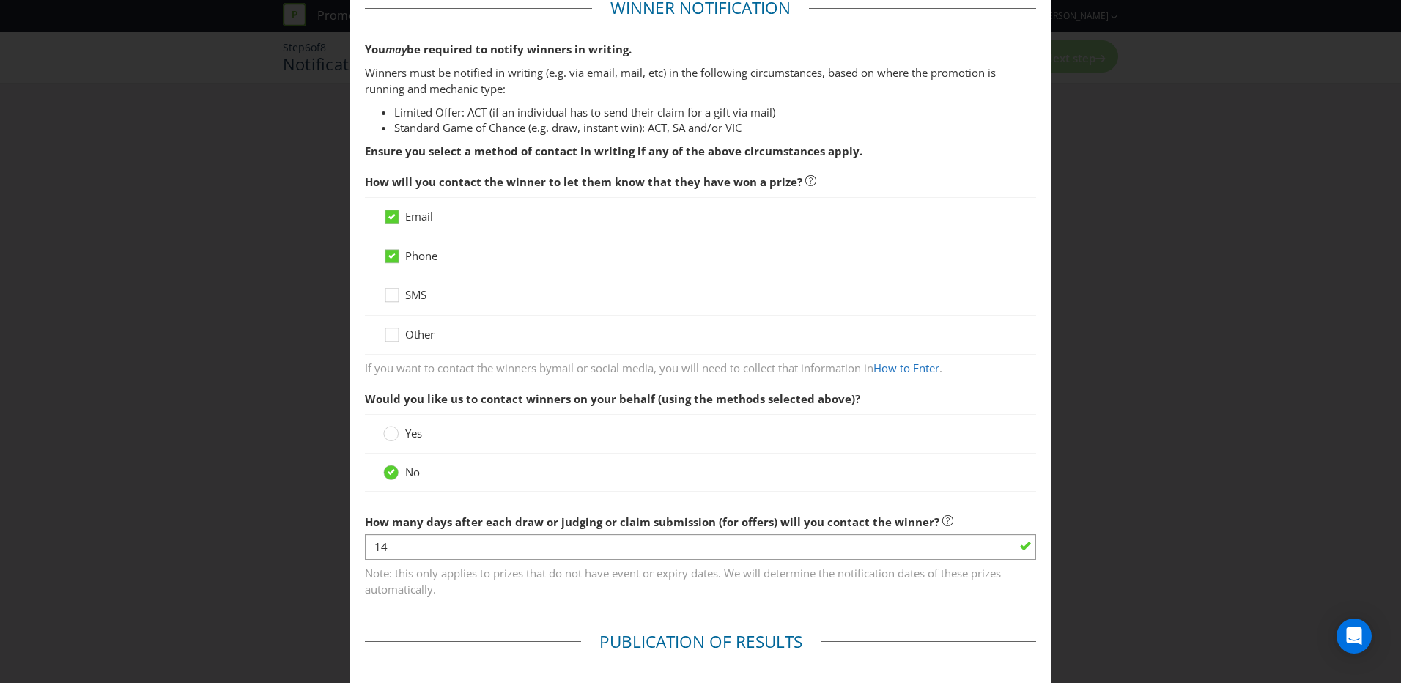
scroll to position [366, 0]
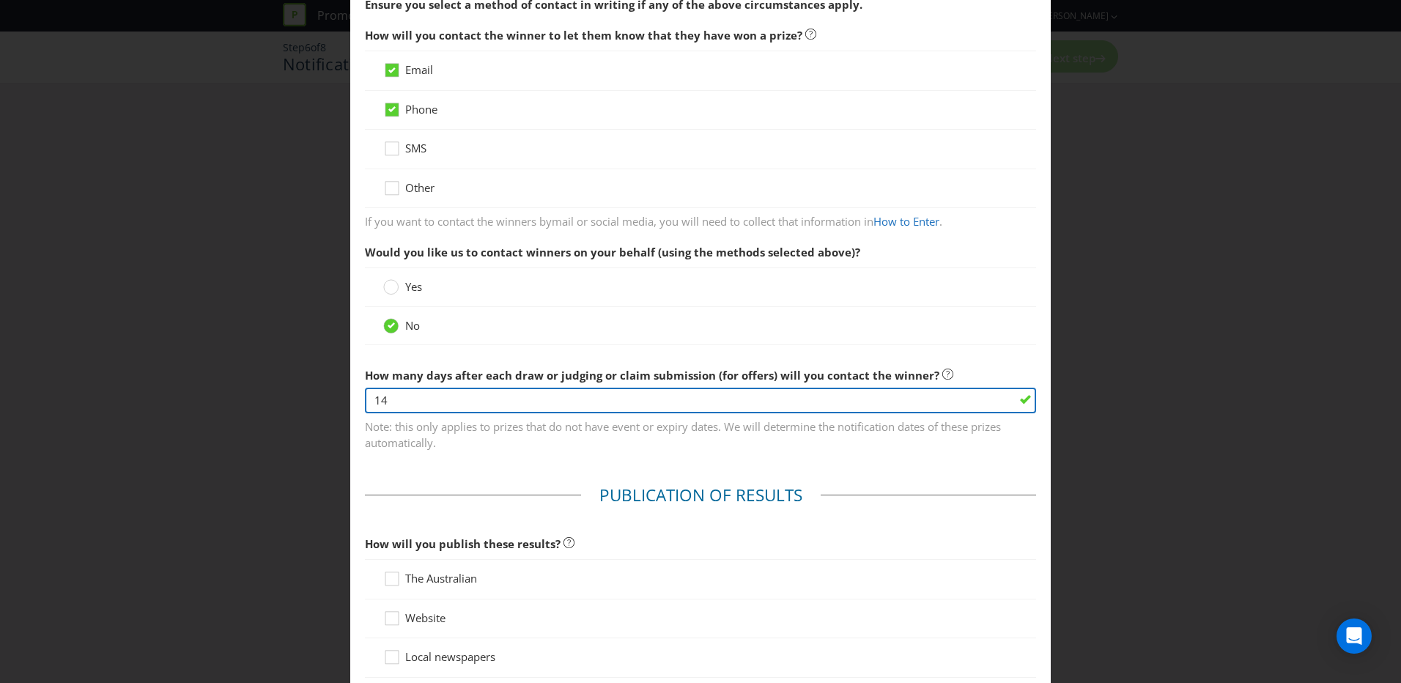
drag, startPoint x: 437, startPoint y: 399, endPoint x: 366, endPoint y: 401, distance: 70.4
click at [366, 401] on input "14" at bounding box center [700, 401] width 671 height 26
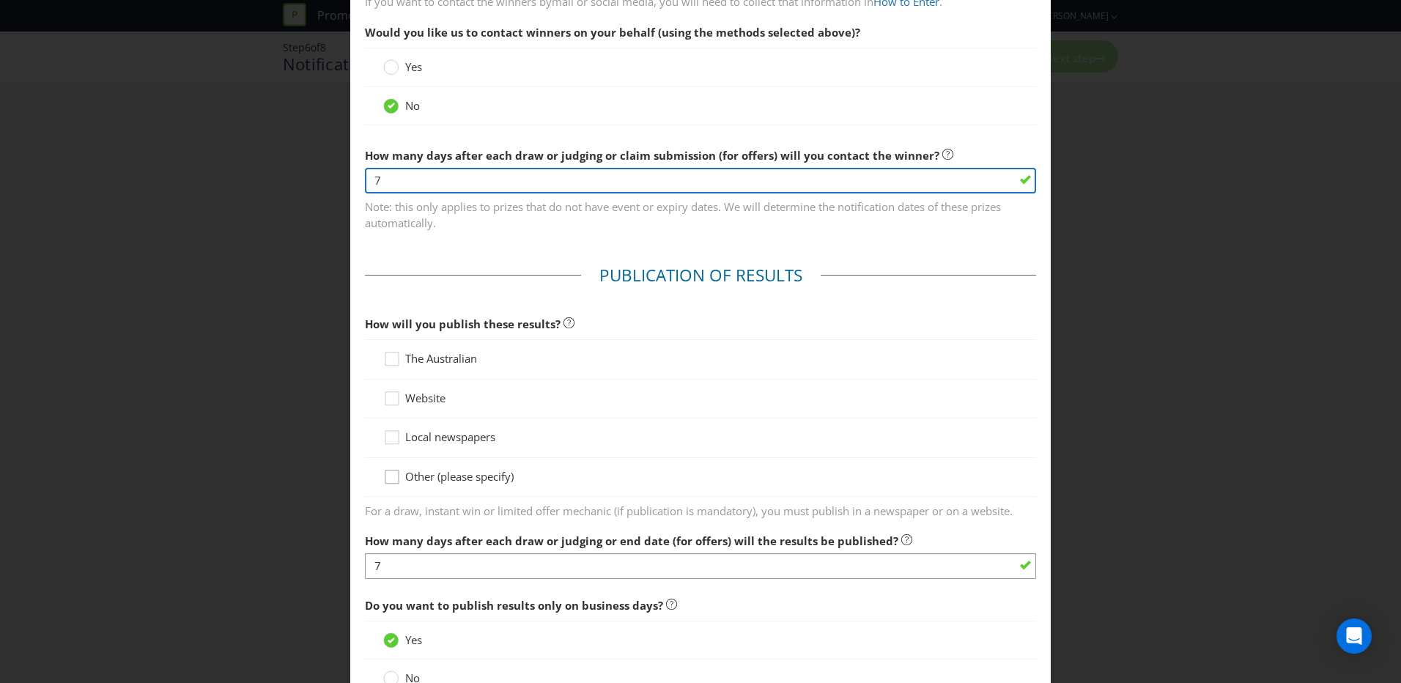
type input "7"
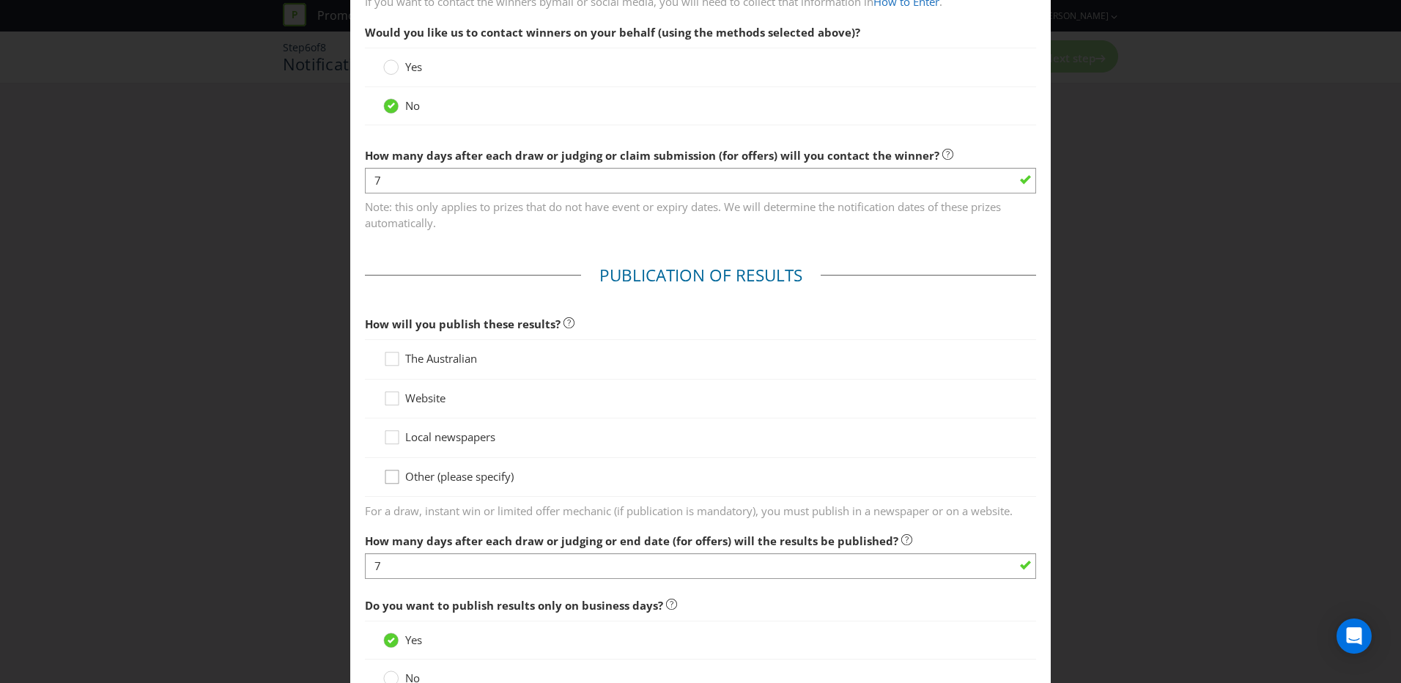
click at [390, 418] on icon at bounding box center [394, 480] width 22 height 22
click at [0, 0] on input "Other (please specify)" at bounding box center [0, 0] width 0 height 0
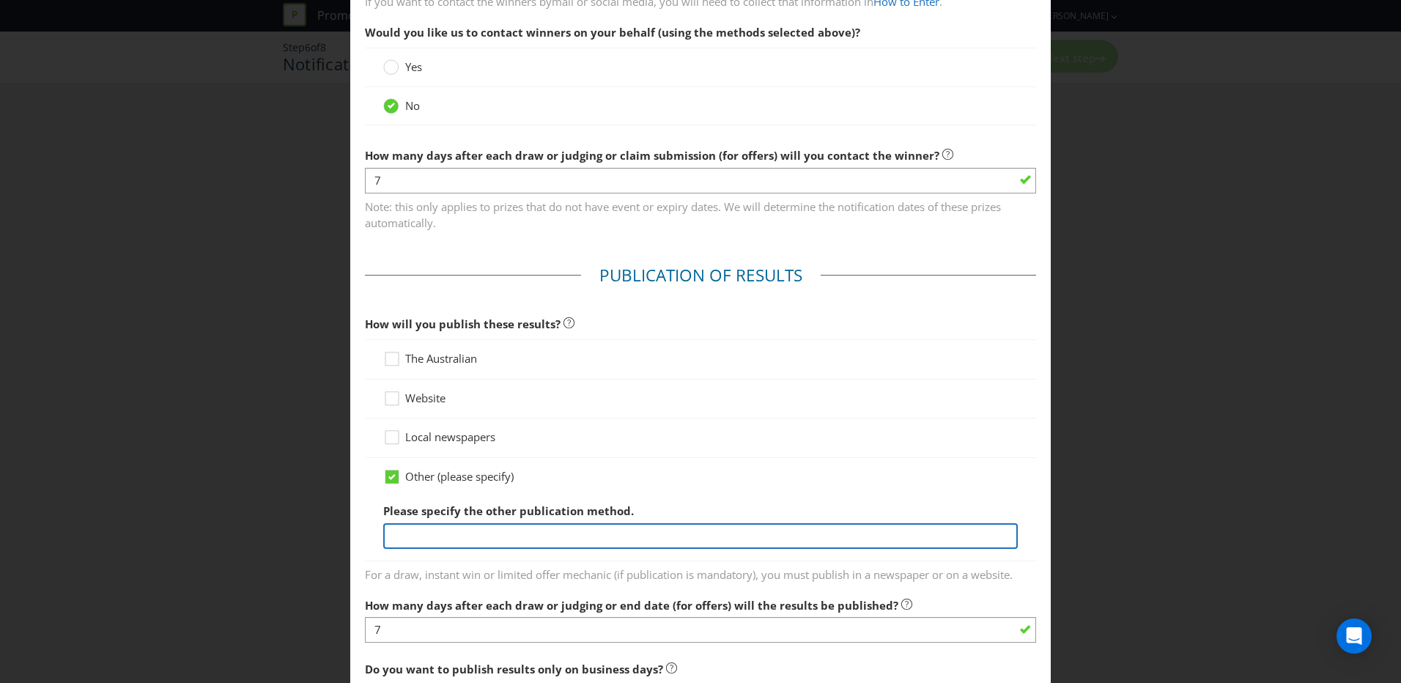
click at [436, 418] on input "text" at bounding box center [700, 536] width 634 height 26
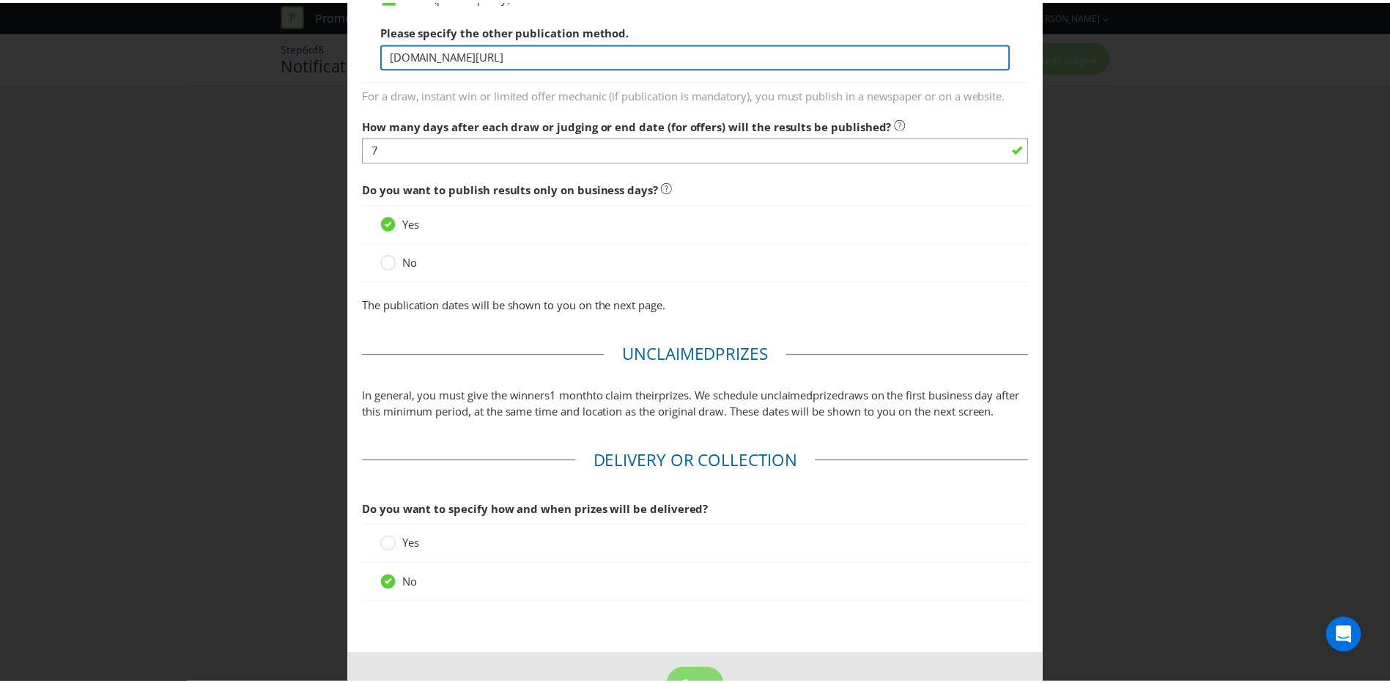
scroll to position [1127, 0]
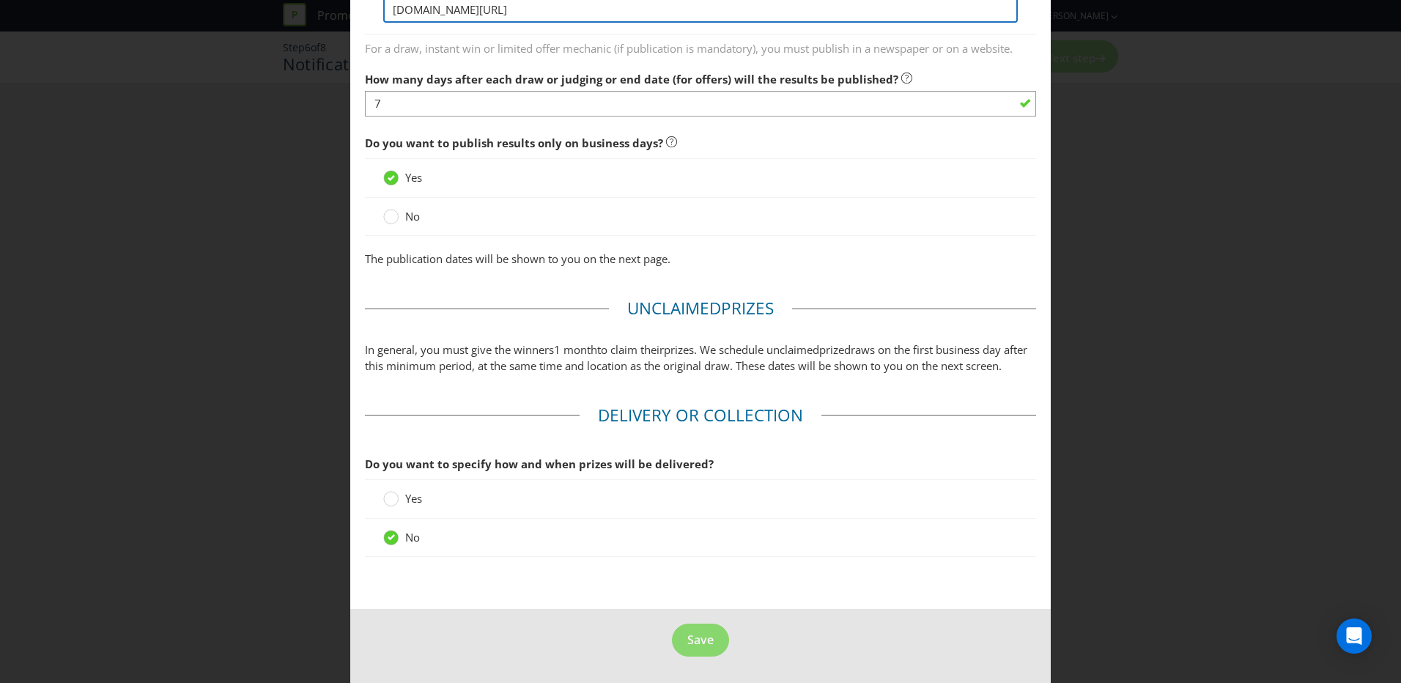
type input "[DOMAIN_NAME][URL]"
click at [549, 418] on footer "Save" at bounding box center [700, 646] width 700 height 74
click at [700, 418] on span "Save" at bounding box center [700, 639] width 26 height 16
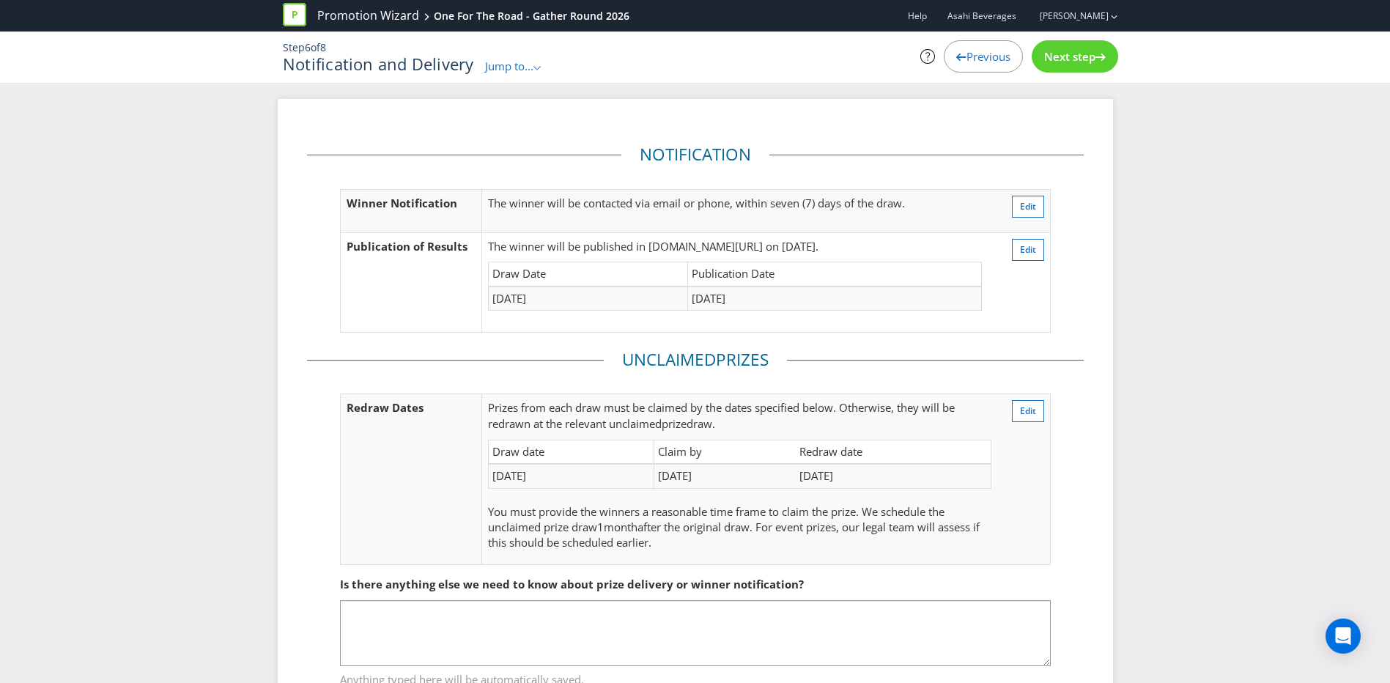
click at [933, 59] on span "Next step" at bounding box center [1069, 56] width 51 height 15
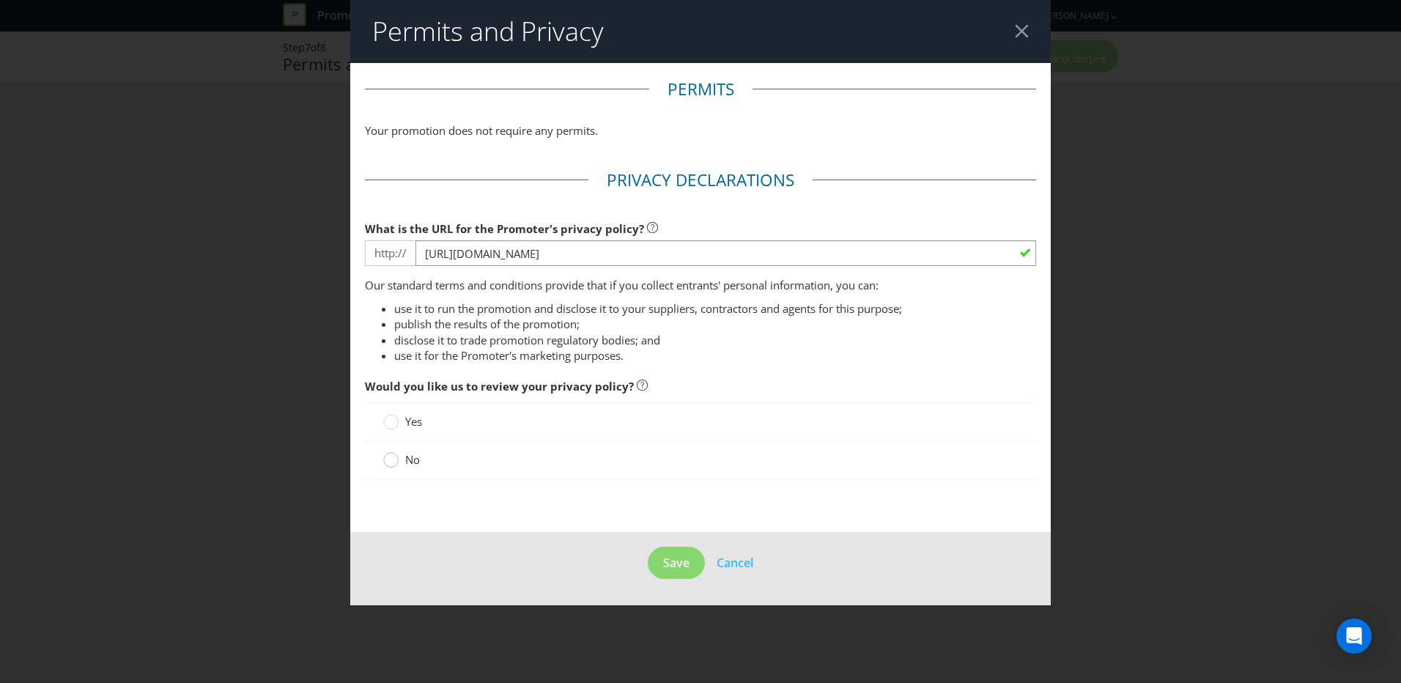
click at [392, 418] on circle at bounding box center [391, 460] width 15 height 15
click at [0, 0] on input "No" at bounding box center [0, 0] width 0 height 0
click at [662, 418] on button "Save" at bounding box center [676, 563] width 57 height 33
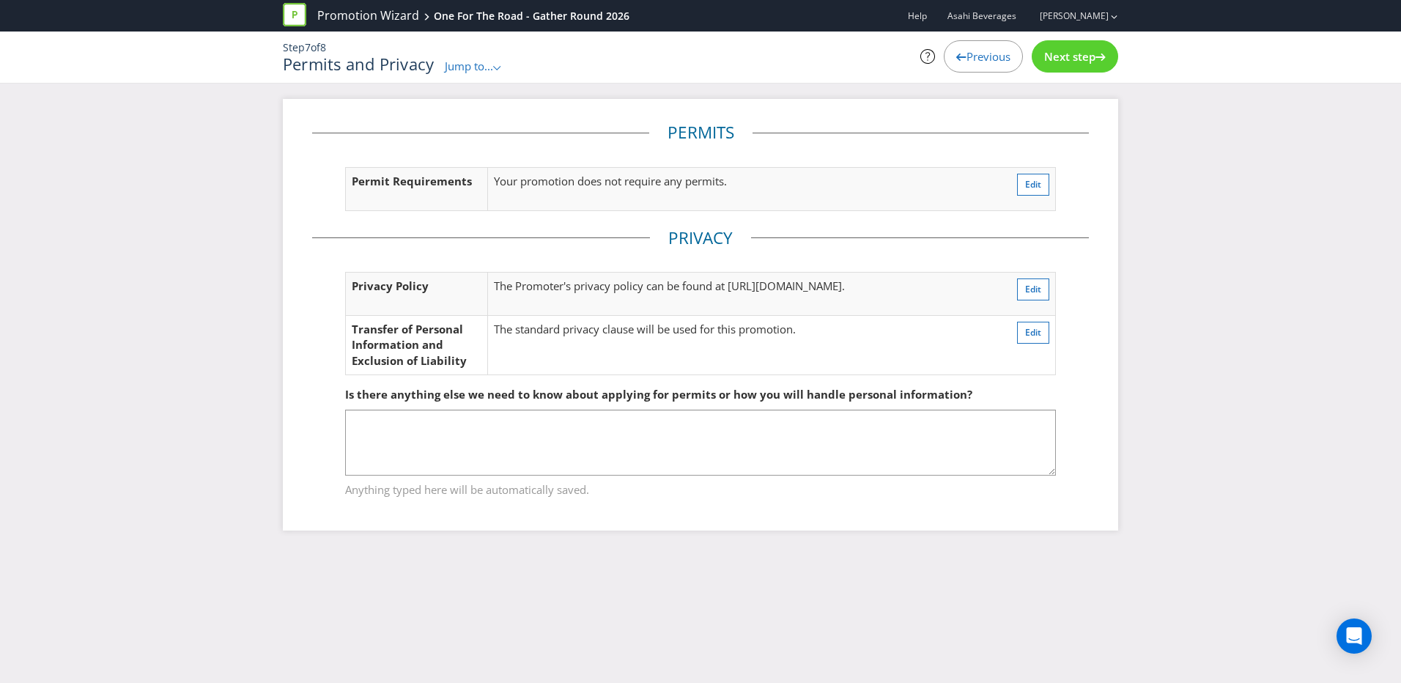
click at [933, 62] on span "Next step" at bounding box center [1069, 56] width 51 height 15
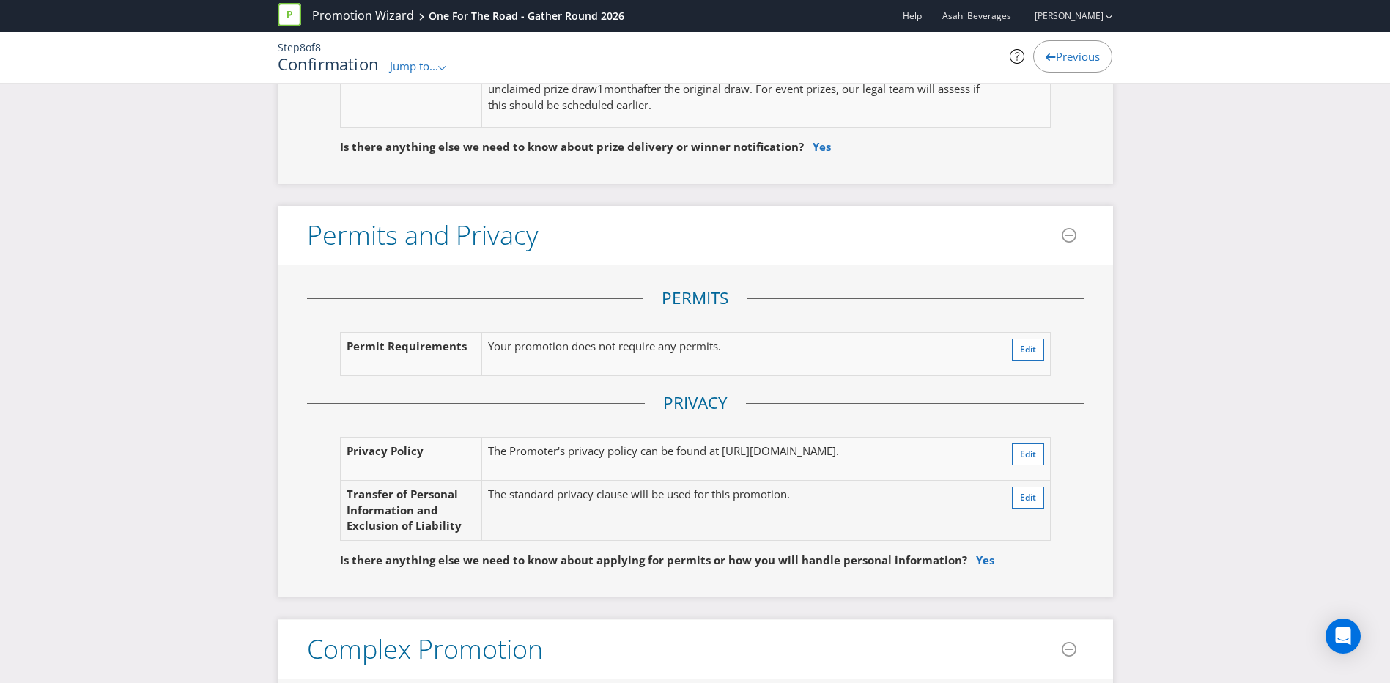
scroll to position [3150, 0]
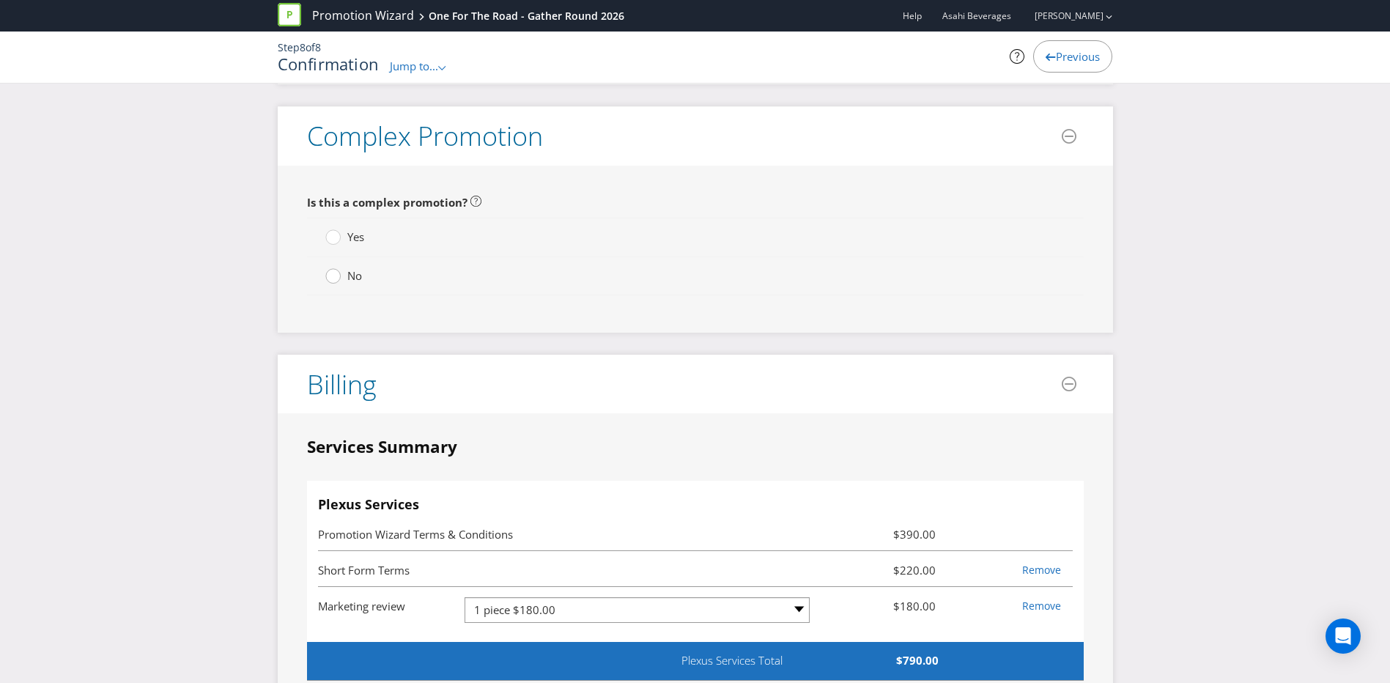
click at [329, 269] on circle at bounding box center [332, 276] width 15 height 15
click at [0, 0] on input "No" at bounding box center [0, 0] width 0 height 0
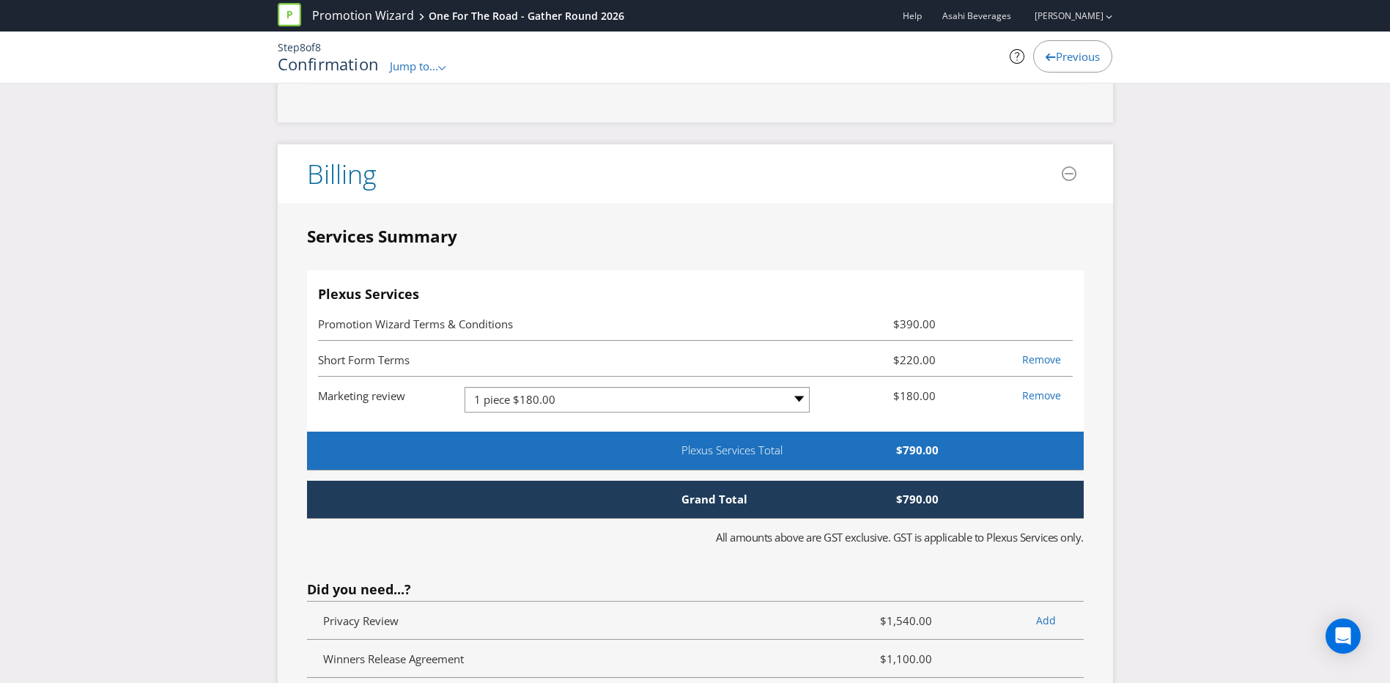
scroll to position [3370, 0]
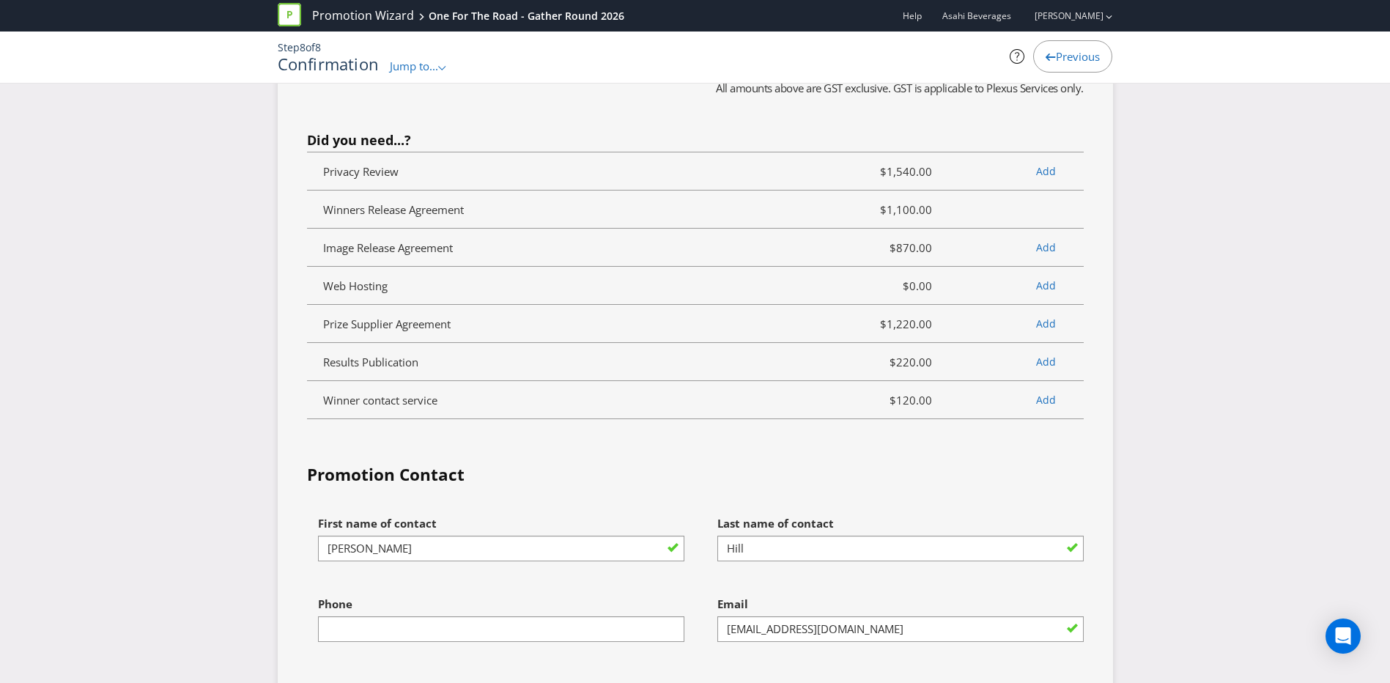
scroll to position [4103, 0]
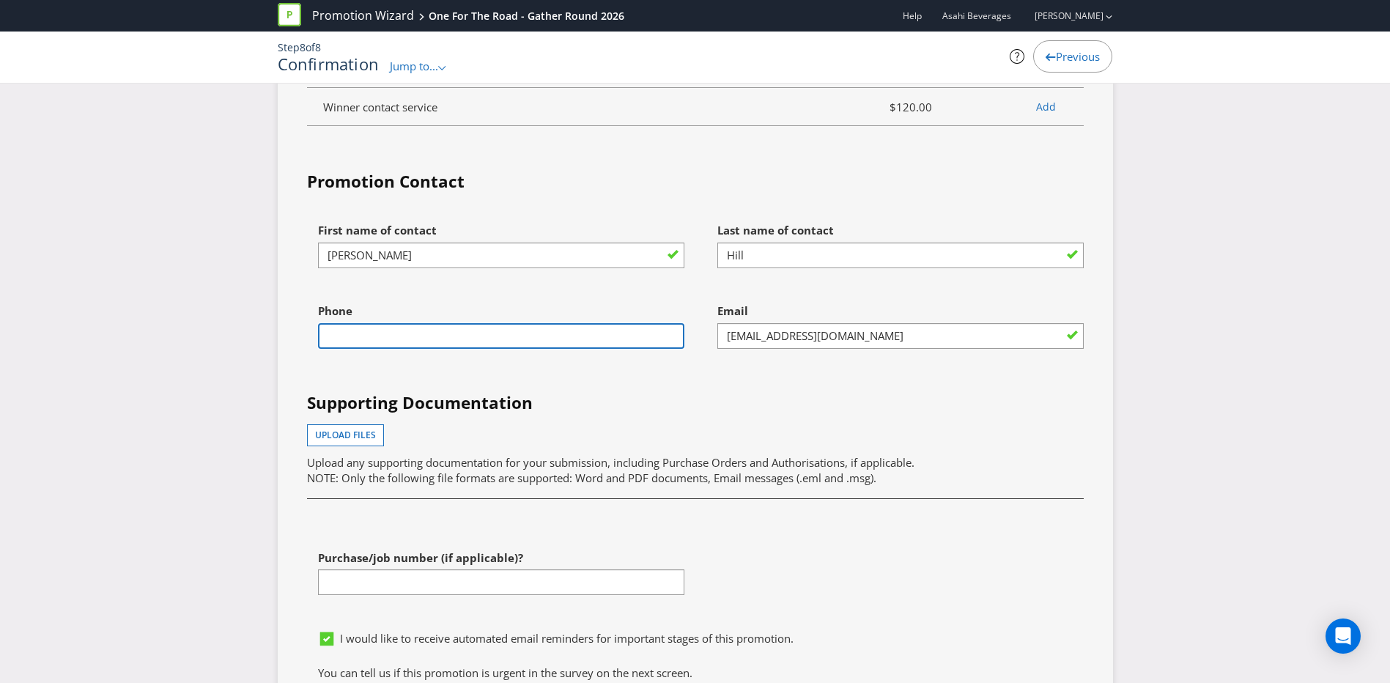
click at [393, 323] on input "text" at bounding box center [501, 336] width 366 height 26
type input "0409743021"
click at [362, 418] on button "Upload files" at bounding box center [345, 435] width 77 height 22
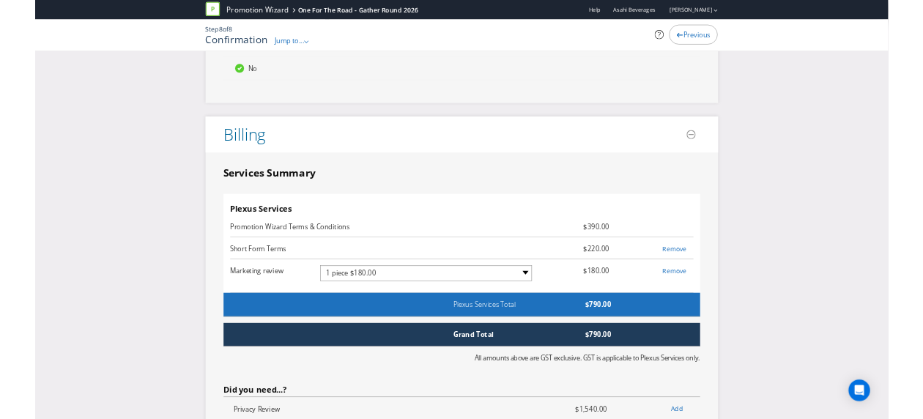
scroll to position [3297, 0]
